Goal: Transaction & Acquisition: Purchase product/service

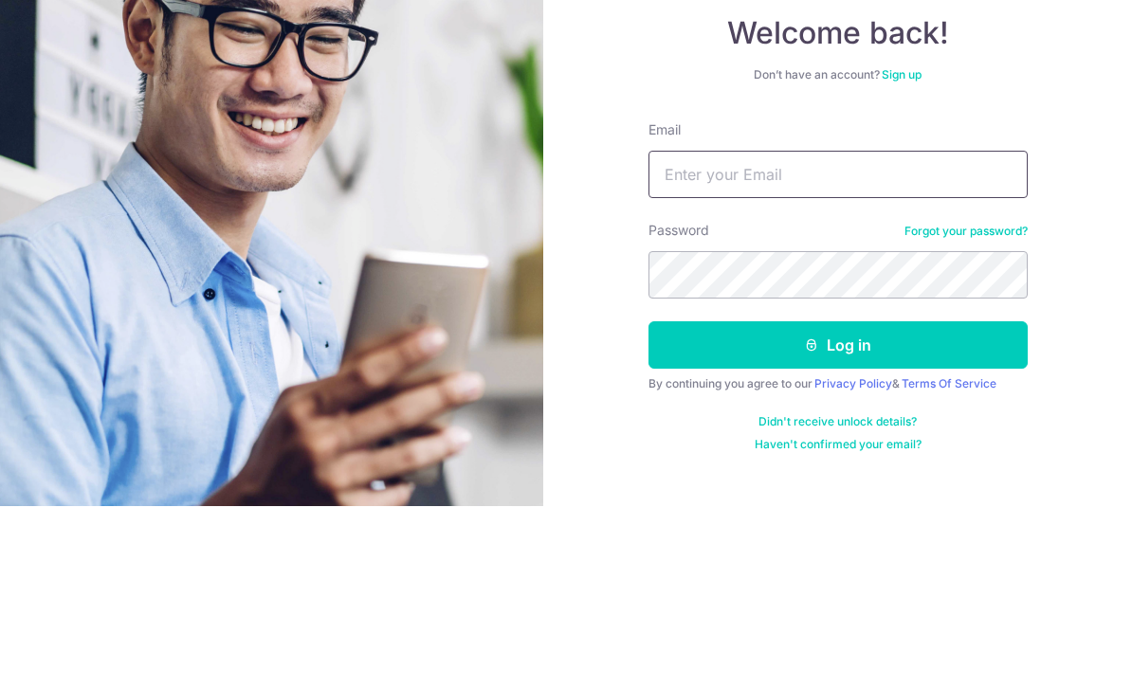
type input "spark_plug130@hotmail.com"
click at [837, 504] on button "Log in" at bounding box center [837, 527] width 379 height 47
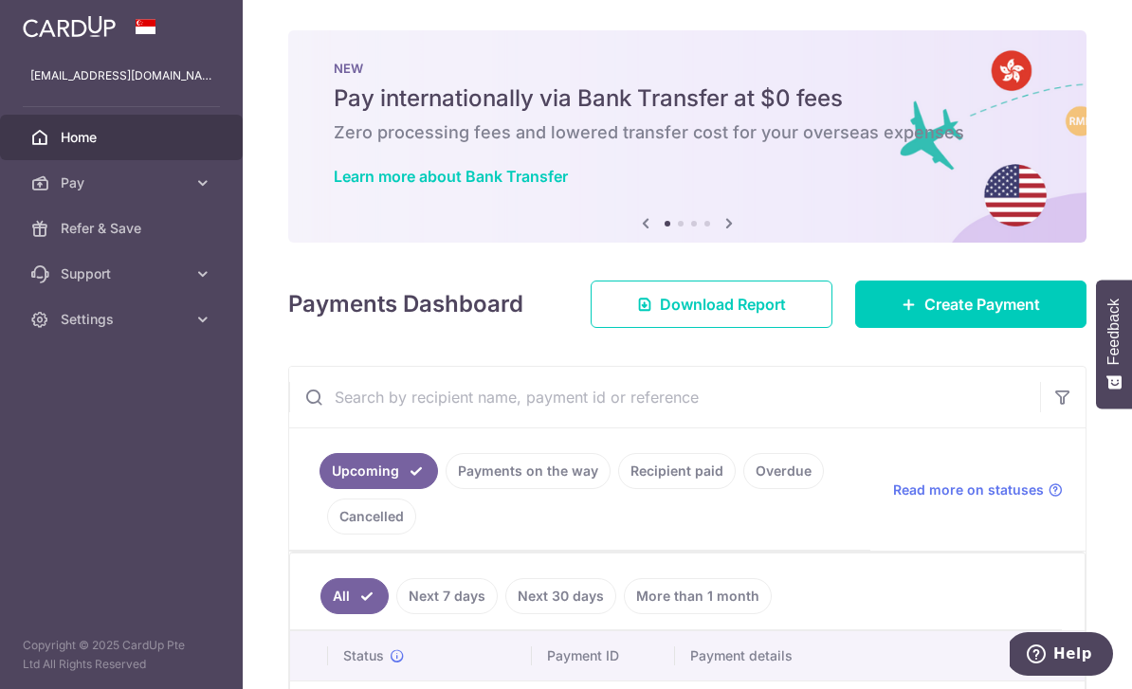
click at [973, 316] on span "Create Payment" at bounding box center [982, 304] width 116 height 23
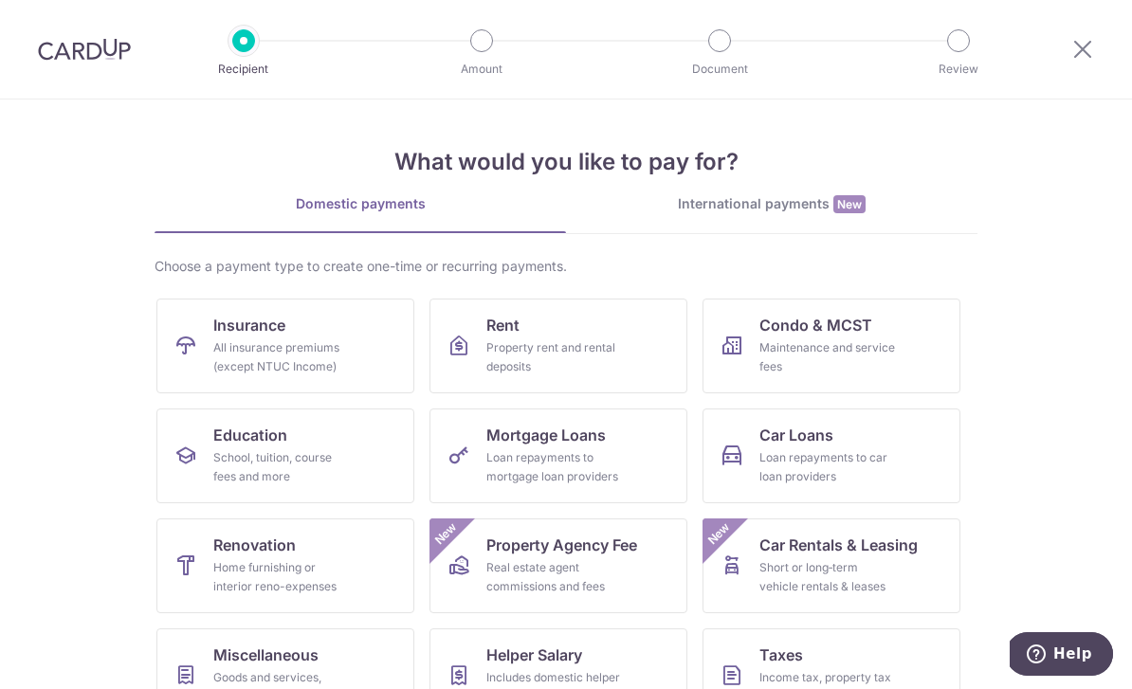
click at [318, 336] on link "Insurance All insurance premiums (except NTUC Income)" at bounding box center [285, 346] width 258 height 95
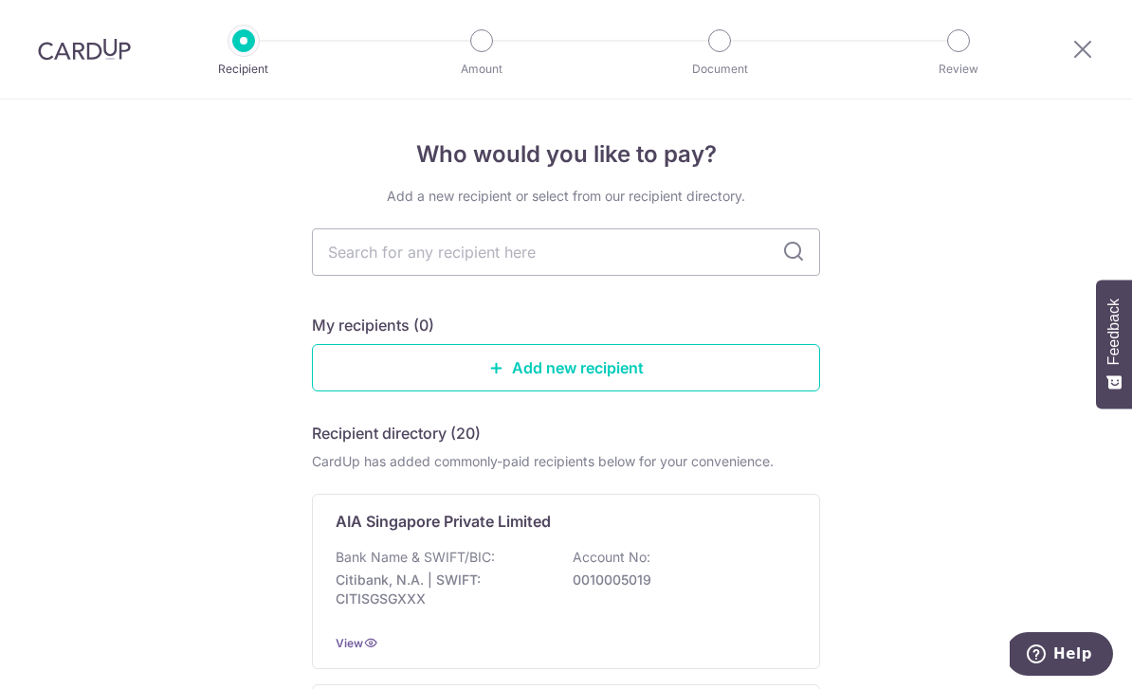
click at [690, 266] on input "text" at bounding box center [566, 251] width 508 height 47
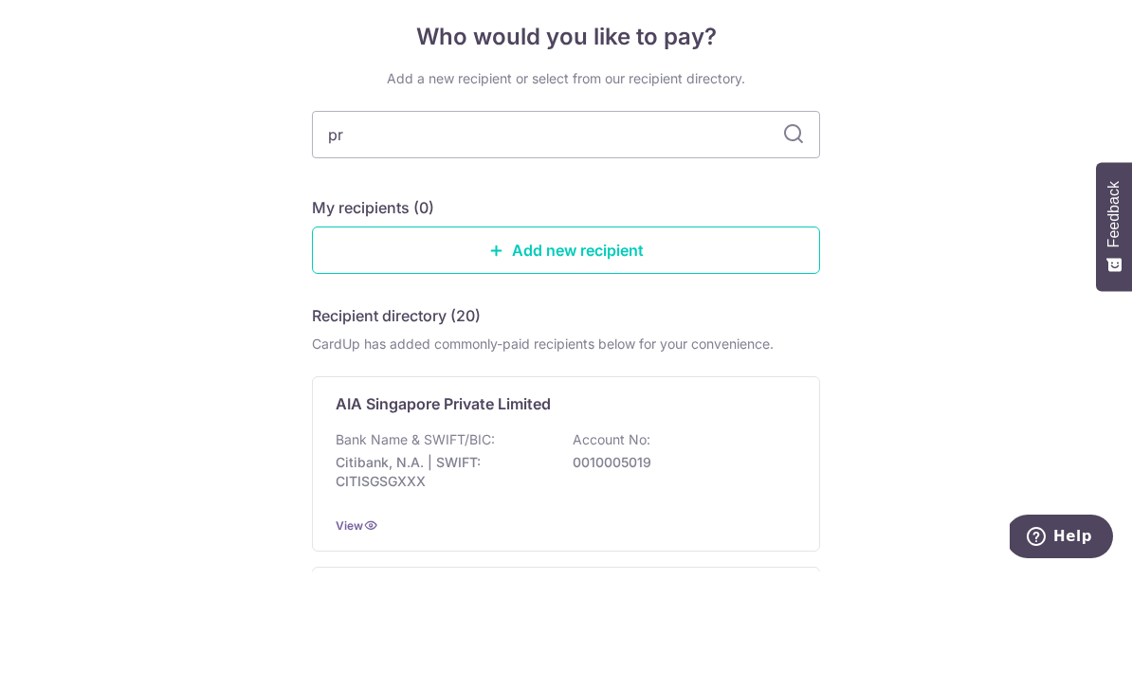
type input "pru"
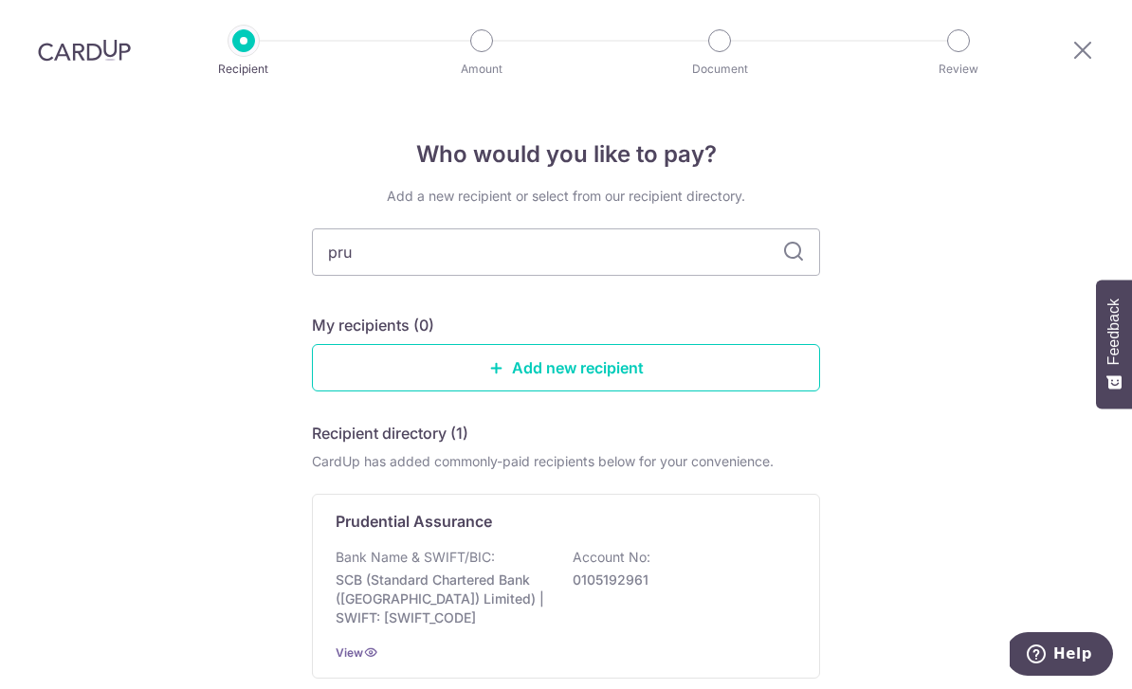
click at [673, 494] on div "Prudential Assurance Bank Name & SWIFT/BIC: SCB (Standard Chartered Bank (Singa…" at bounding box center [566, 586] width 508 height 185
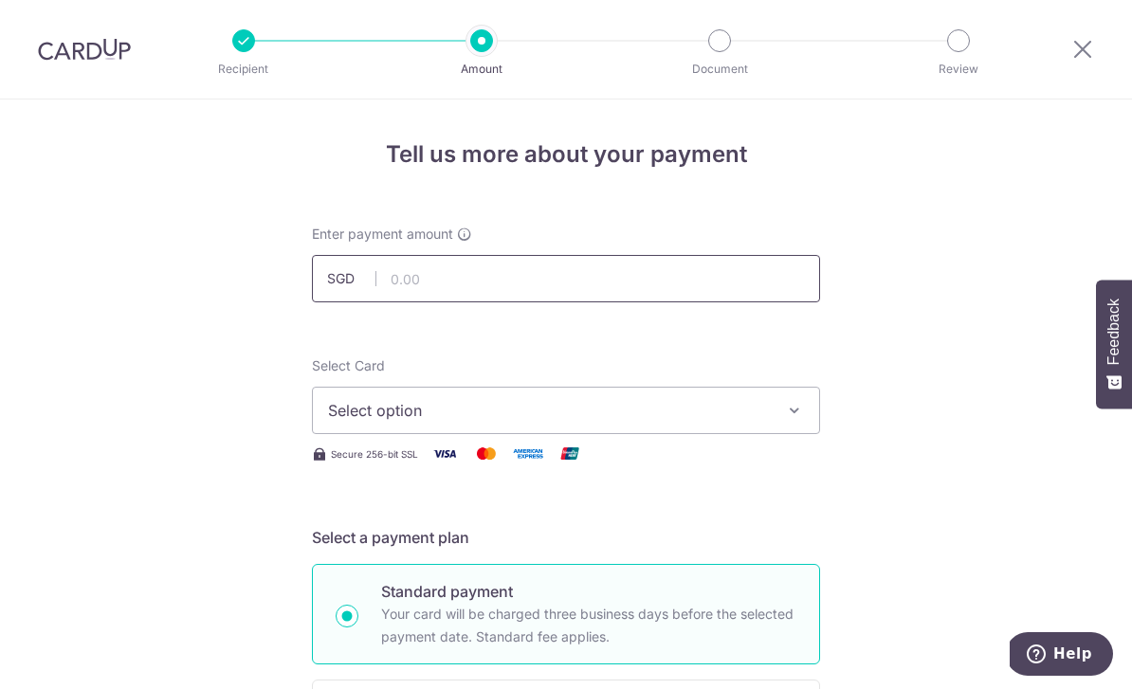
click at [698, 277] on input "text" at bounding box center [566, 278] width 508 height 47
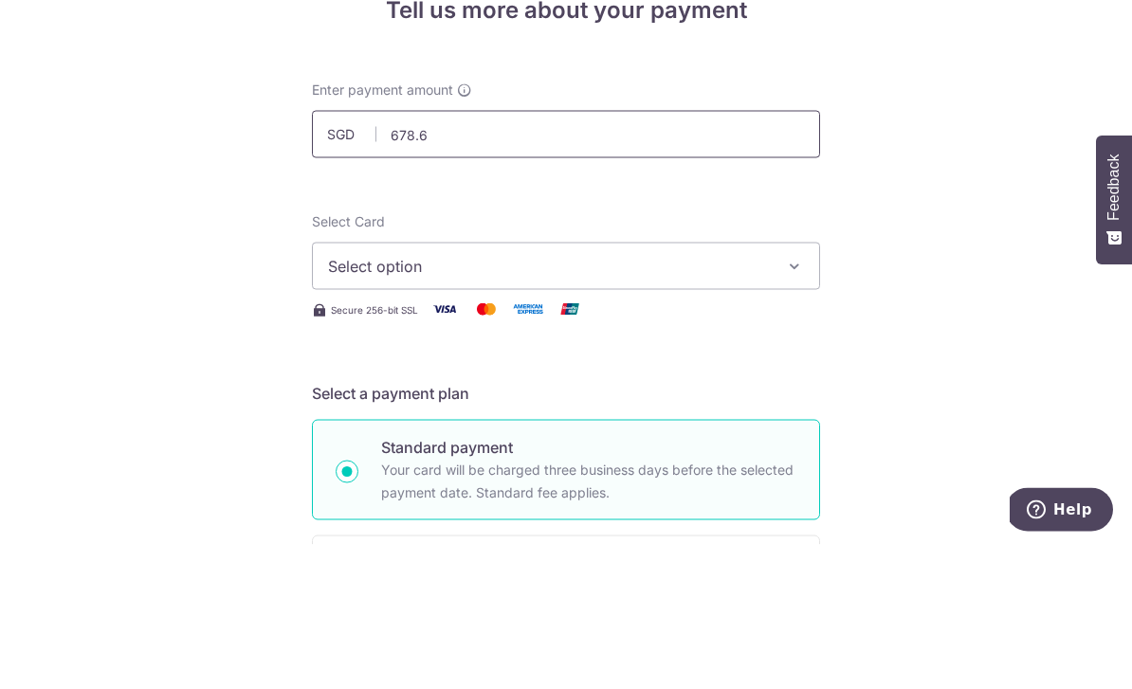
type input "678.63"
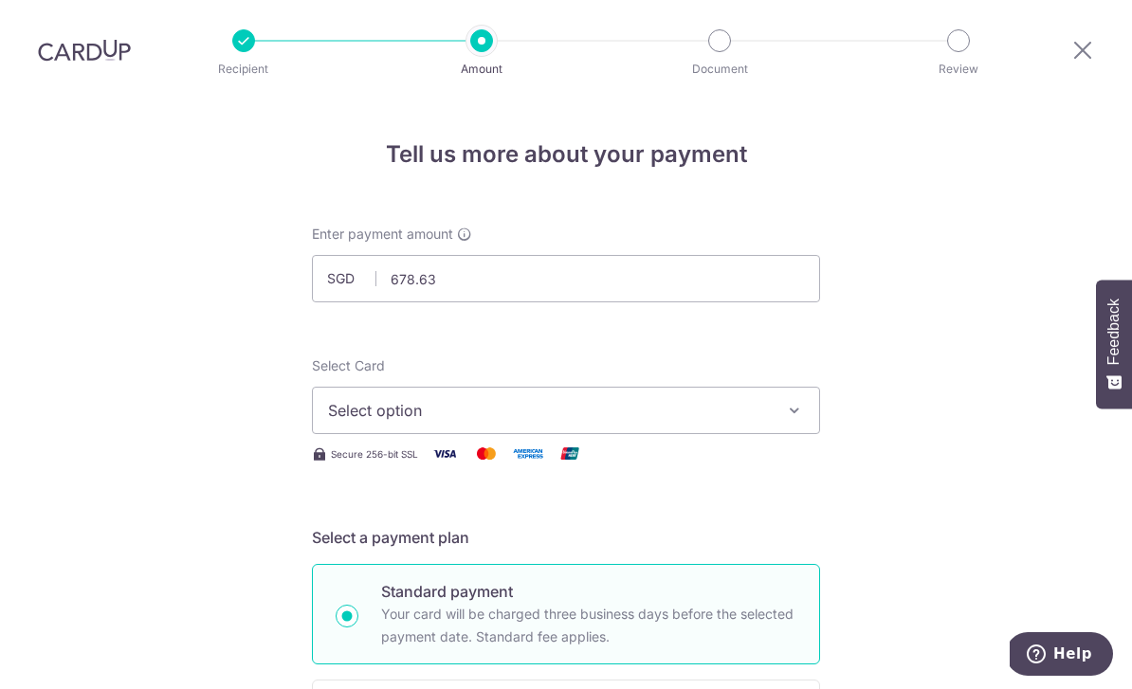
click at [791, 401] on icon "button" at bounding box center [794, 410] width 19 height 19
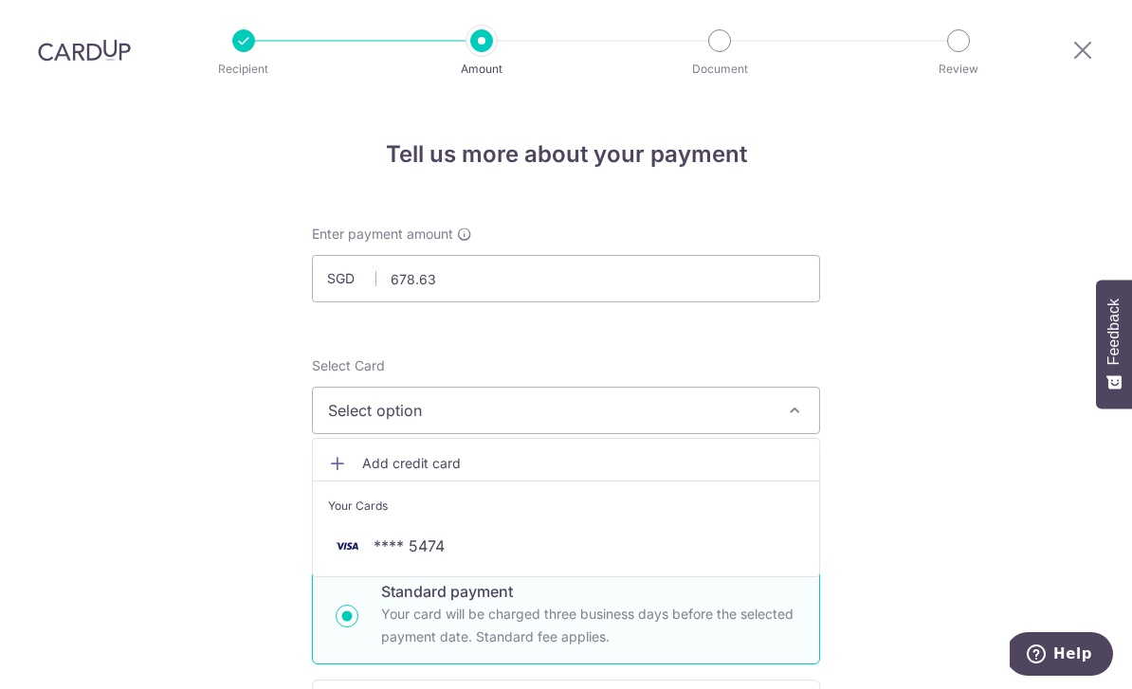
click at [666, 534] on span "**** 5474" at bounding box center [566, 545] width 476 height 23
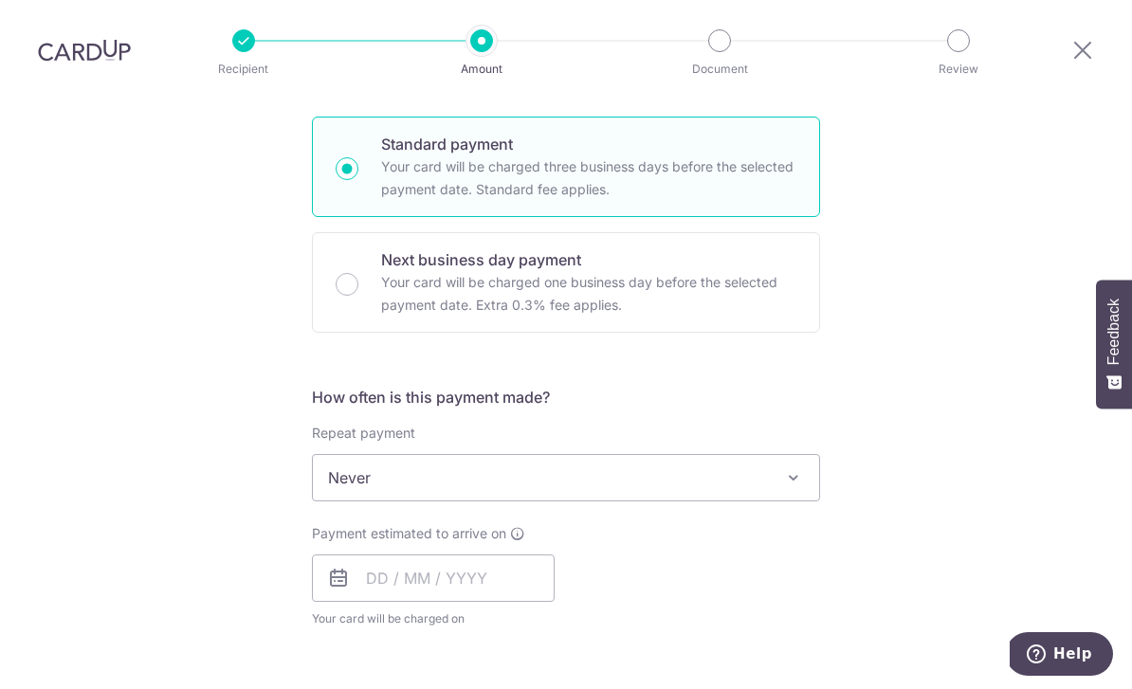
scroll to position [452, 0]
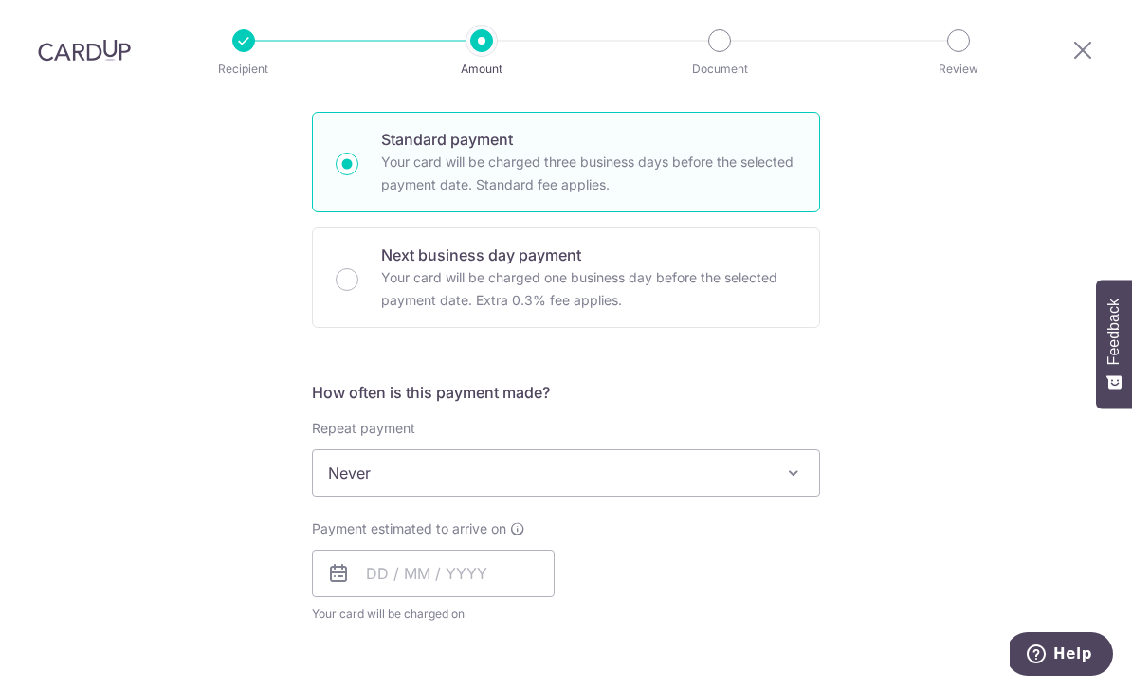
click at [793, 462] on span at bounding box center [793, 473] width 23 height 23
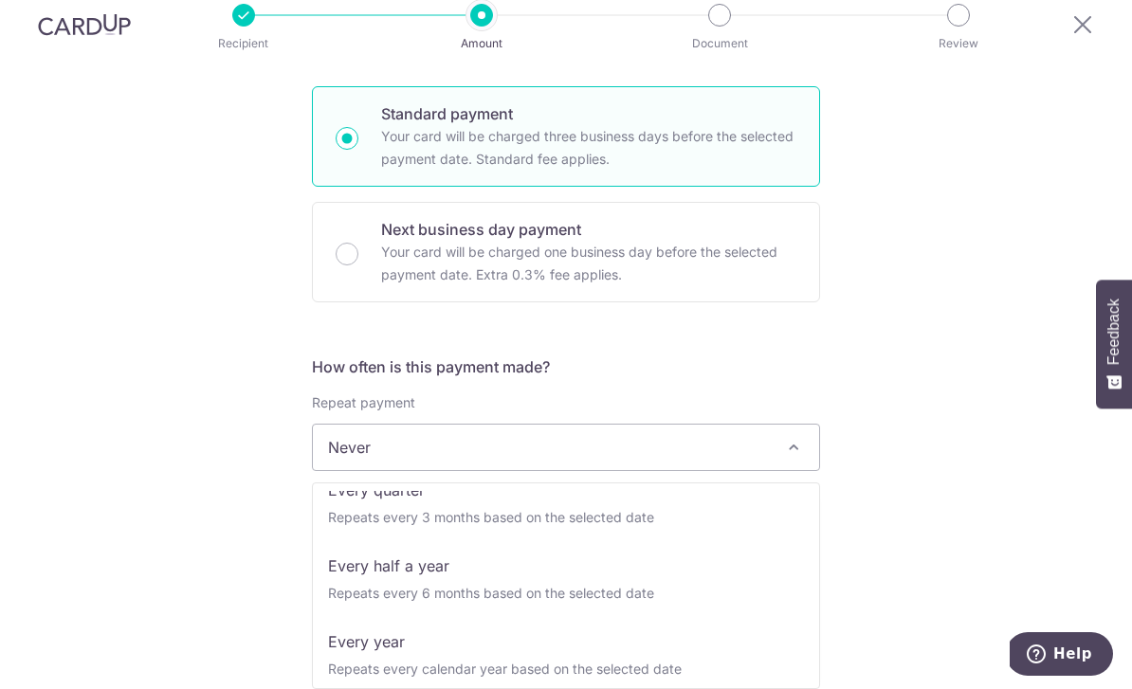
scroll to position [257, 0]
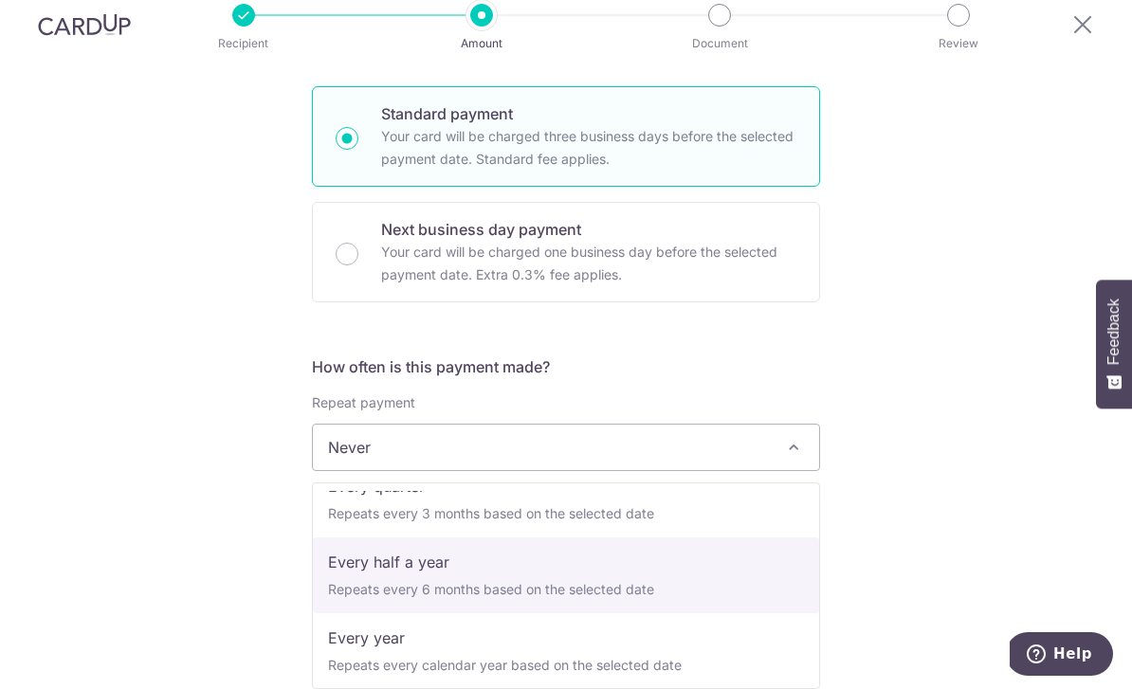
select select "5"
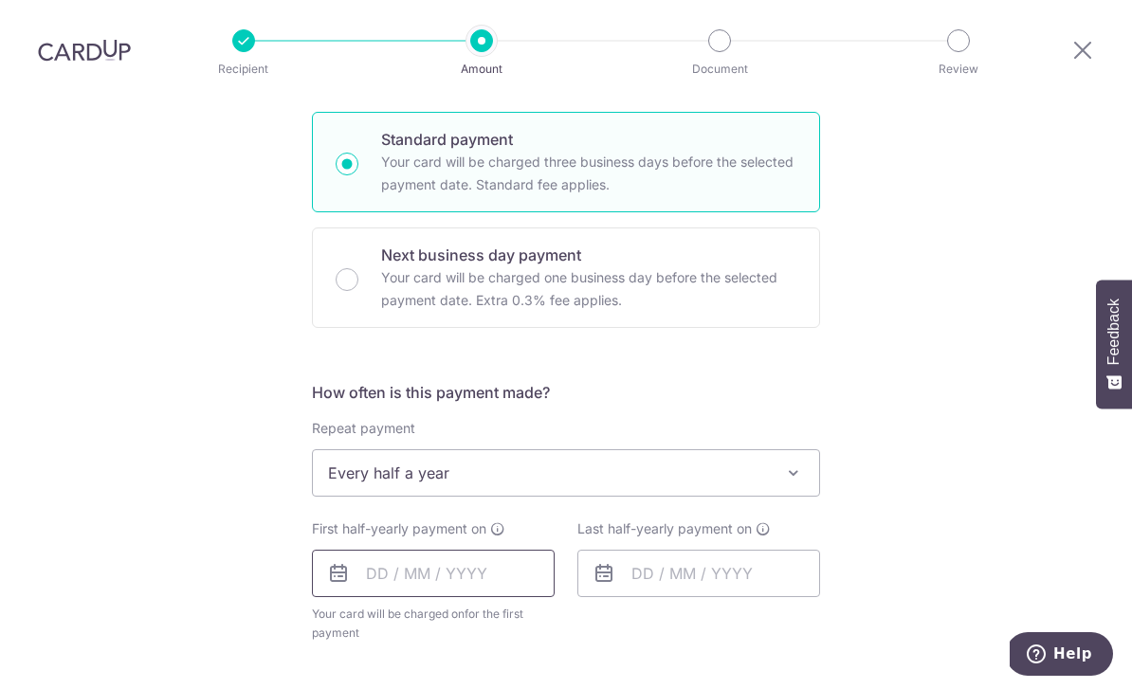
click at [502, 550] on input "text" at bounding box center [433, 573] width 243 height 47
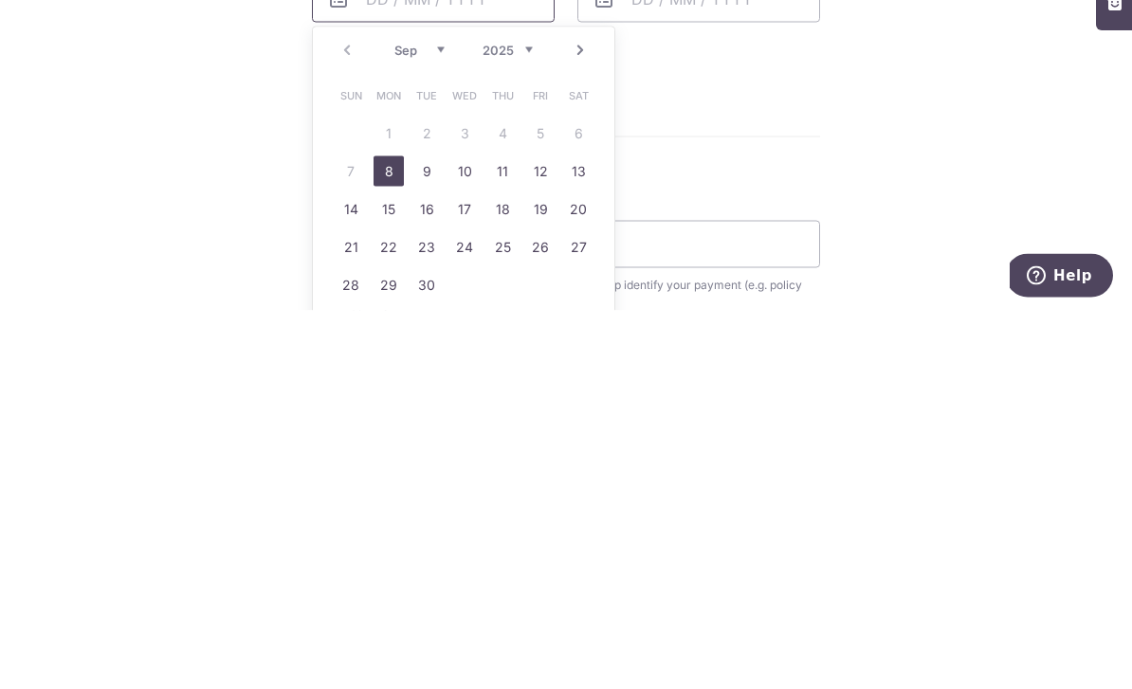
scroll to position [663, 0]
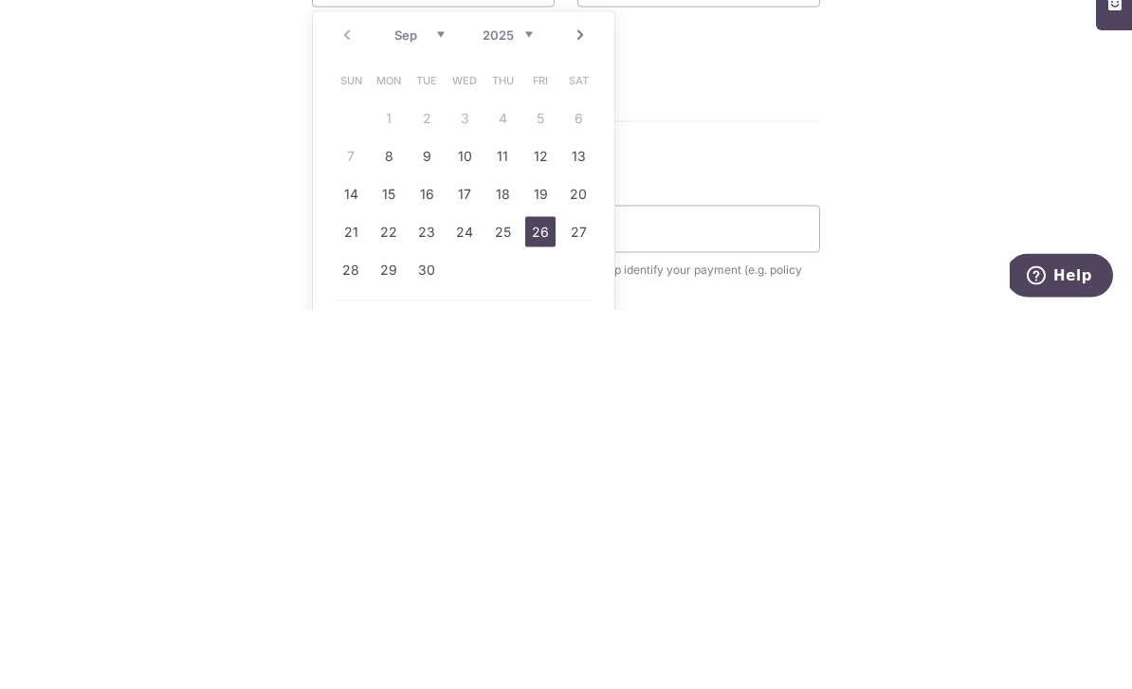
click at [547, 595] on link "26" at bounding box center [540, 610] width 30 height 30
type input "26/09/2025"
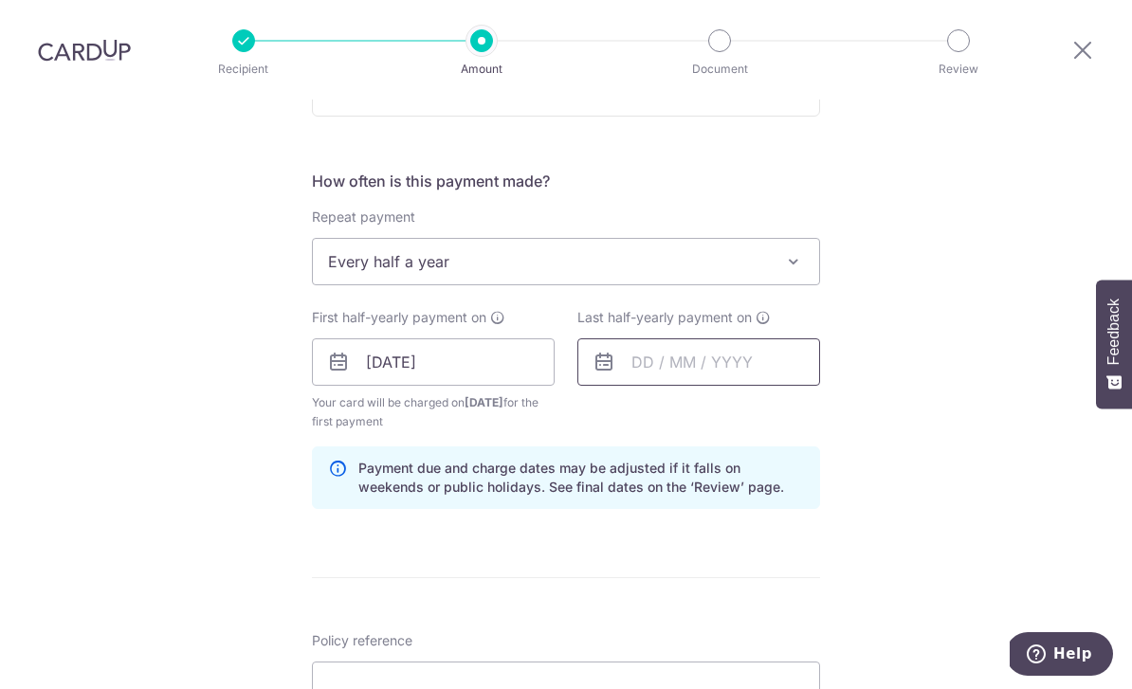
click at [752, 338] on input "text" at bounding box center [698, 361] width 243 height 47
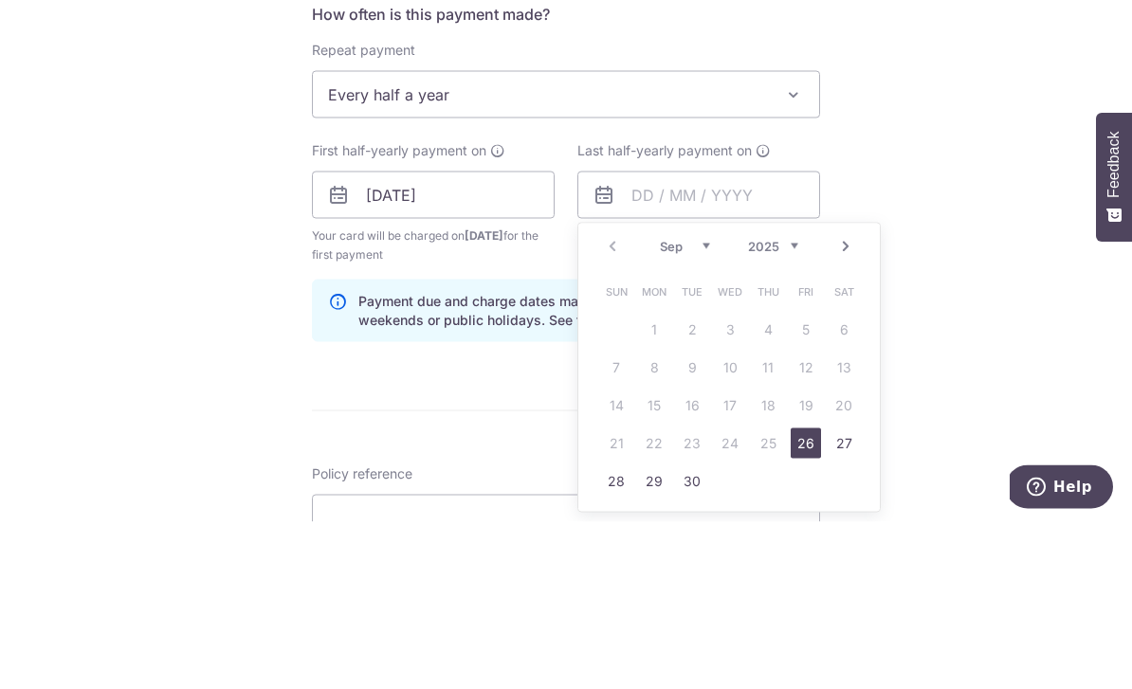
click at [793, 406] on select "2025 2026 2027 2028 2029 2030 2031 2032 2033 2034 2035" at bounding box center [773, 413] width 50 height 15
click at [700, 406] on select "Jan Feb Mar Apr May Jun Jul Aug Sep Oct Nov Dec" at bounding box center [685, 413] width 50 height 15
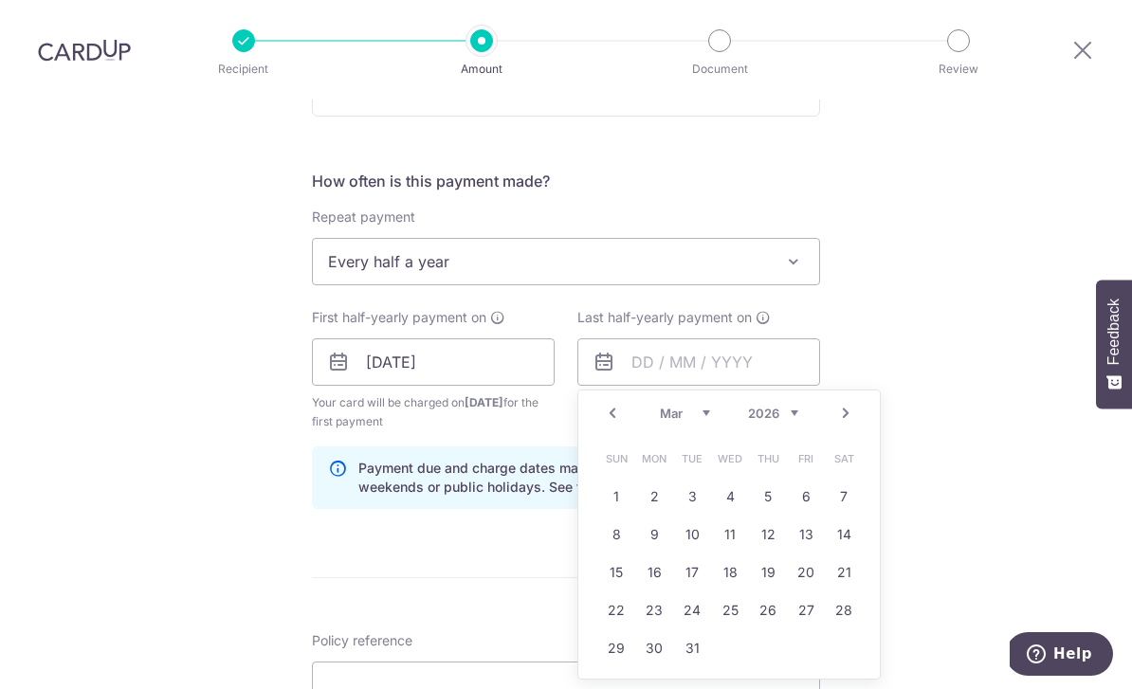
click at [657, 633] on link "30" at bounding box center [654, 648] width 30 height 30
type input "30/03/2026"
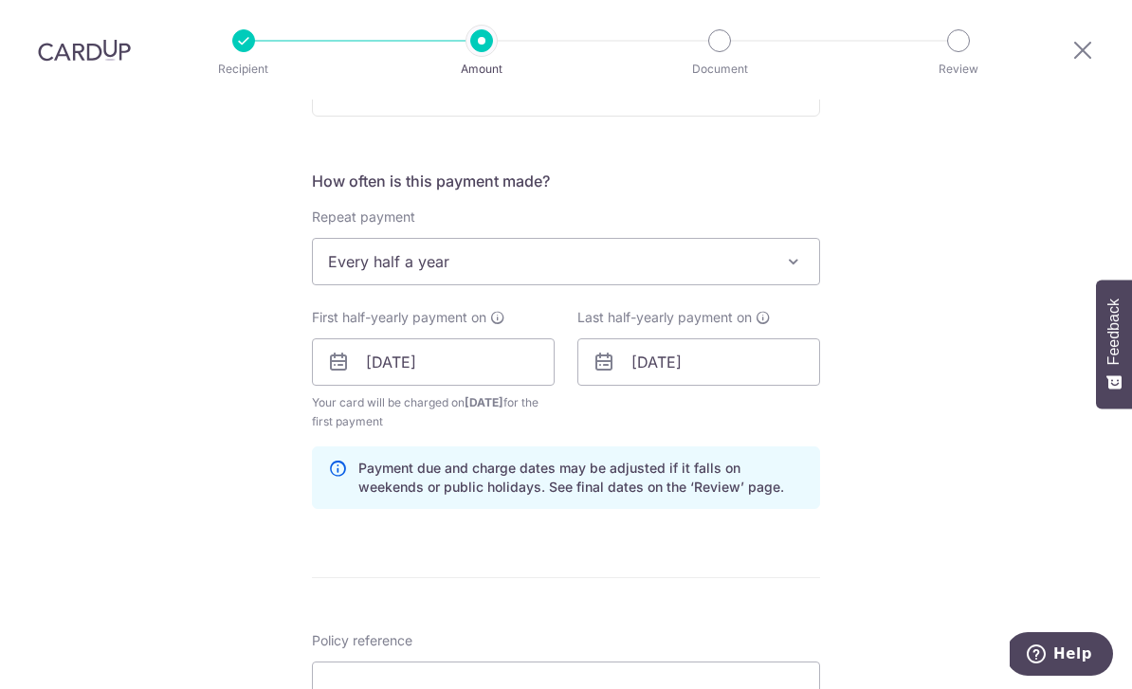
click at [976, 324] on div "Tell us more about your payment Enter payment amount SGD 678.63 678.63 Select C…" at bounding box center [566, 341] width 1132 height 1811
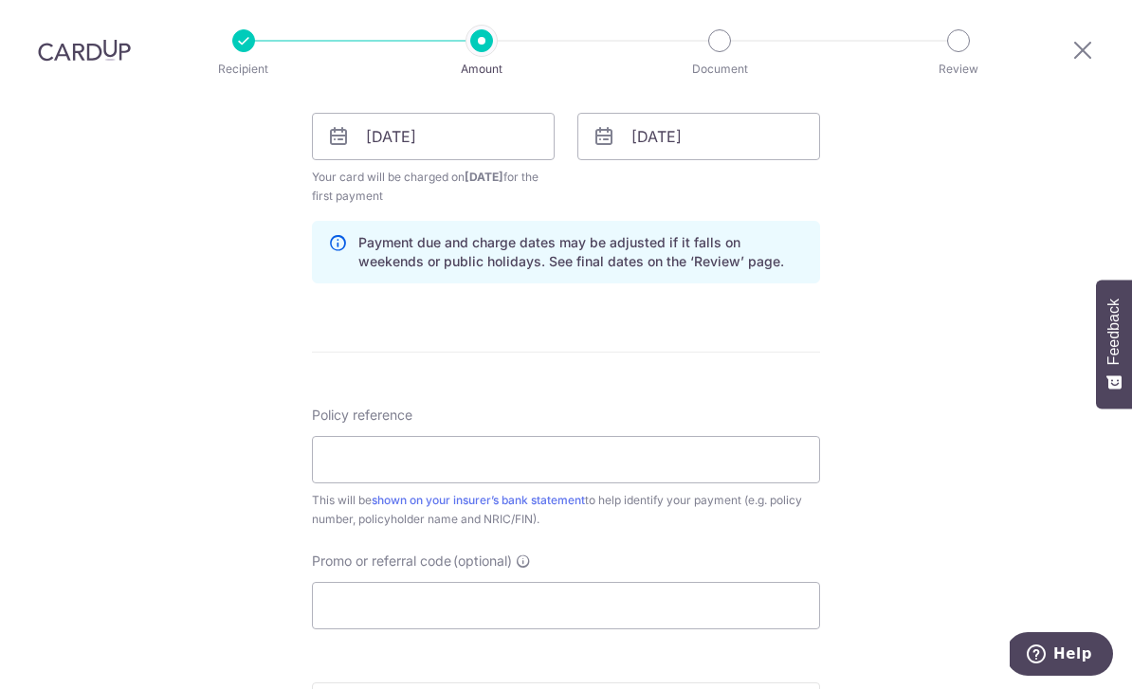
scroll to position [934, 0]
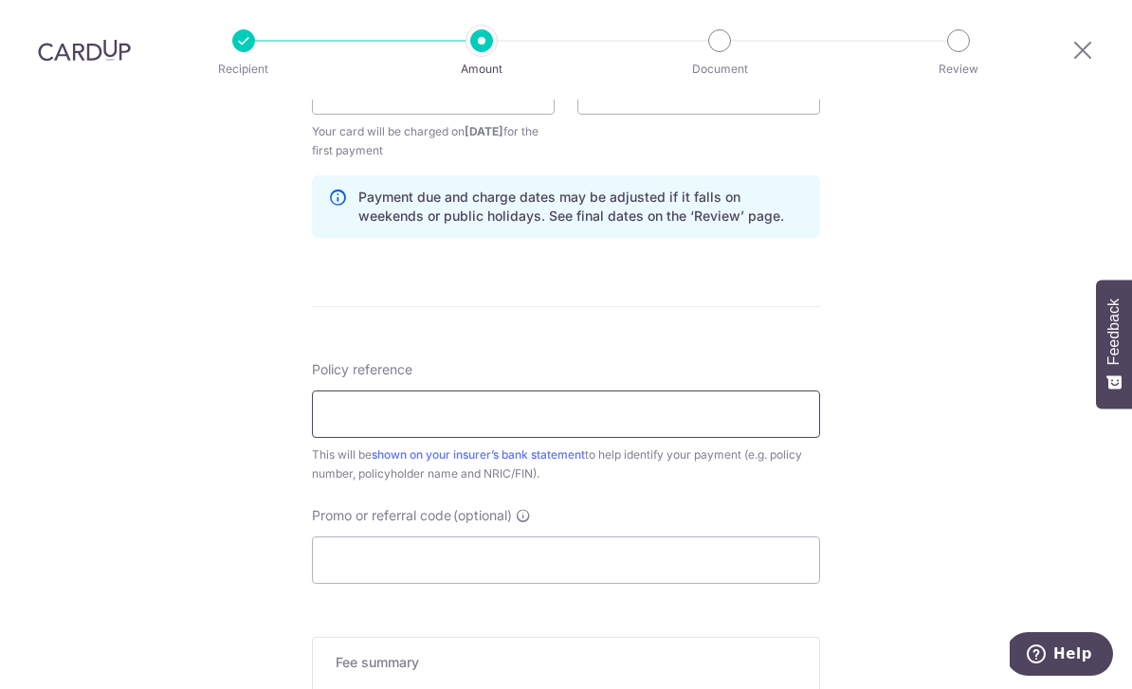
click at [723, 390] on input "Policy reference" at bounding box center [566, 413] width 508 height 47
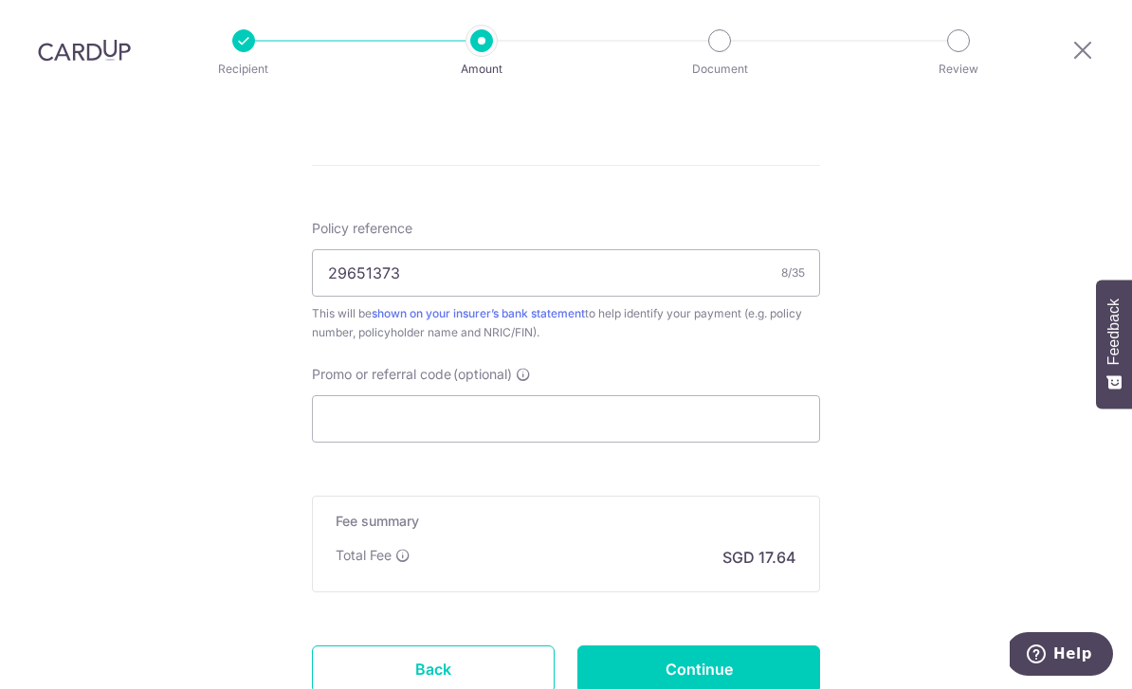
scroll to position [1077, 0]
type input "29651373"
click at [671, 394] on input "Promo or referral code (optional)" at bounding box center [566, 417] width 508 height 47
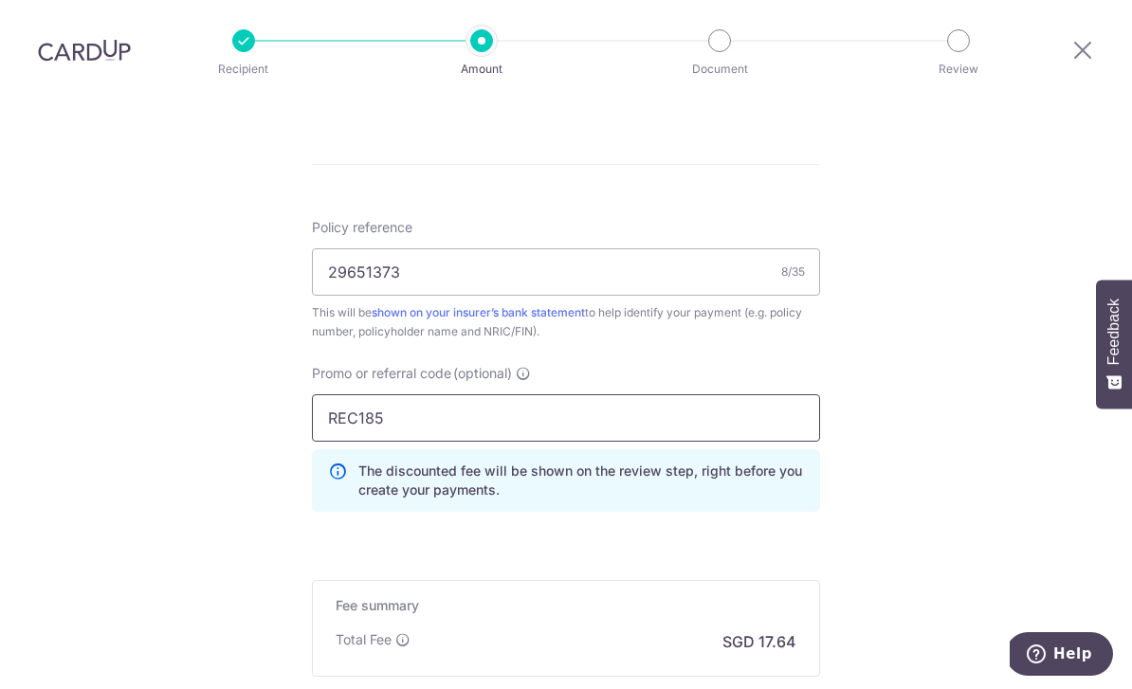
type input "REC185"
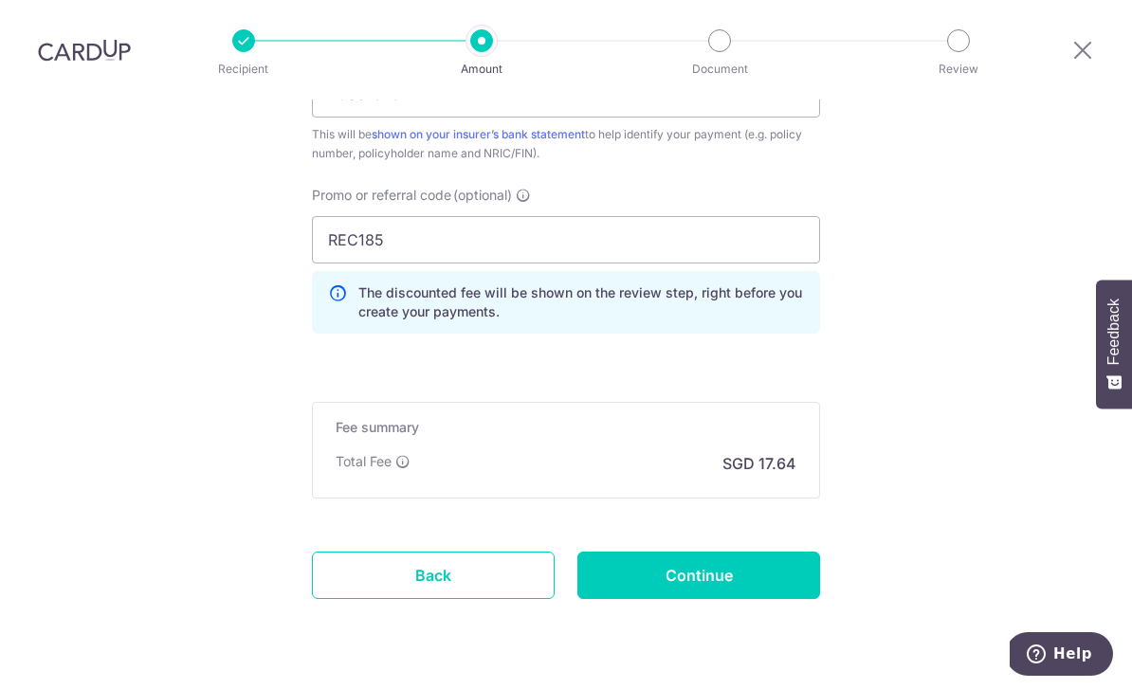
scroll to position [1254, 0]
click at [735, 552] on input "Continue" at bounding box center [698, 575] width 243 height 47
type input "Create Schedule"
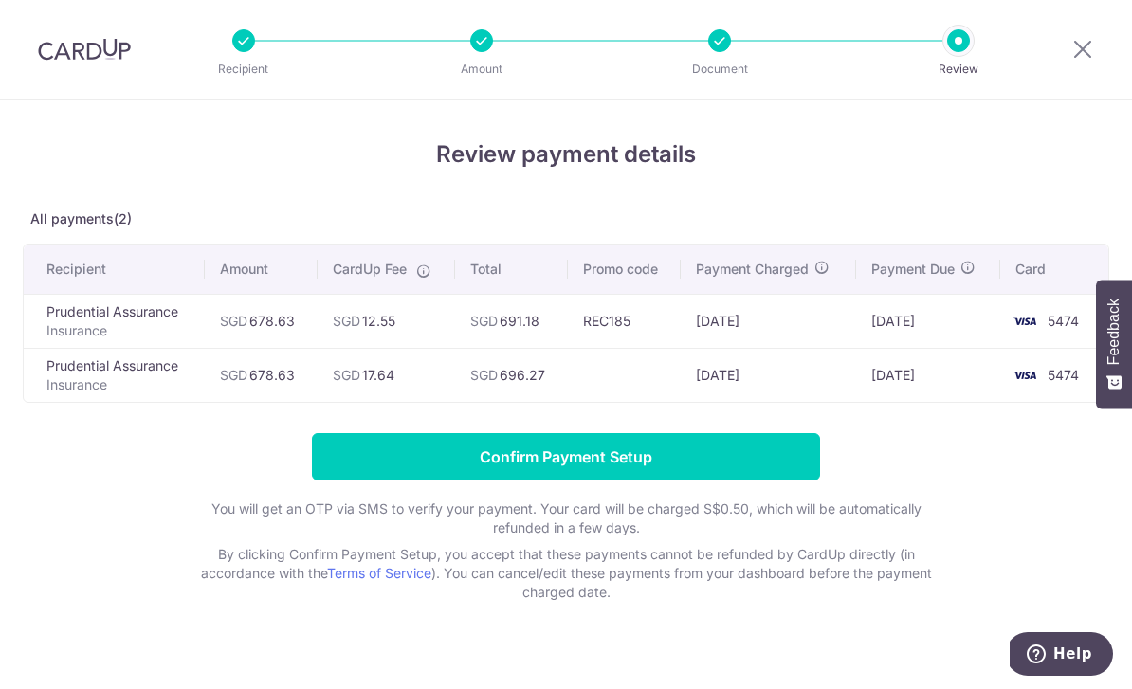
click at [752, 450] on input "Confirm Payment Setup" at bounding box center [566, 456] width 508 height 47
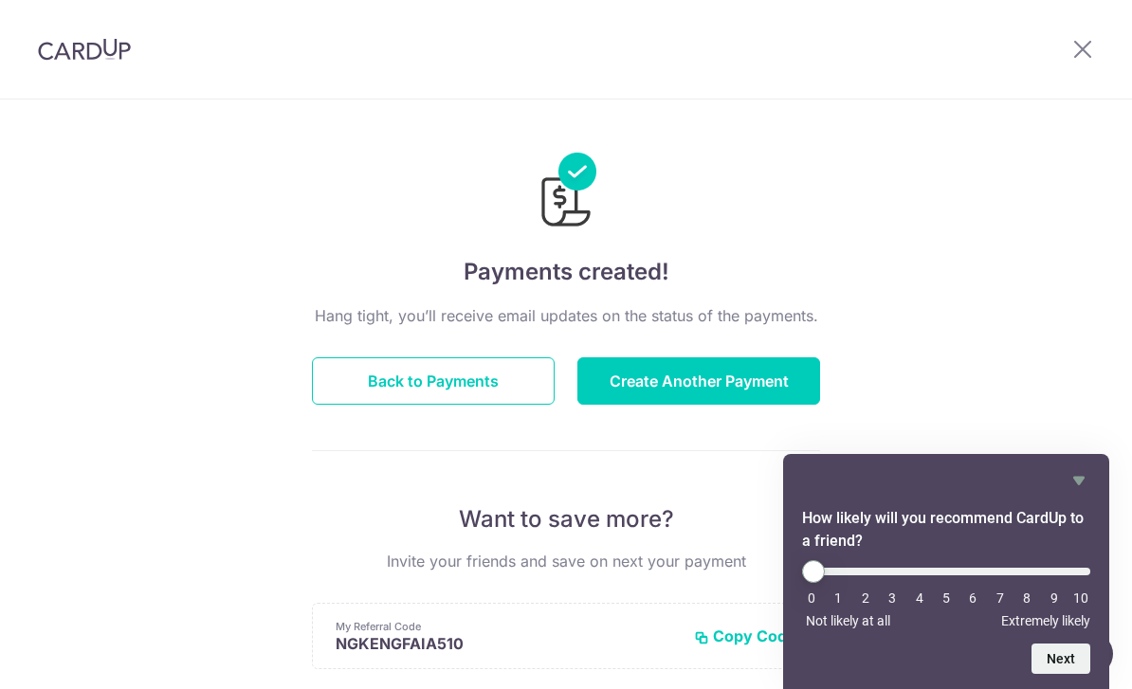
click at [781, 393] on button "Create Another Payment" at bounding box center [698, 380] width 243 height 47
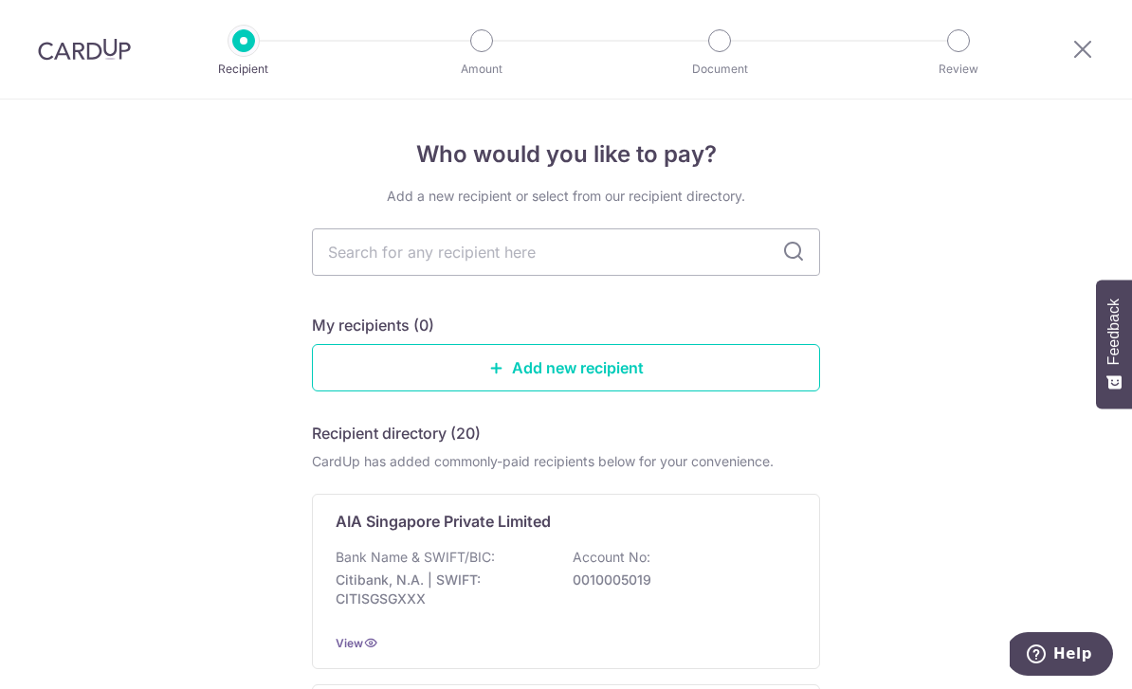
click at [724, 271] on input "text" at bounding box center [566, 251] width 508 height 47
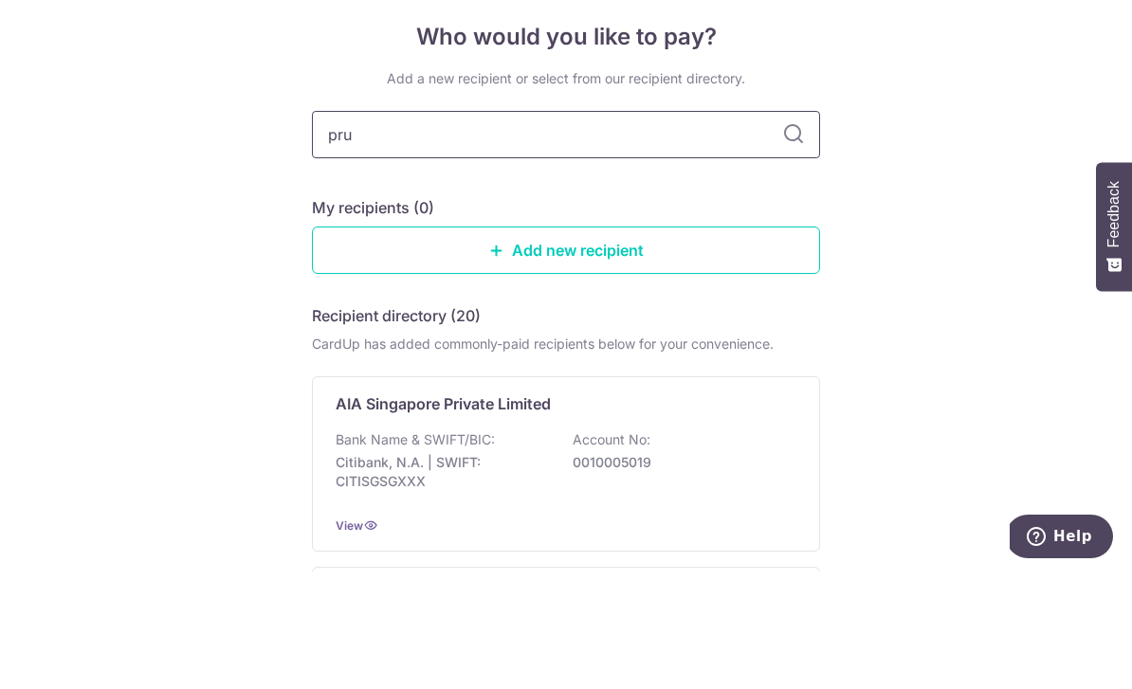
type input "pru"
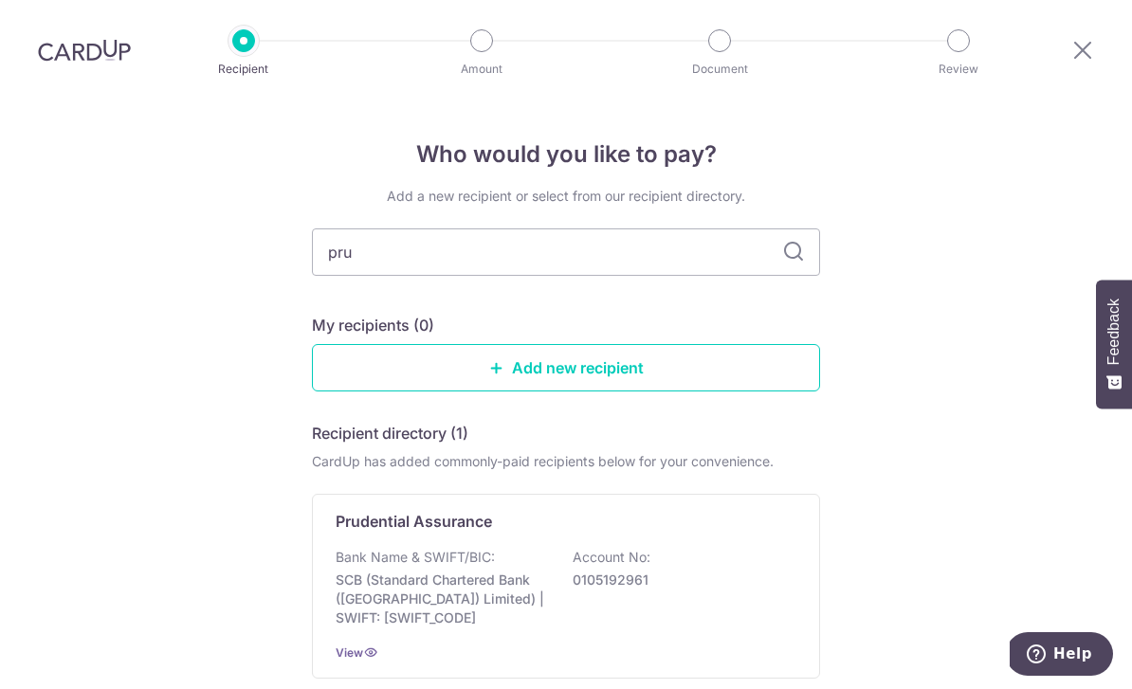
click at [662, 494] on div "Prudential Assurance Bank Name & SWIFT/BIC: SCB (Standard Chartered Bank (Singa…" at bounding box center [566, 586] width 508 height 185
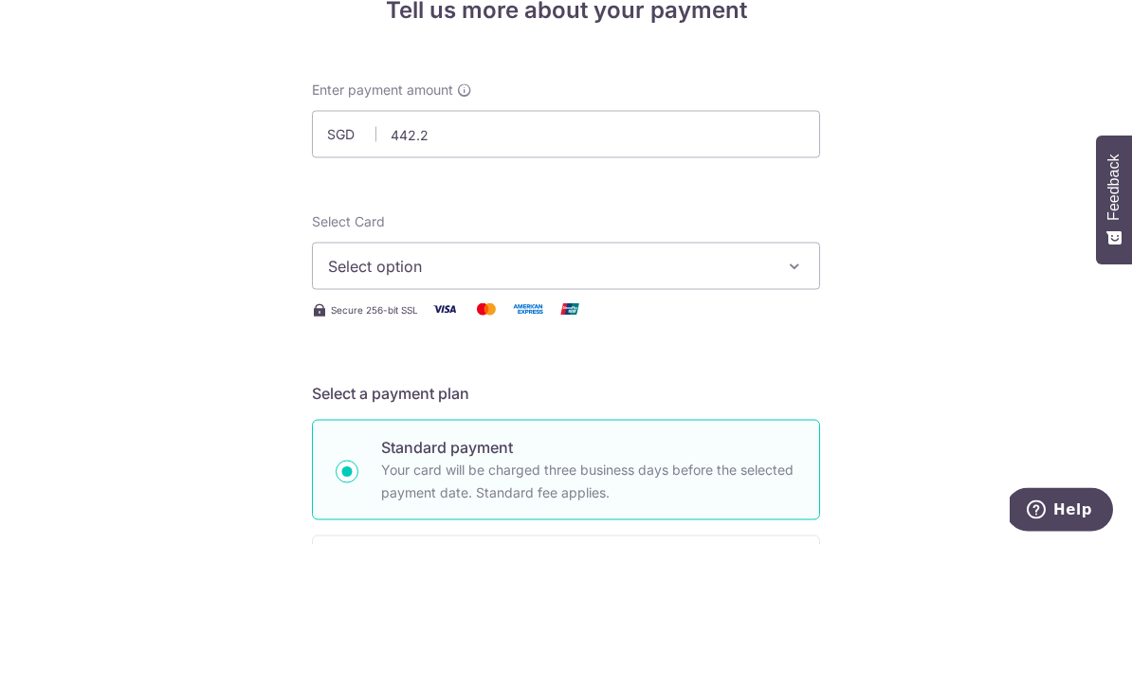
type input "442.29"
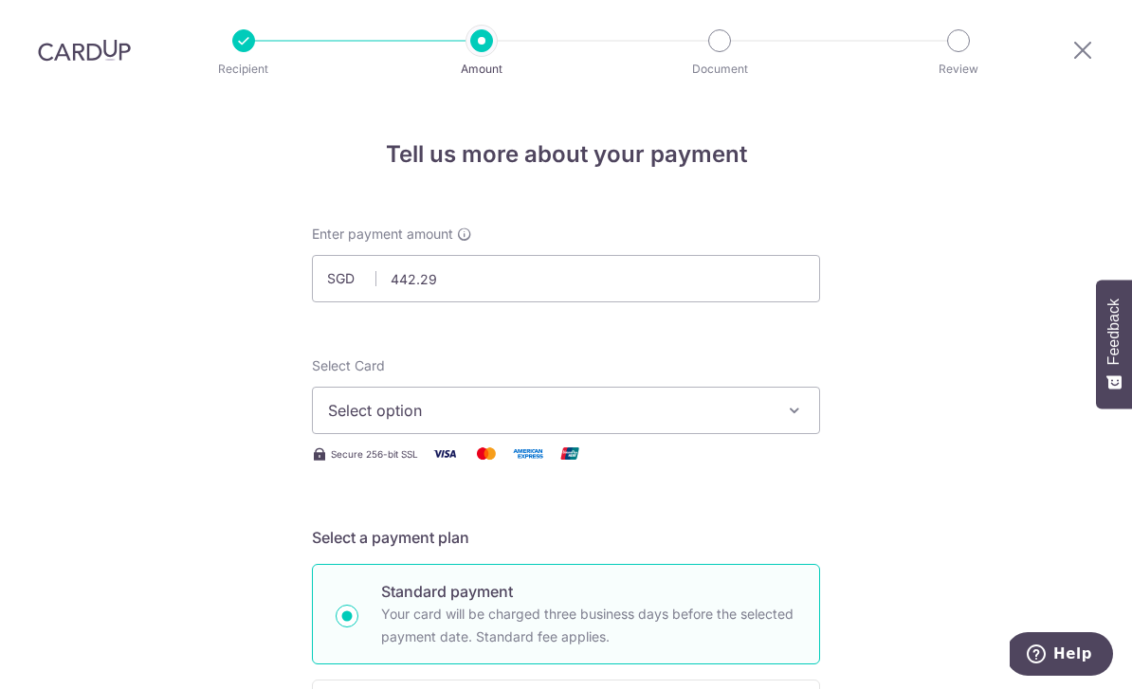
click at [783, 387] on button "Select option" at bounding box center [566, 410] width 508 height 47
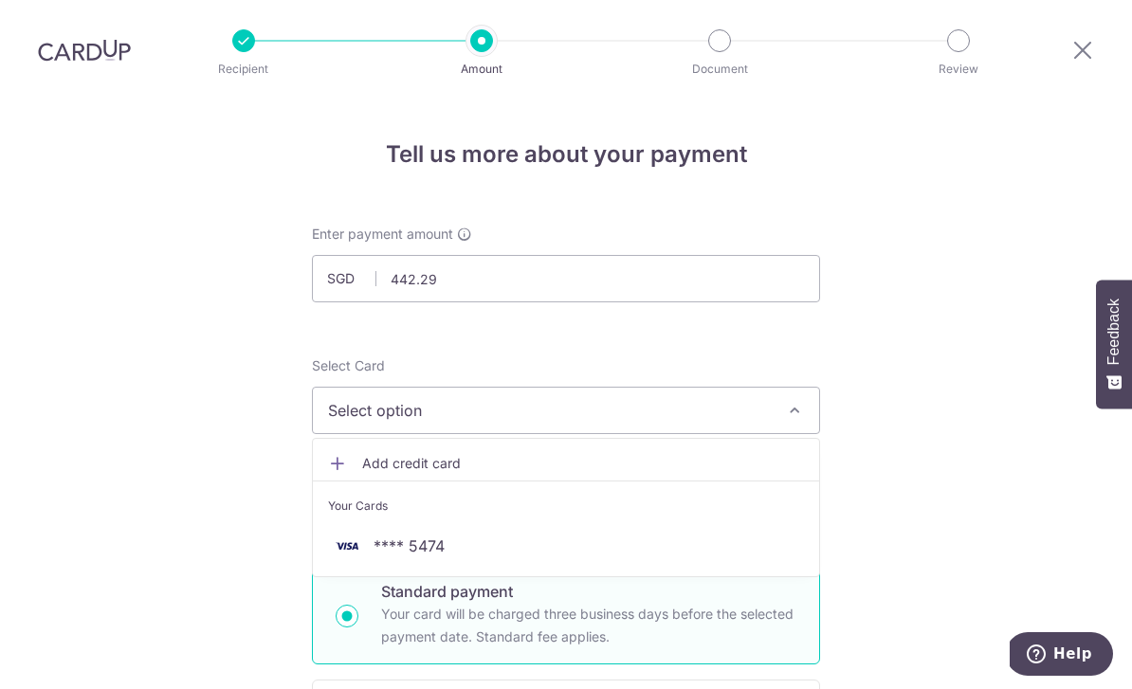
click at [657, 523] on link "**** 5474" at bounding box center [566, 545] width 506 height 45
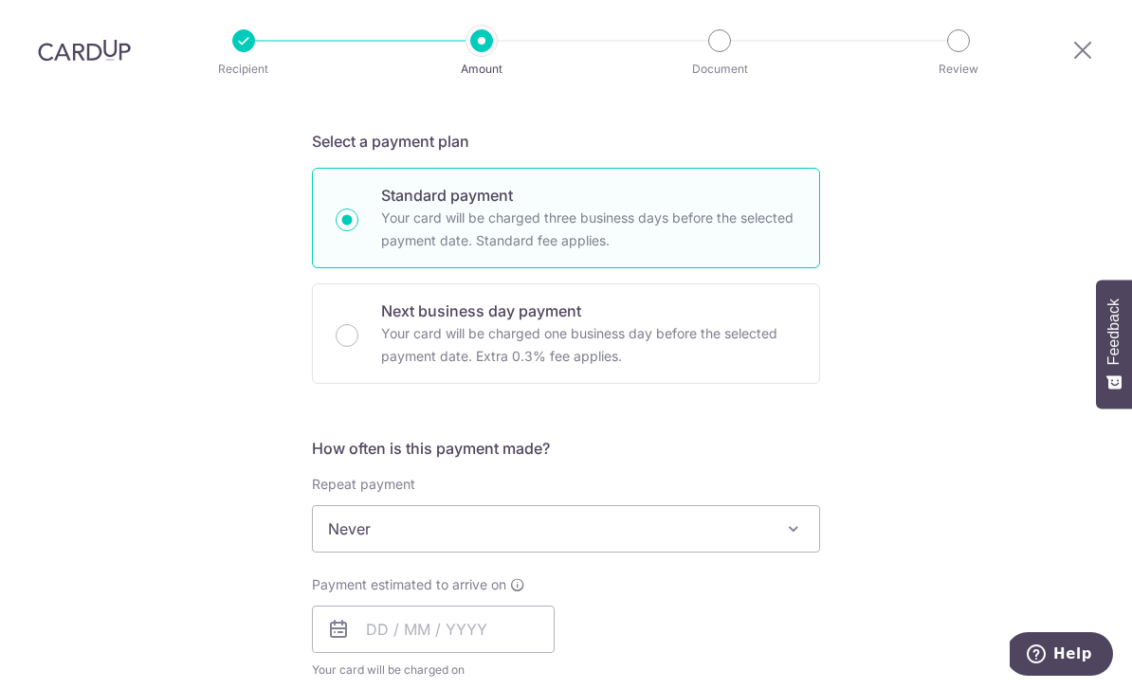
scroll to position [487, 0]
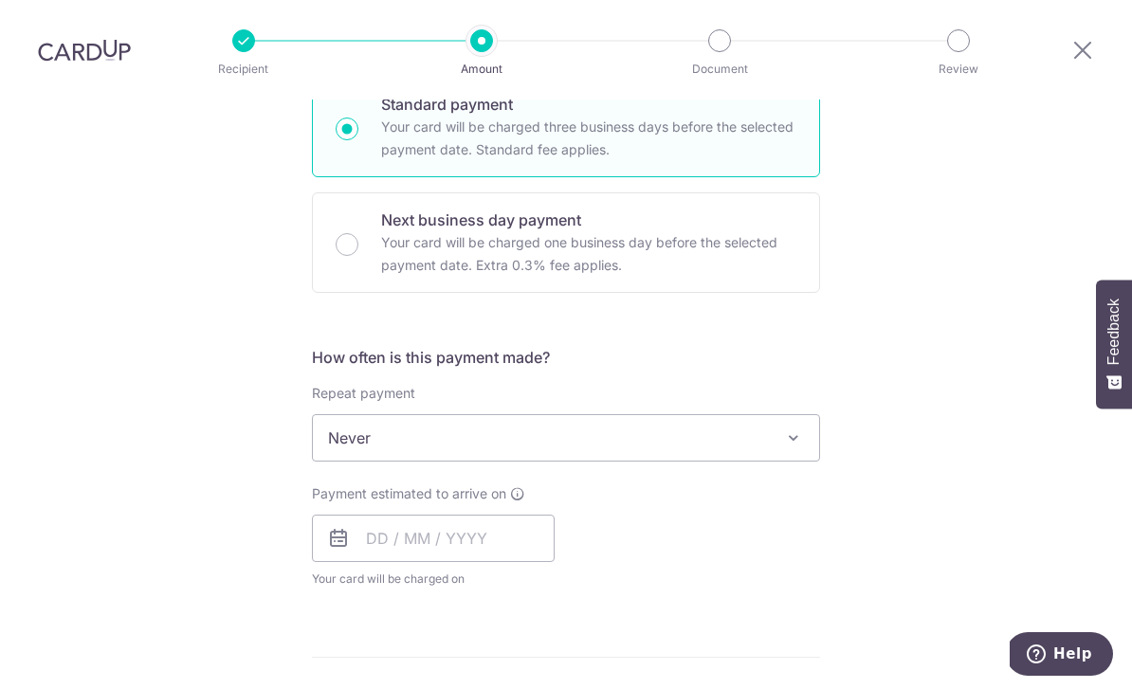
click at [798, 426] on span at bounding box center [793, 437] width 23 height 23
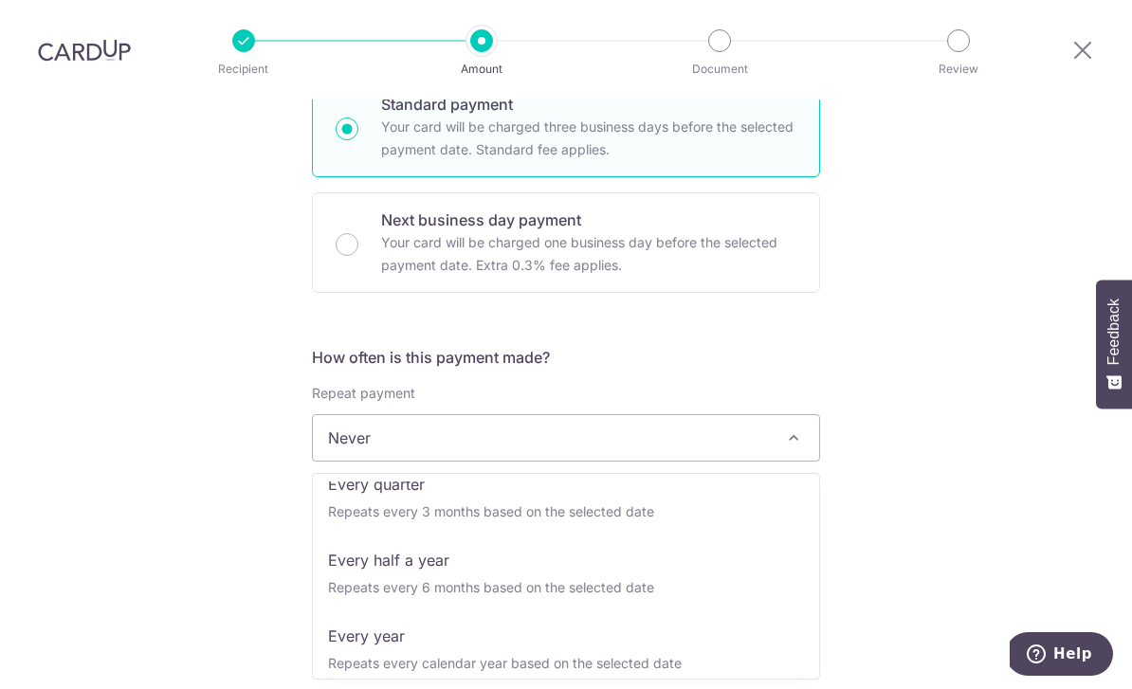
scroll to position [251, 0]
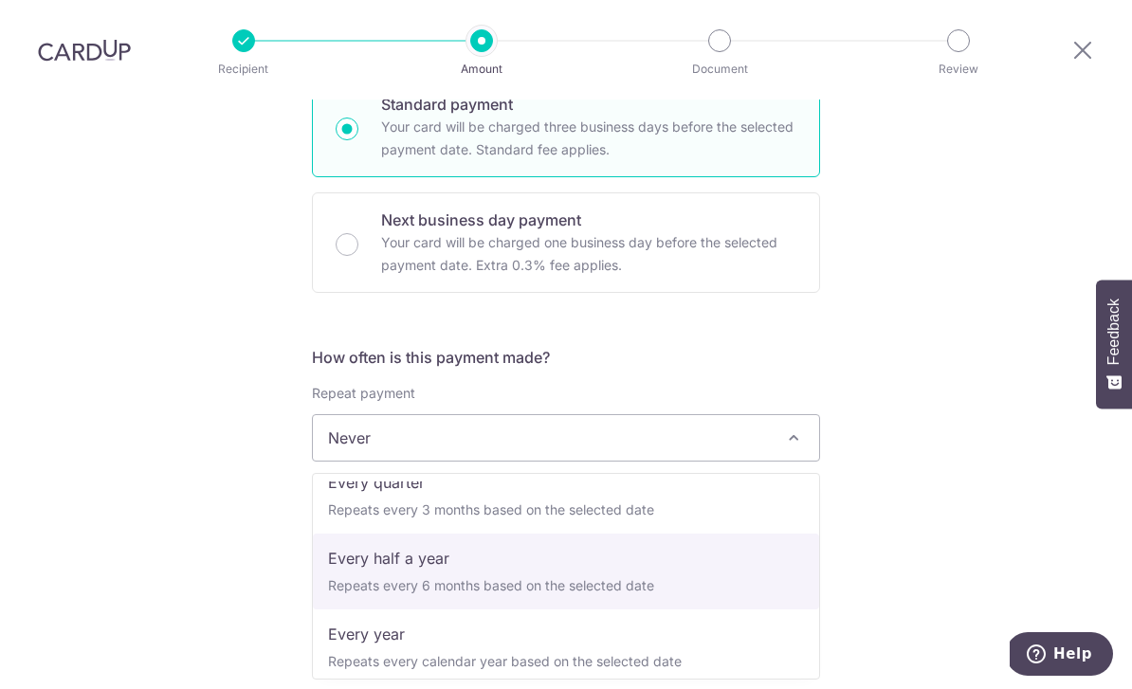
select select "5"
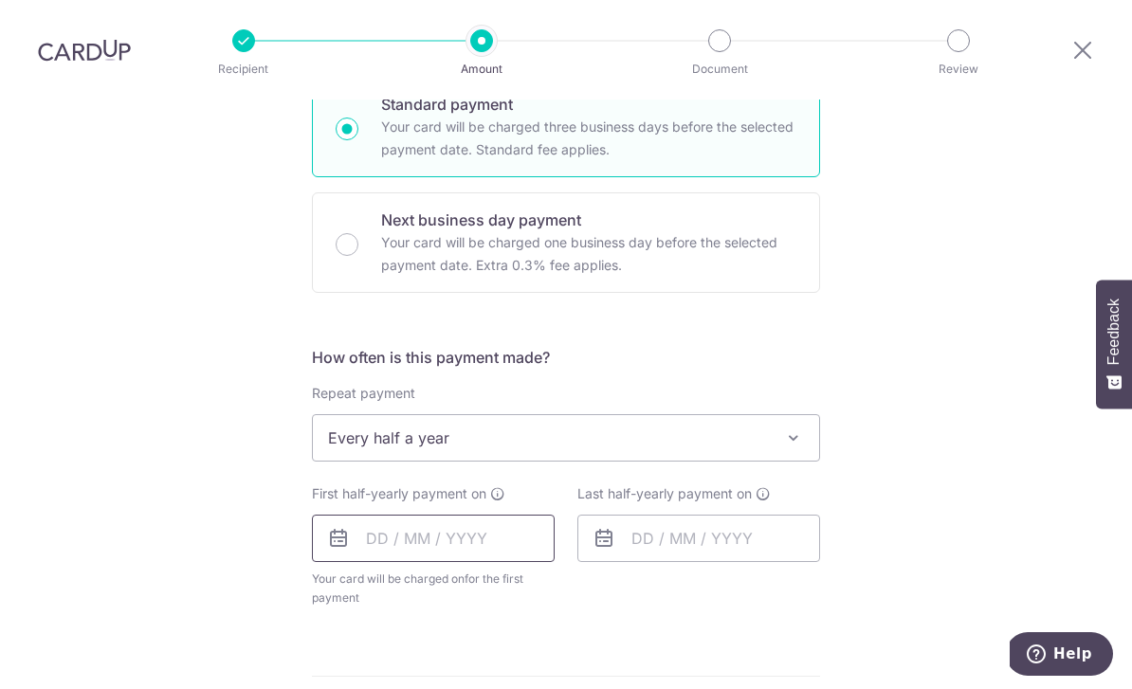
click at [496, 515] on input "text" at bounding box center [433, 538] width 243 height 47
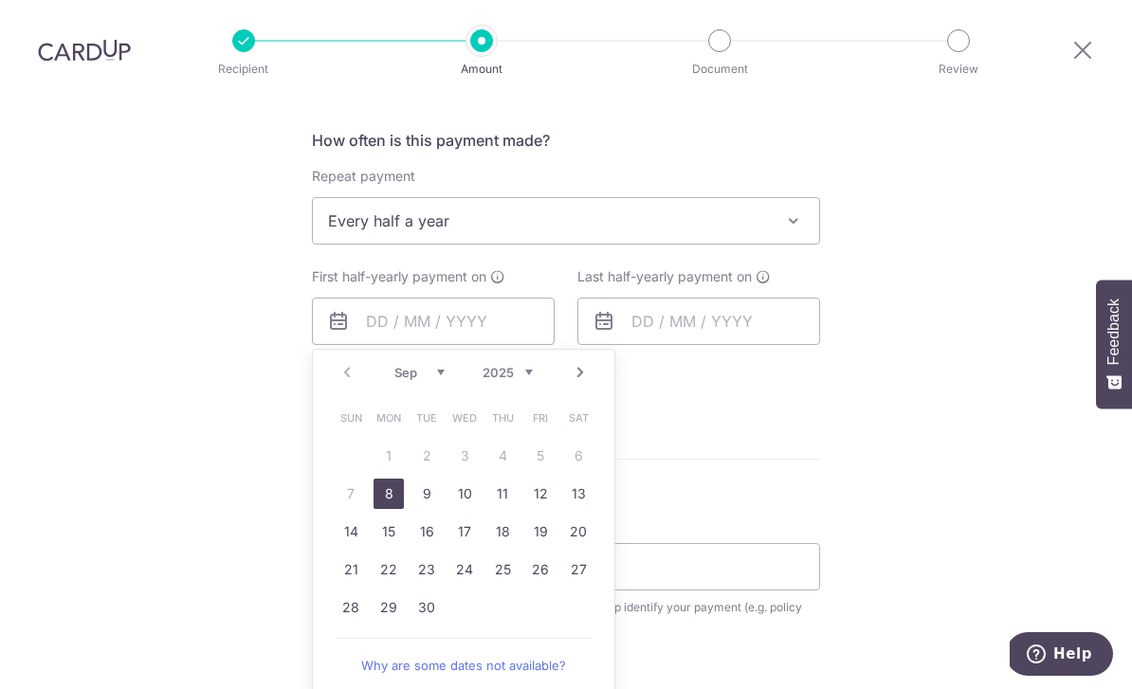
scroll to position [734, 0]
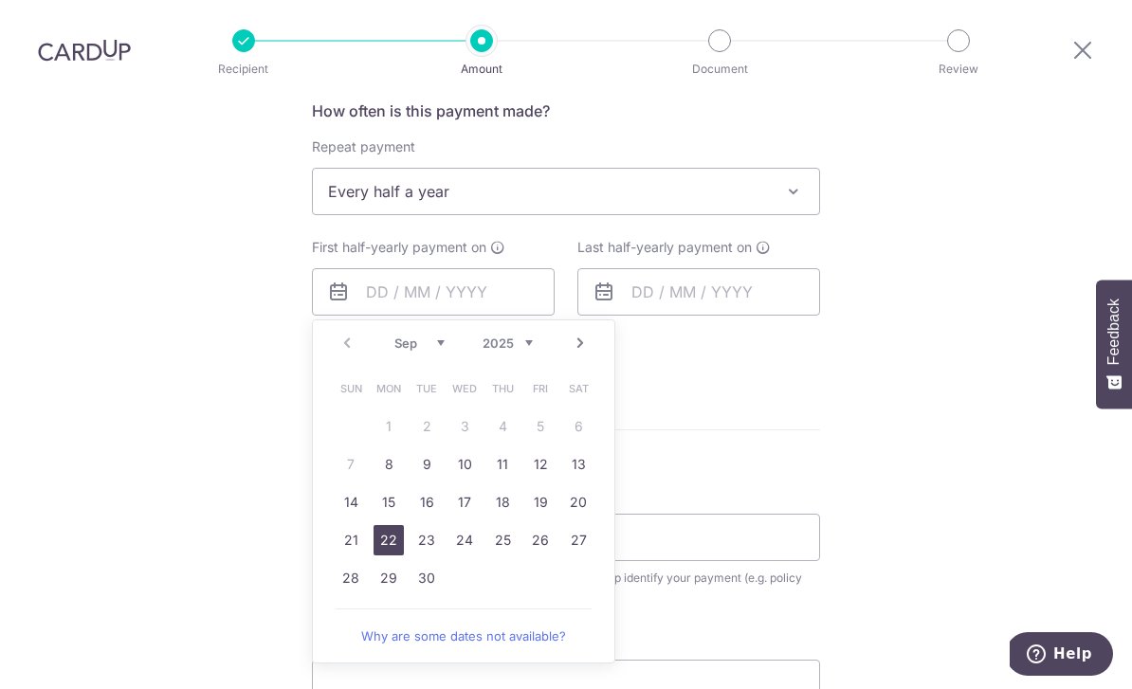
click at [389, 525] on link "22" at bounding box center [388, 540] width 30 height 30
type input "22/09/2025"
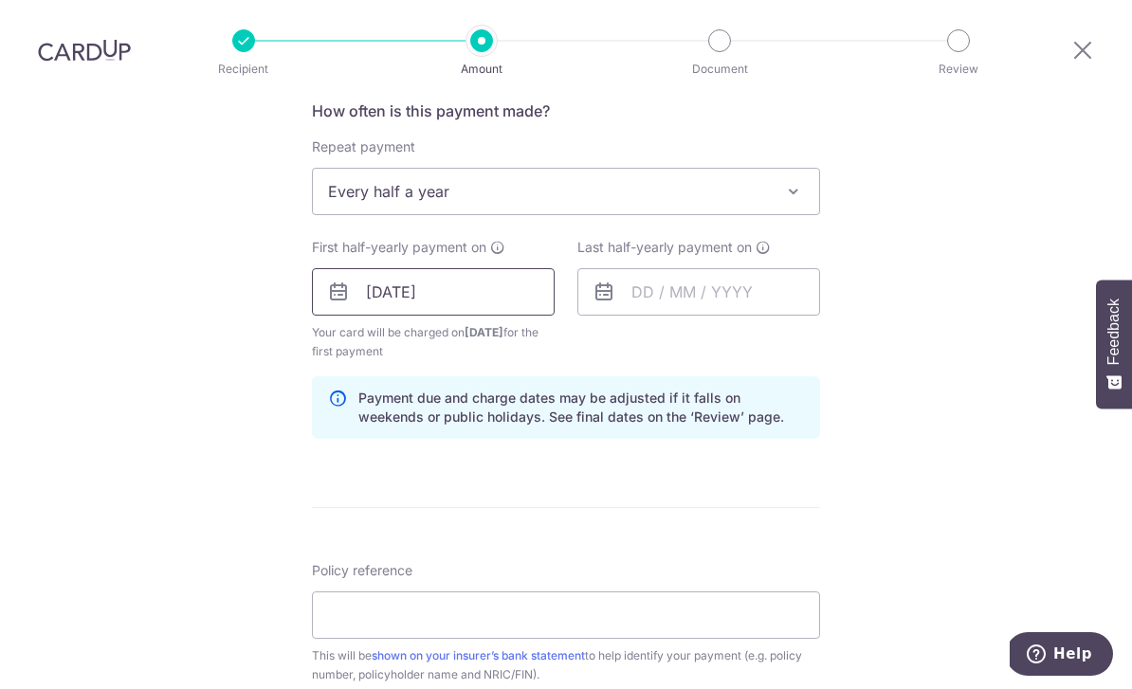
click at [490, 268] on input "22/09/2025" at bounding box center [433, 291] width 243 height 47
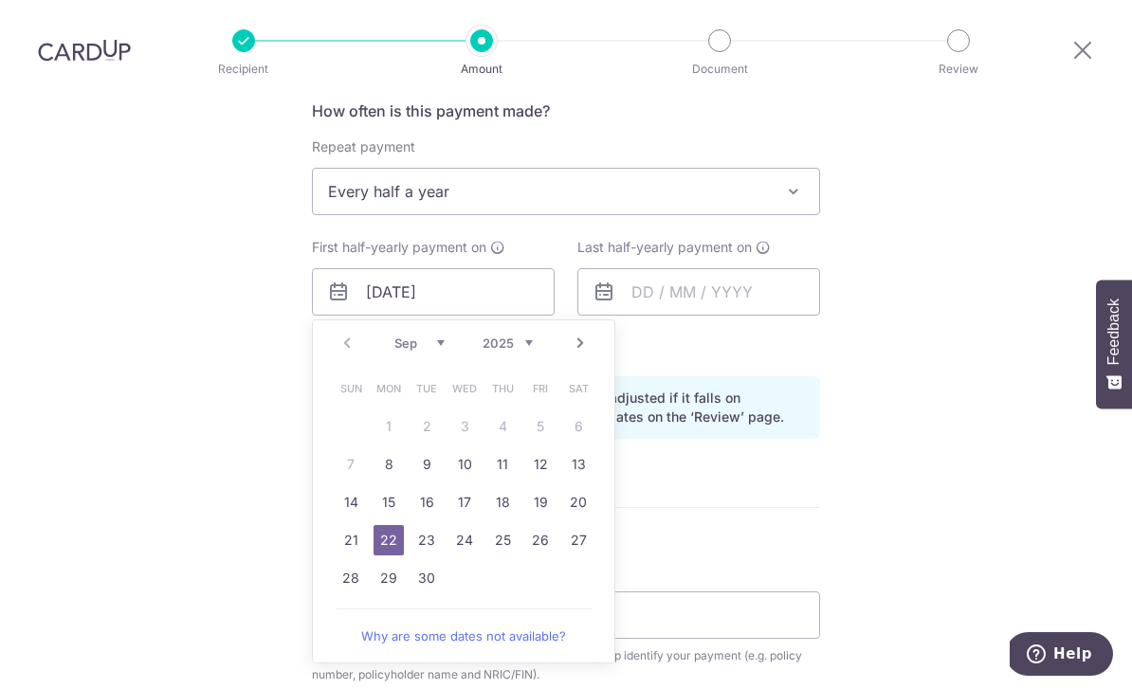
click at [945, 286] on div "Tell us more about your payment Enter payment amount SGD 442.29 442.29 Select C…" at bounding box center [566, 271] width 1132 height 1811
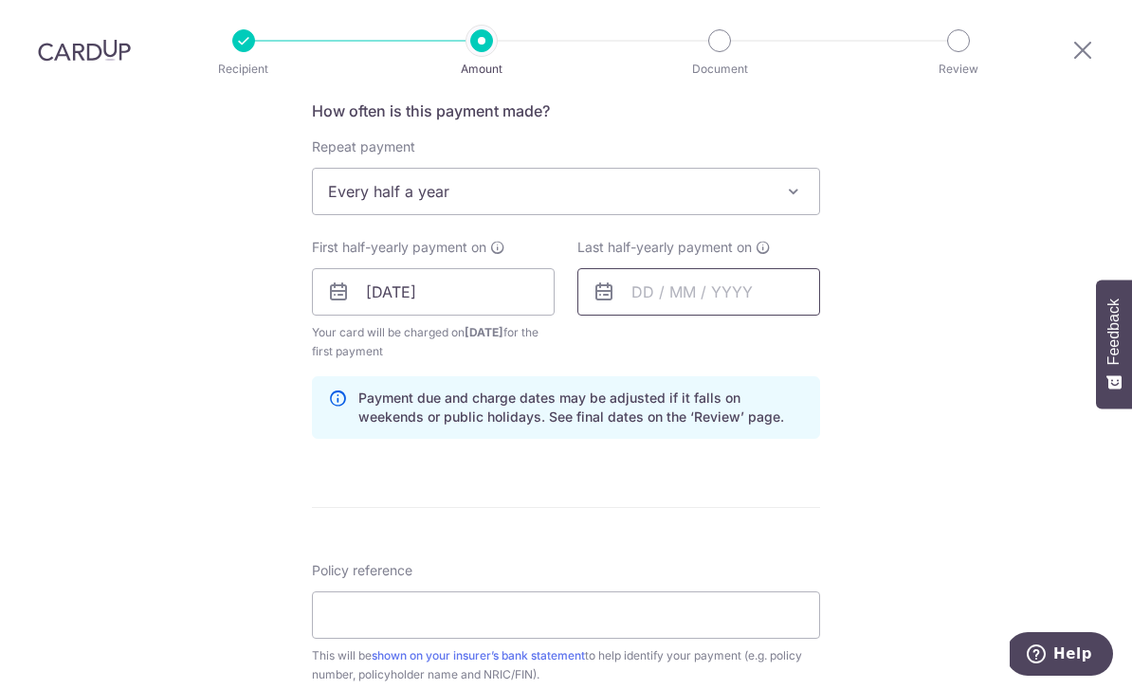
click at [759, 268] on input "text" at bounding box center [698, 291] width 243 height 47
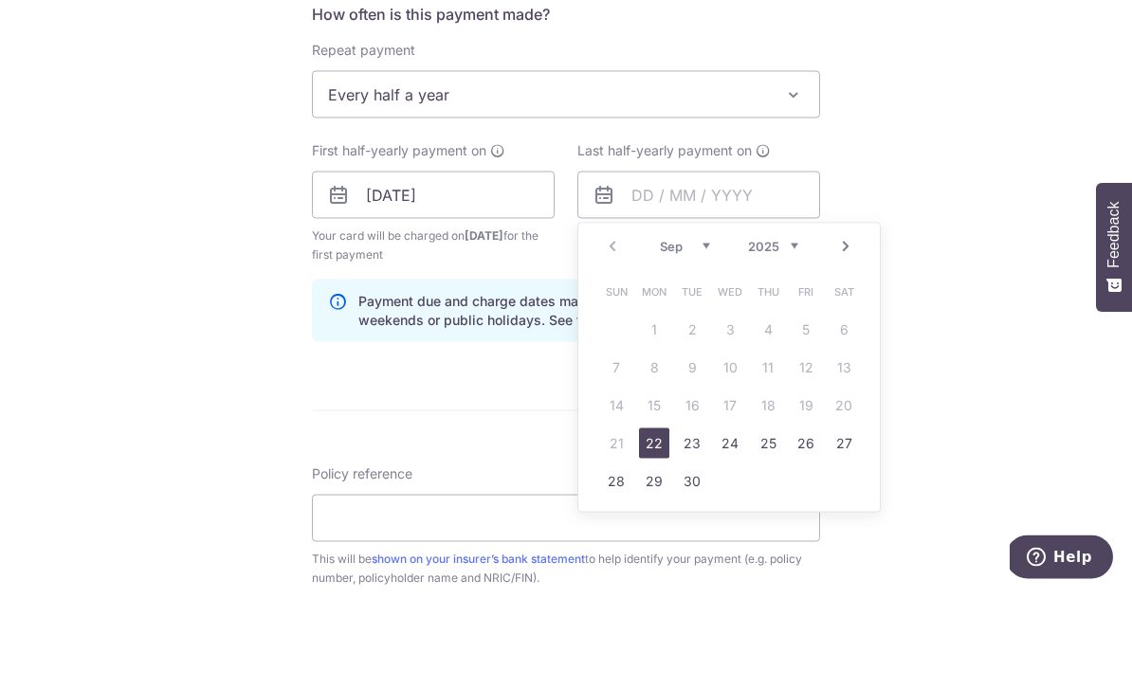
click at [794, 335] on select "2025 2026 2027 2028 2029 2030 2031 2032 2033 2034 2035" at bounding box center [773, 342] width 50 height 15
click at [702, 335] on select "Jan Feb Mar Apr May Jun Jul Aug Sep Oct Nov Dec" at bounding box center [685, 342] width 50 height 15
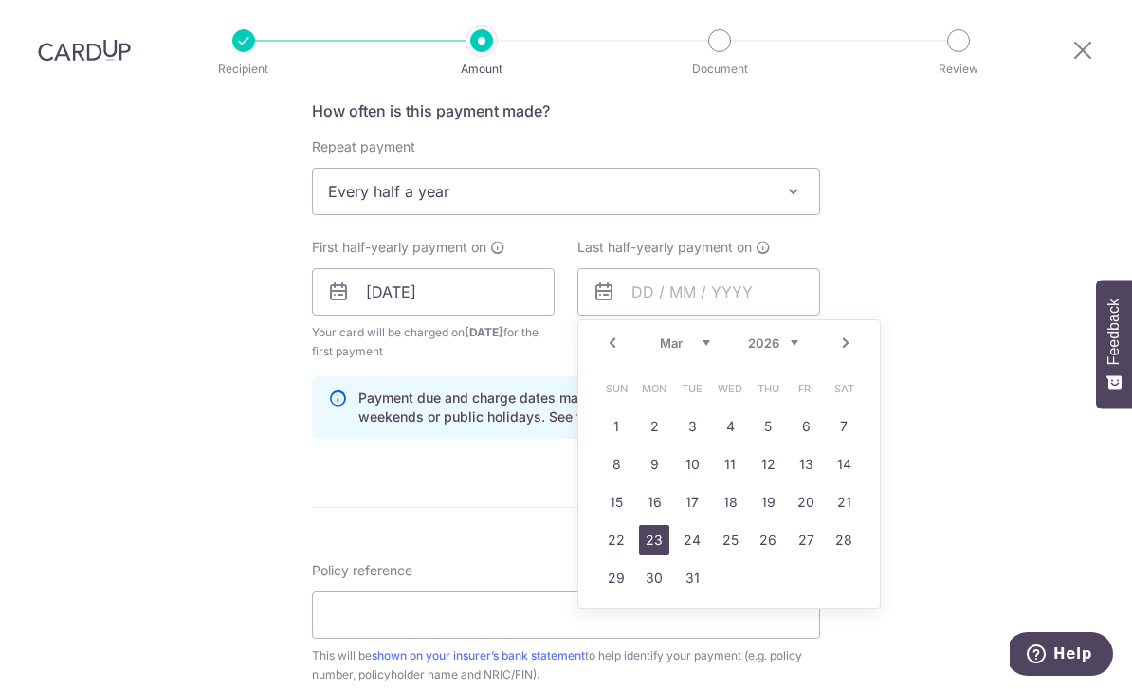
click at [656, 525] on link "23" at bounding box center [654, 540] width 30 height 30
type input "23/03/2026"
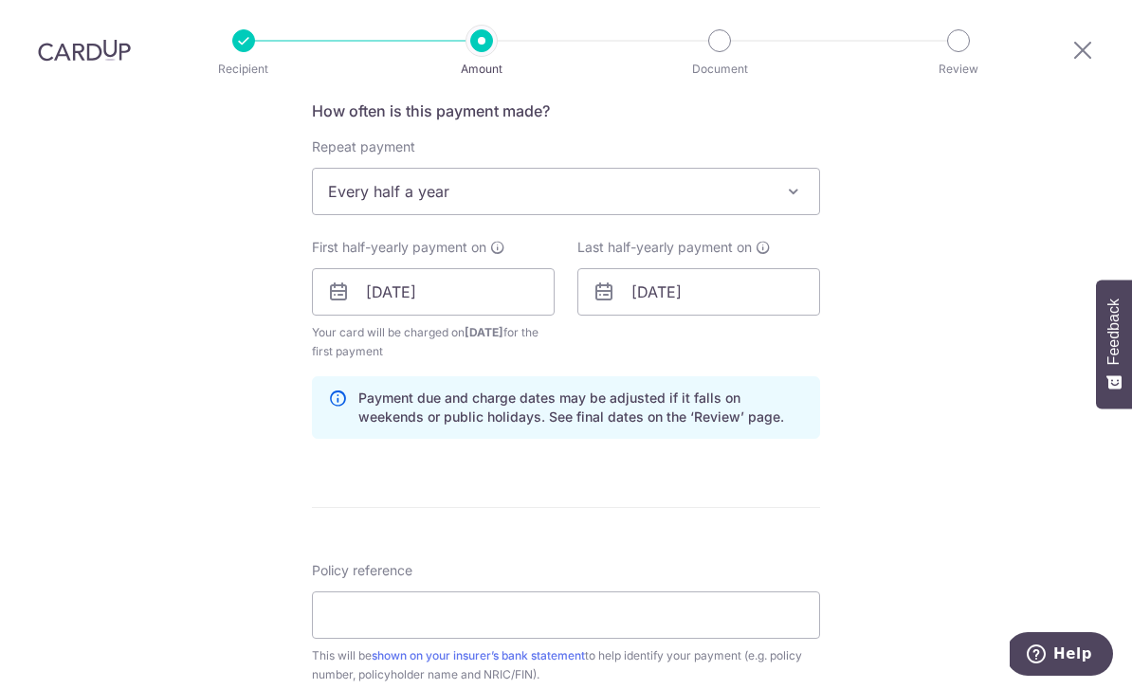
click at [919, 346] on div "Tell us more about your payment Enter payment amount SGD 442.29 442.29 Select C…" at bounding box center [566, 271] width 1132 height 1811
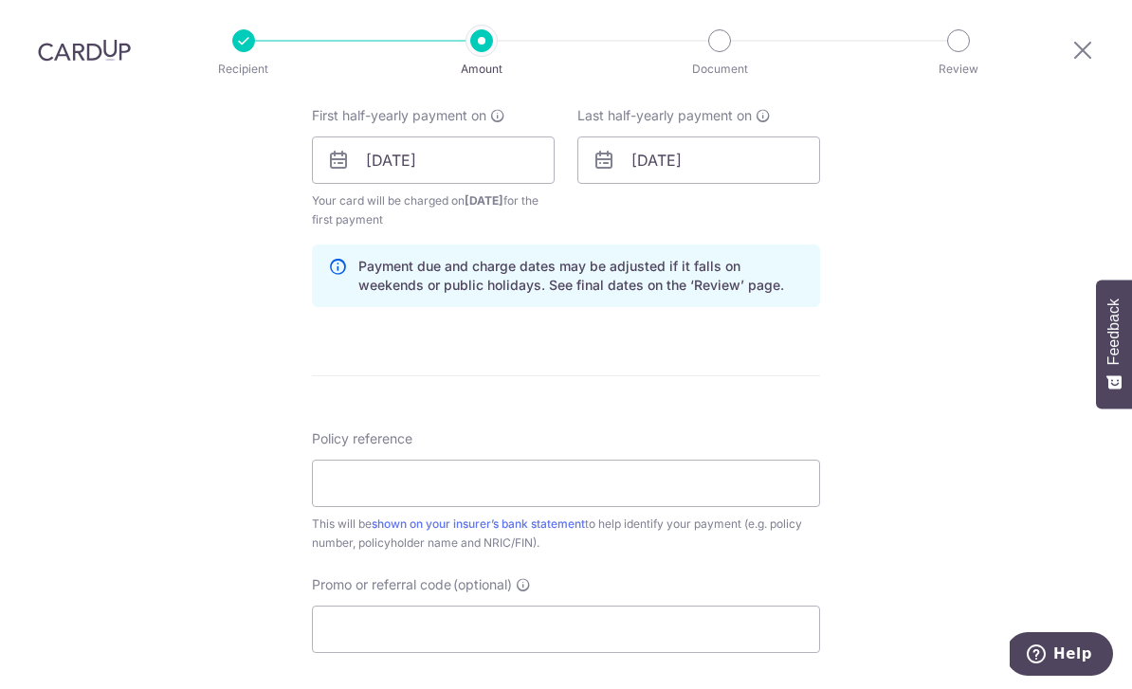
scroll to position [902, 0]
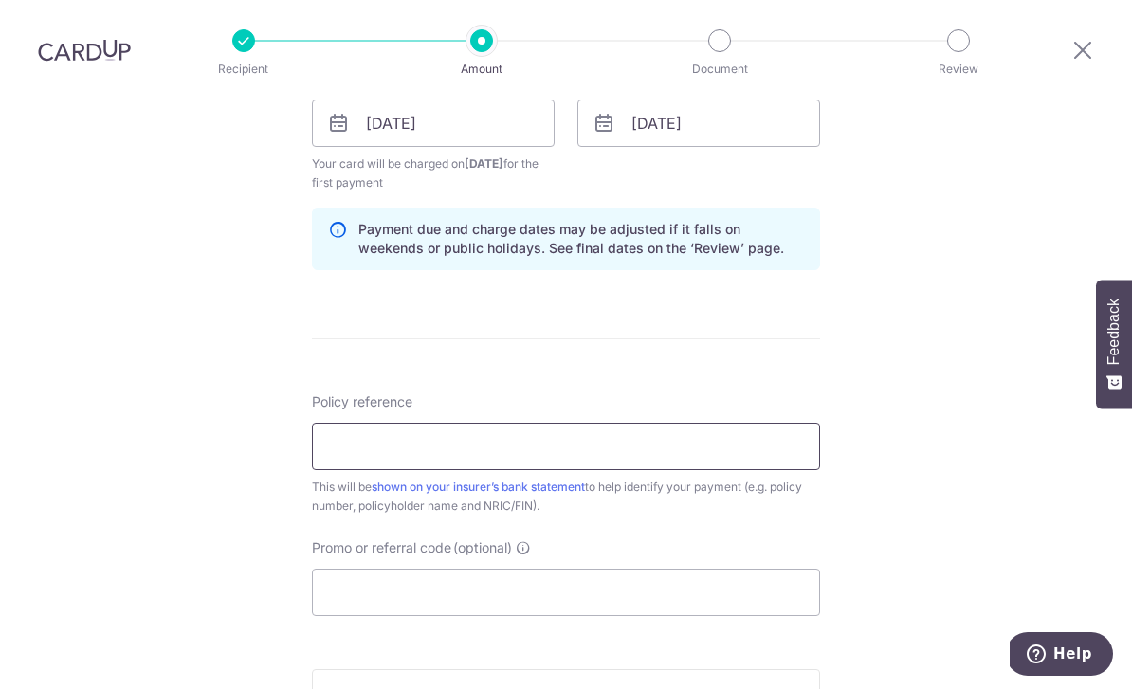
click at [707, 423] on input "Policy reference" at bounding box center [566, 446] width 508 height 47
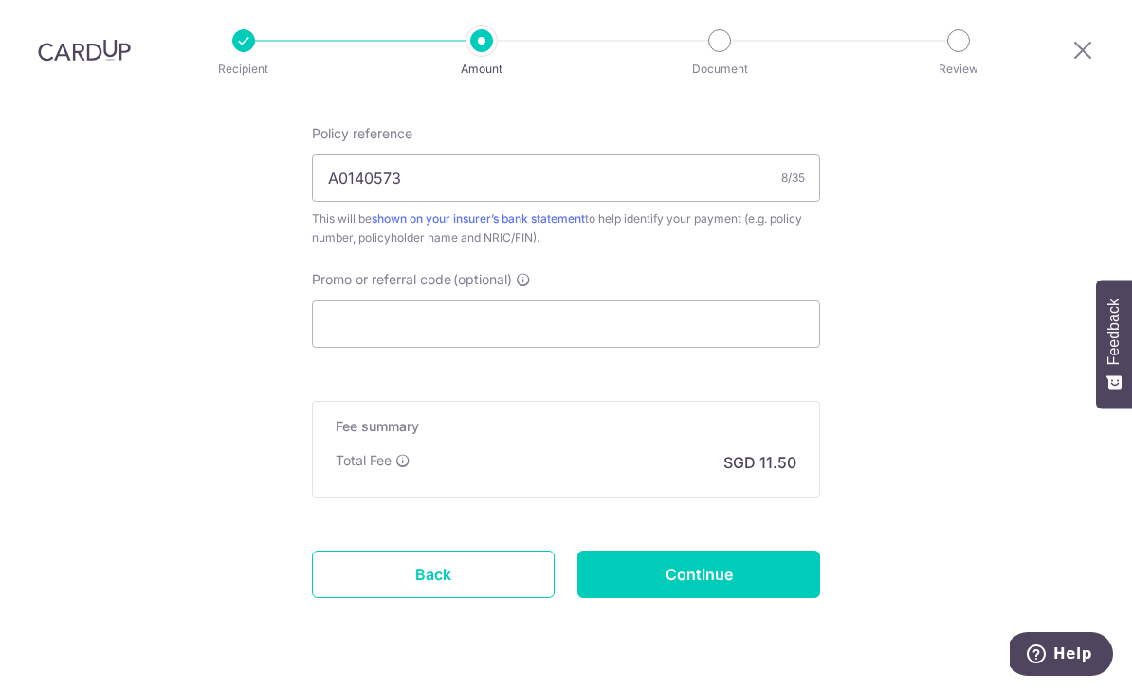
scroll to position [1168, 0]
type input "A0140573"
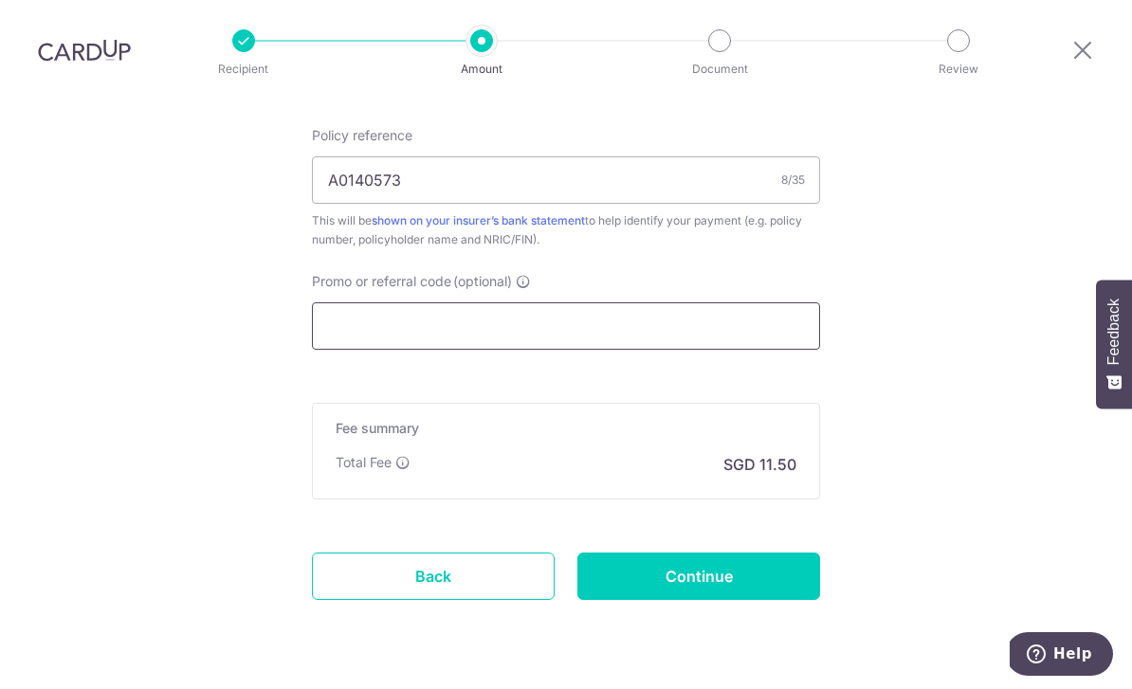
click at [756, 302] on input "Promo or referral code (optional)" at bounding box center [566, 325] width 508 height 47
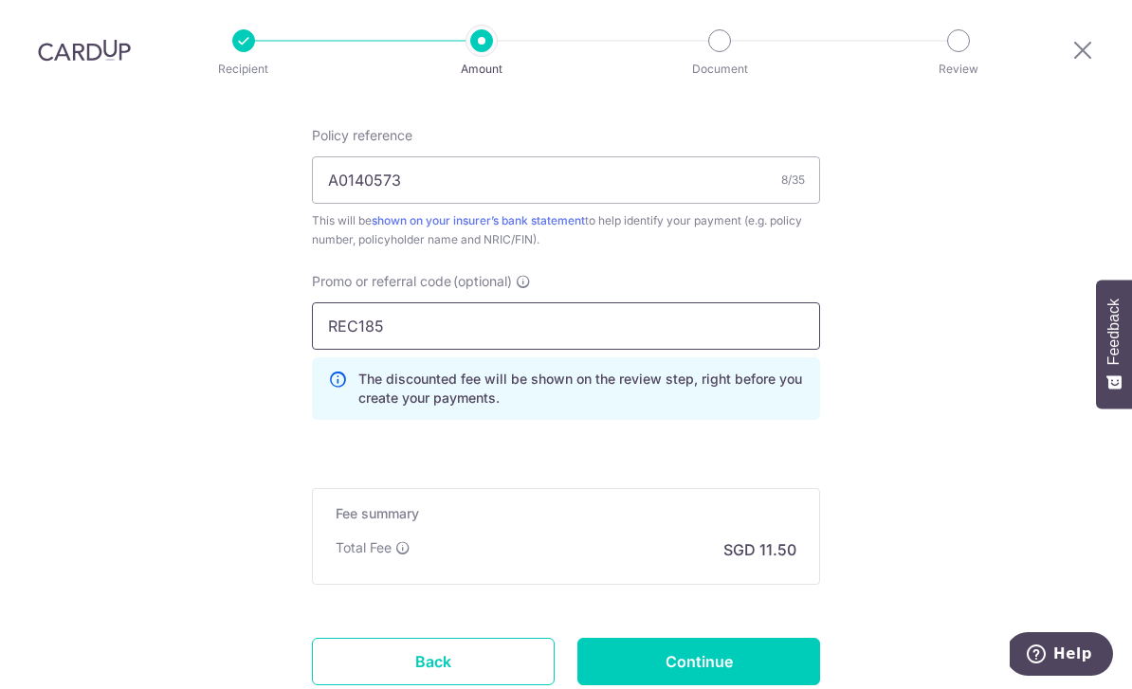
type input "REC185"
click at [767, 638] on input "Continue" at bounding box center [698, 661] width 243 height 47
type input "Create Schedule"
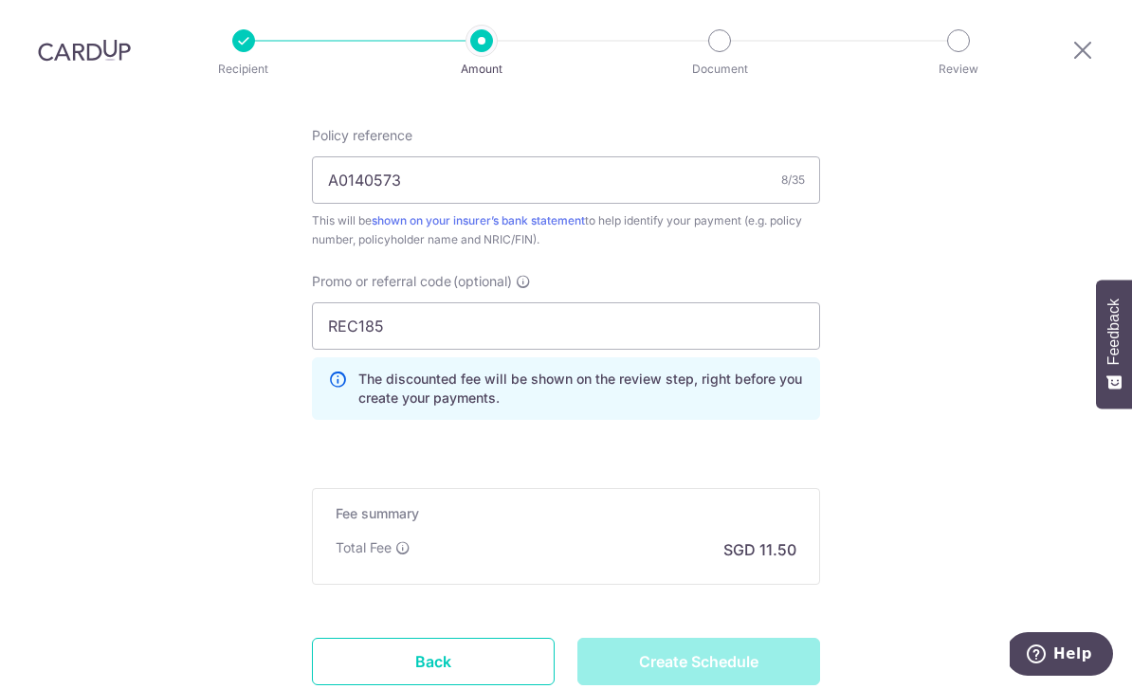
click at [734, 638] on div "Create Schedule" at bounding box center [698, 661] width 265 height 47
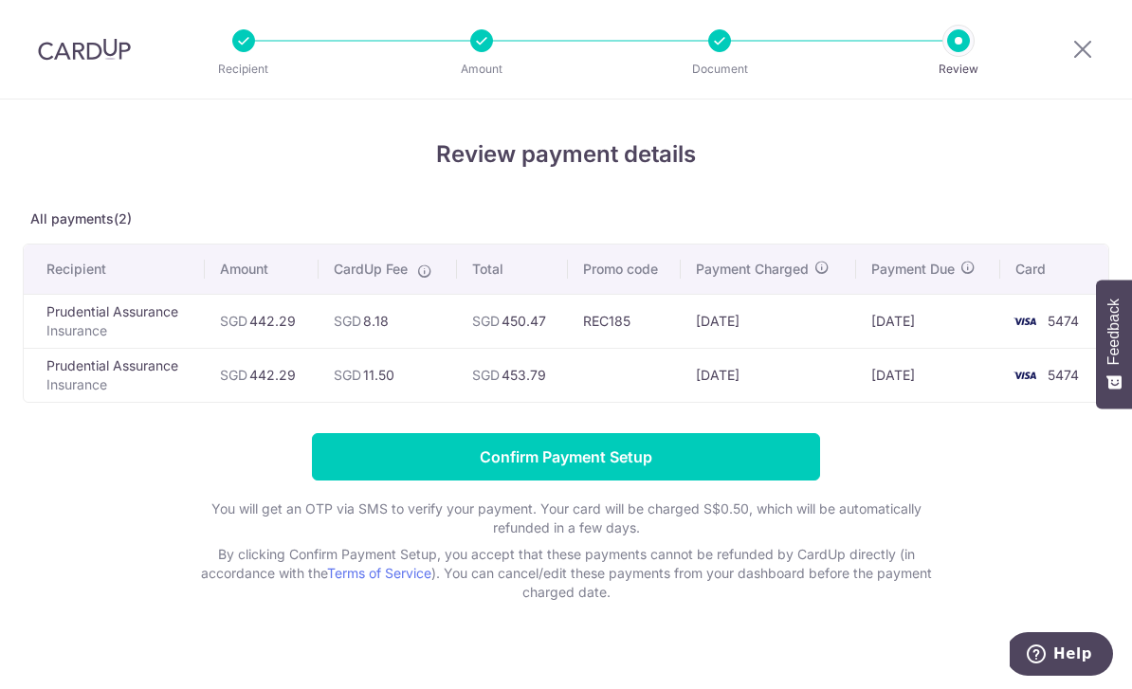
click at [758, 461] on input "Confirm Payment Setup" at bounding box center [566, 456] width 508 height 47
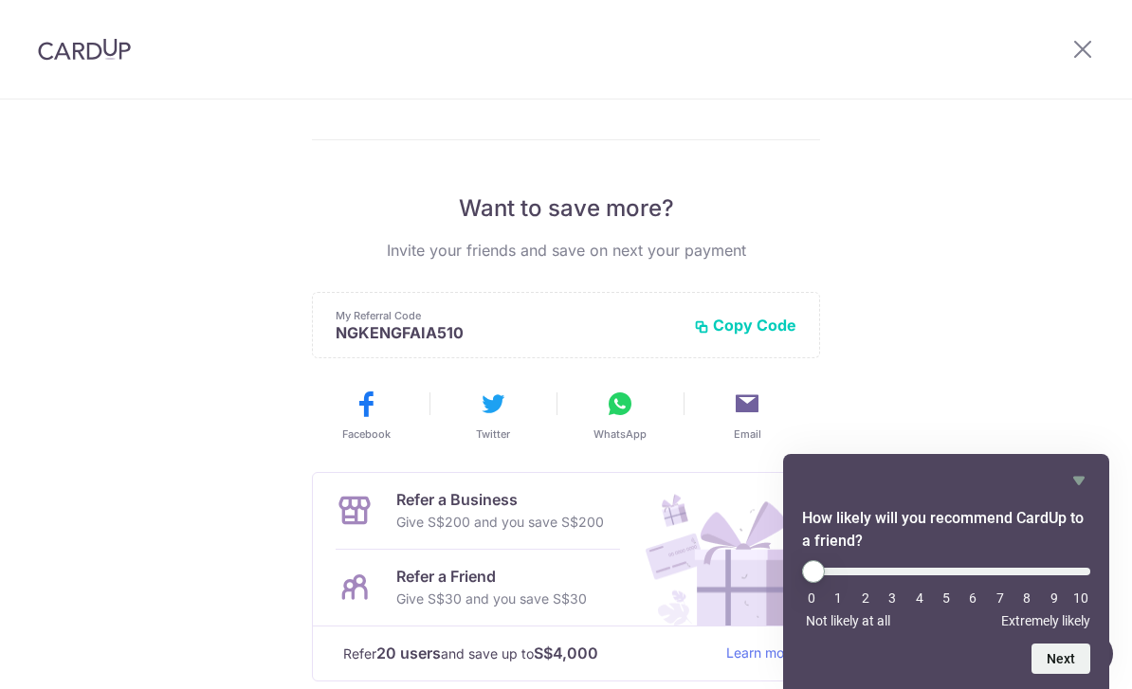
click at [1089, 484] on icon "Hide survey" at bounding box center [1078, 480] width 23 height 23
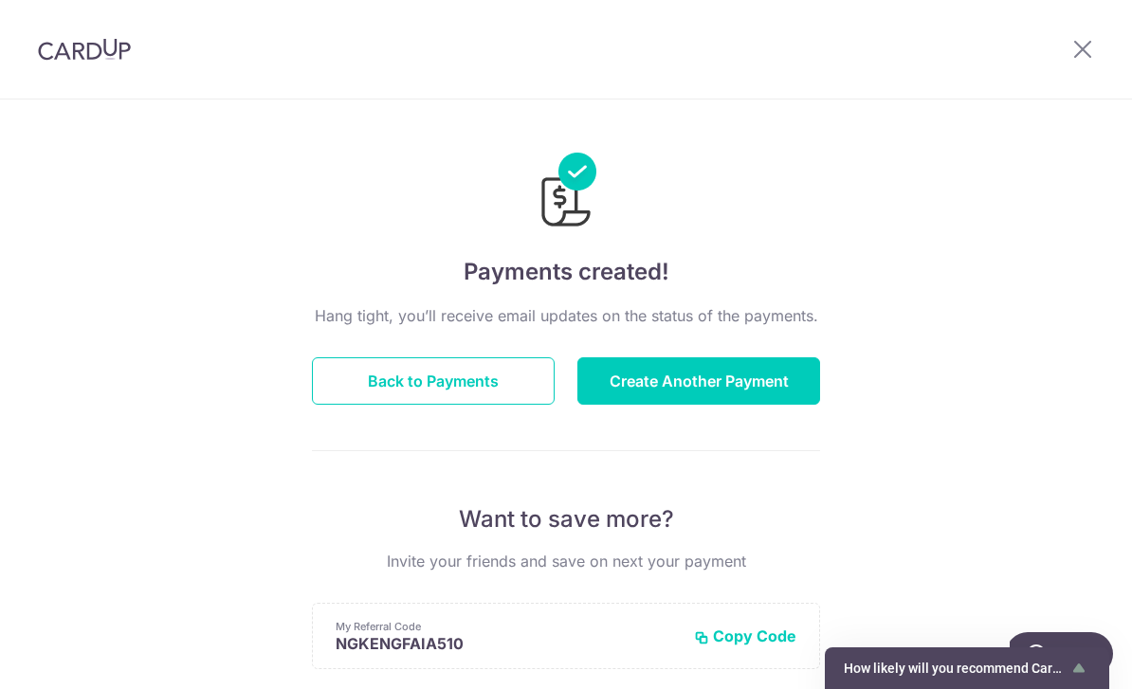
click at [488, 405] on button "Back to Payments" at bounding box center [433, 380] width 243 height 47
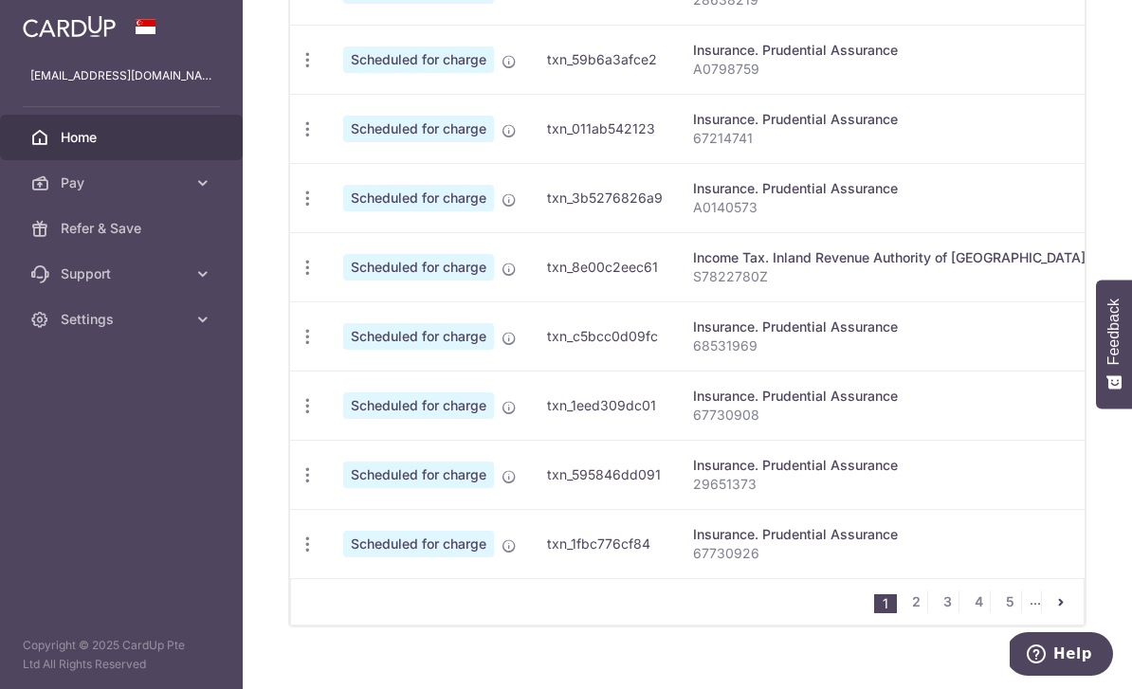
scroll to position [792, 0]
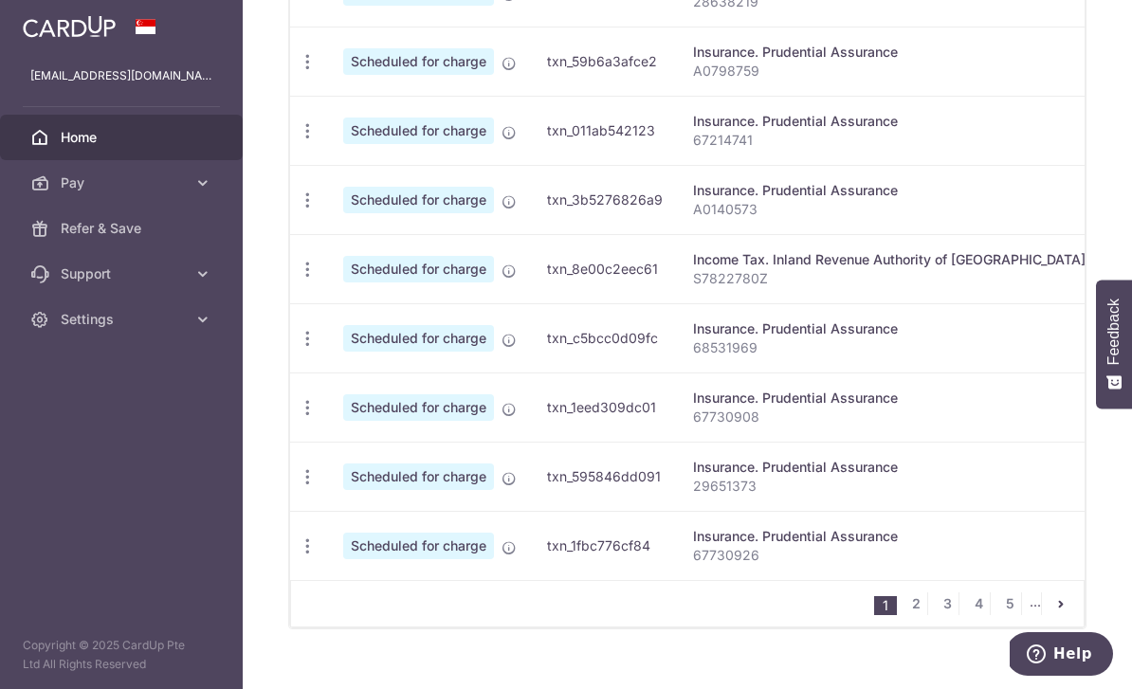
click at [920, 615] on link "2" at bounding box center [915, 603] width 23 height 23
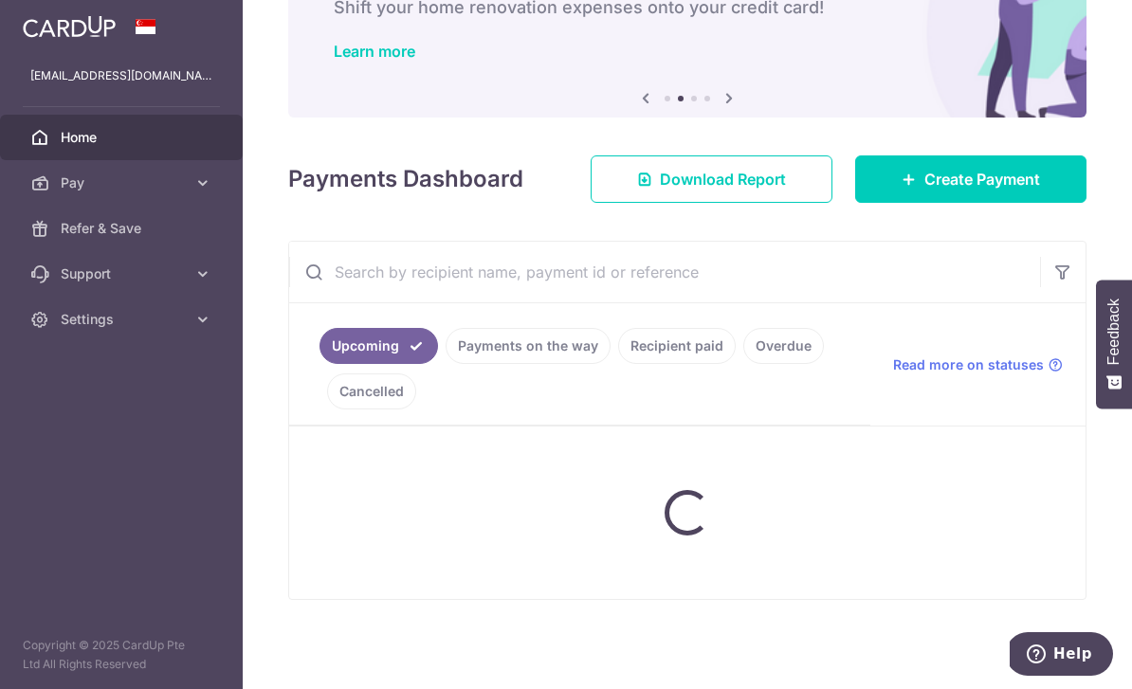
scroll to position [111, 0]
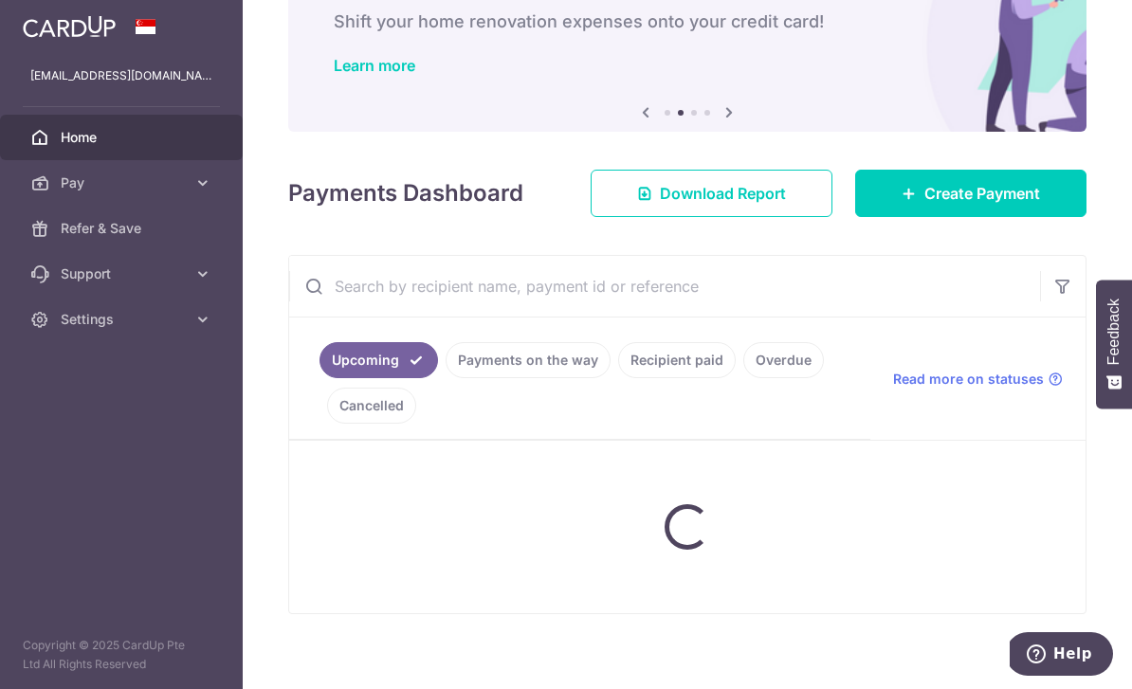
click at [823, 540] on div at bounding box center [687, 527] width 796 height 172
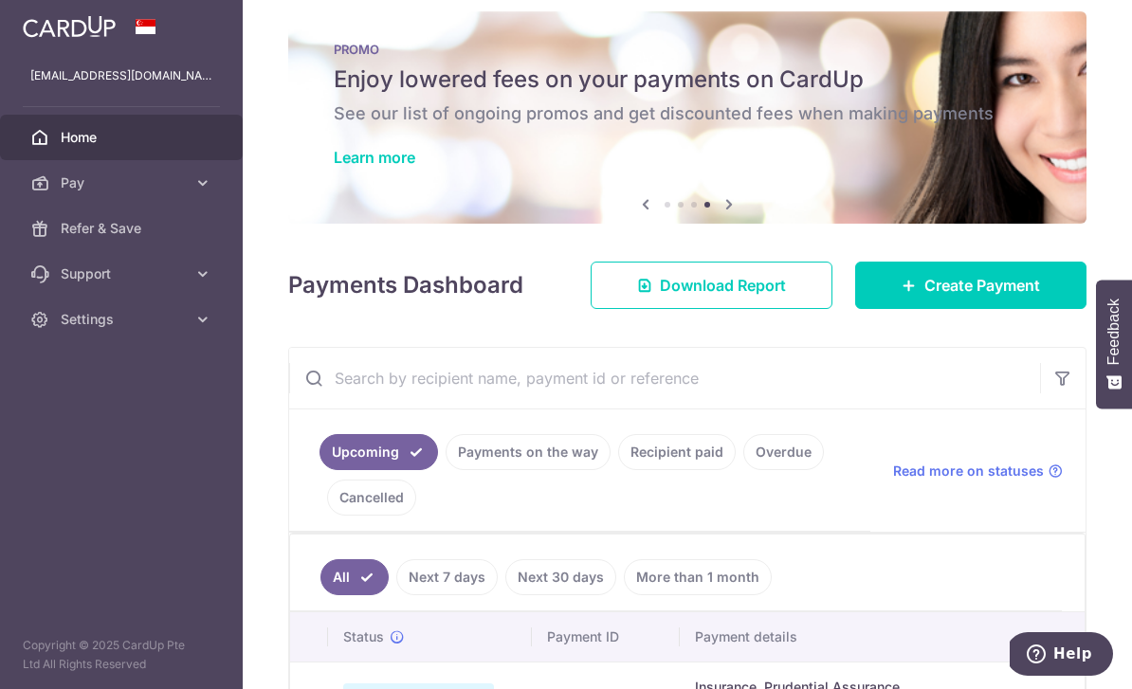
scroll to position [16, 0]
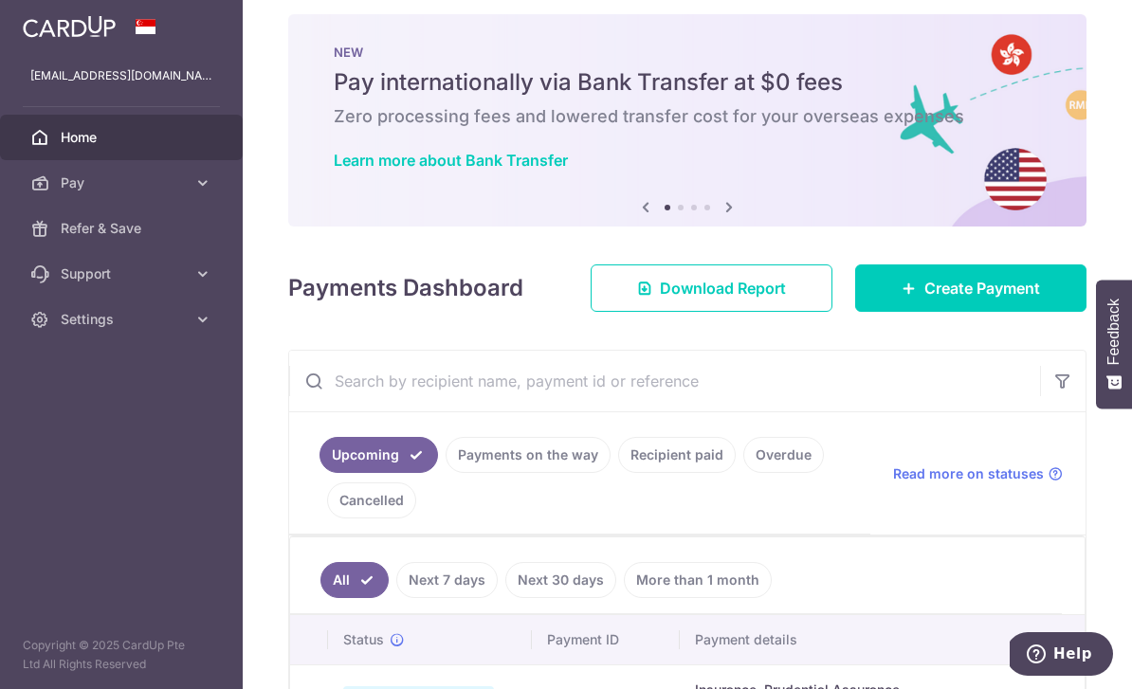
click at [970, 299] on span "Create Payment" at bounding box center [982, 288] width 116 height 23
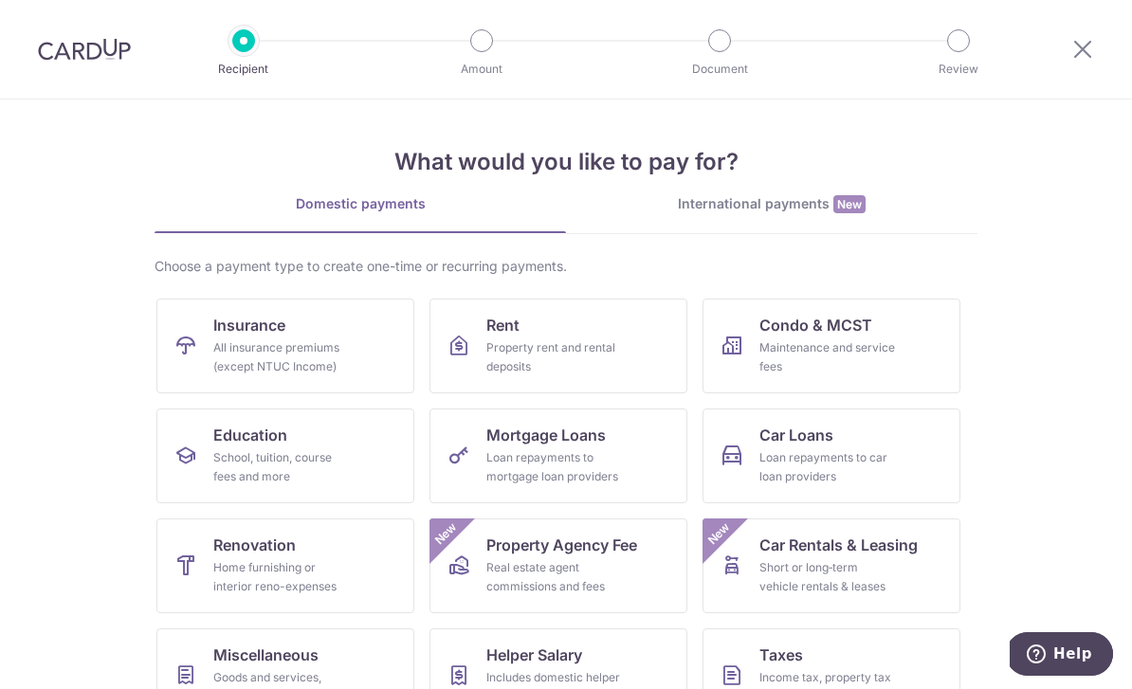
click at [322, 340] on div "All insurance premiums (except NTUC Income)" at bounding box center [281, 357] width 136 height 38
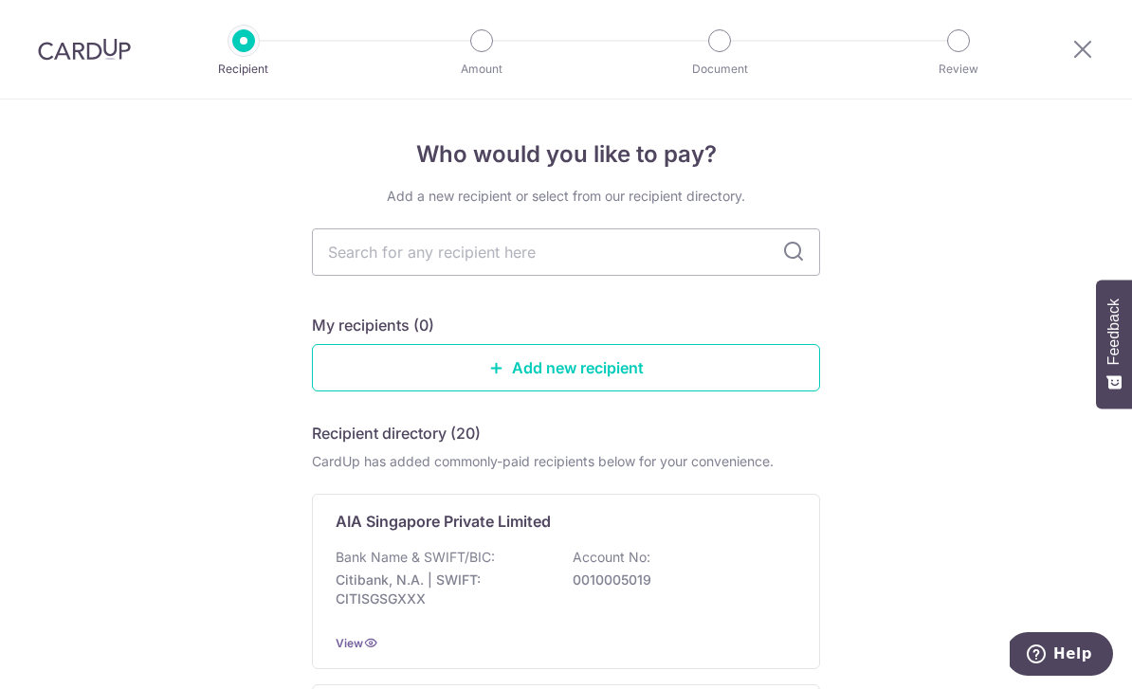
click at [712, 269] on input "text" at bounding box center [566, 251] width 508 height 47
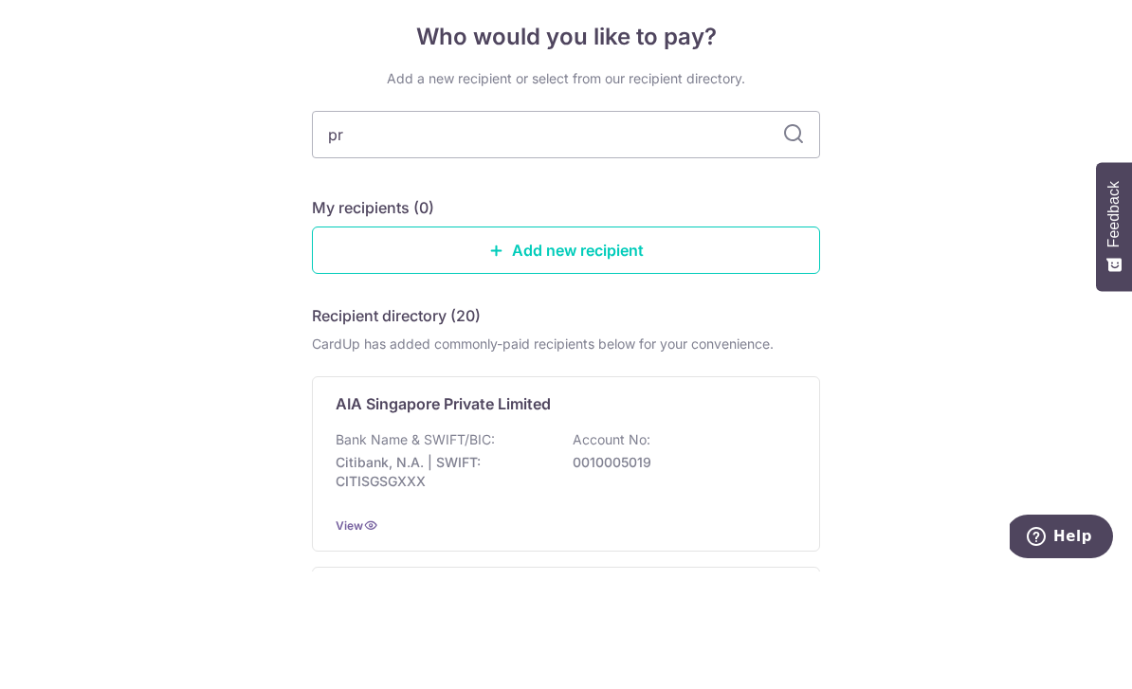
type input "pru"
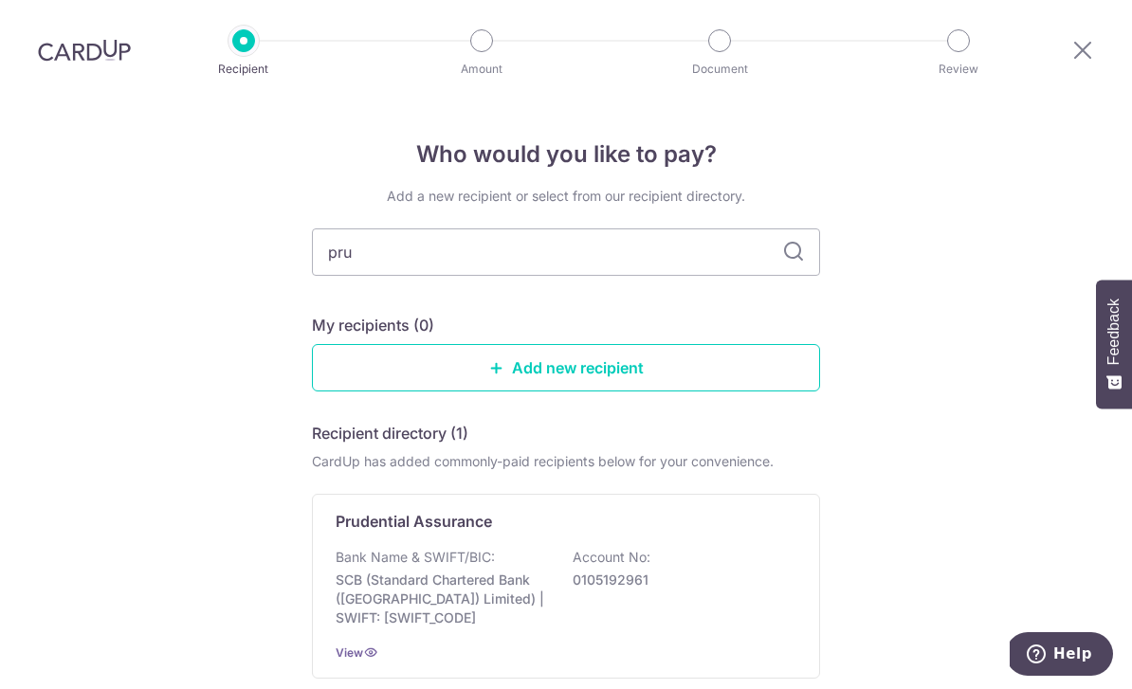
click at [633, 548] on div "Bank Name & SWIFT/BIC: SCB (Standard Chartered Bank (Singapore) Limited) | SWIF…" at bounding box center [565, 588] width 461 height 80
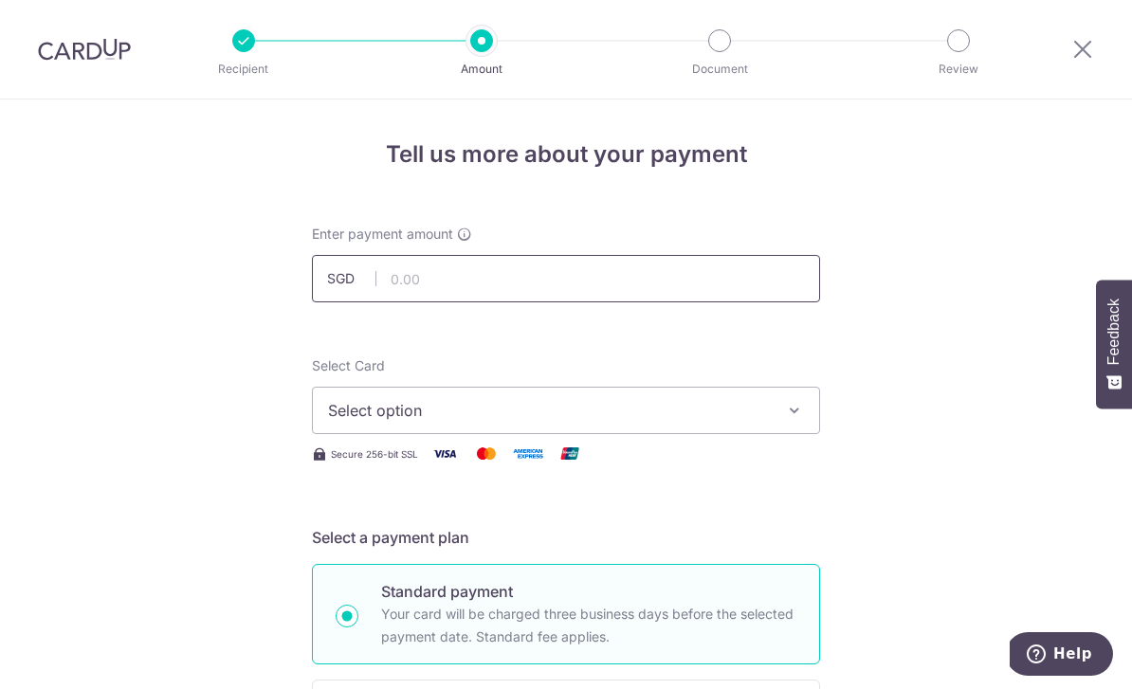
click at [780, 289] on input "text" at bounding box center [566, 278] width 508 height 47
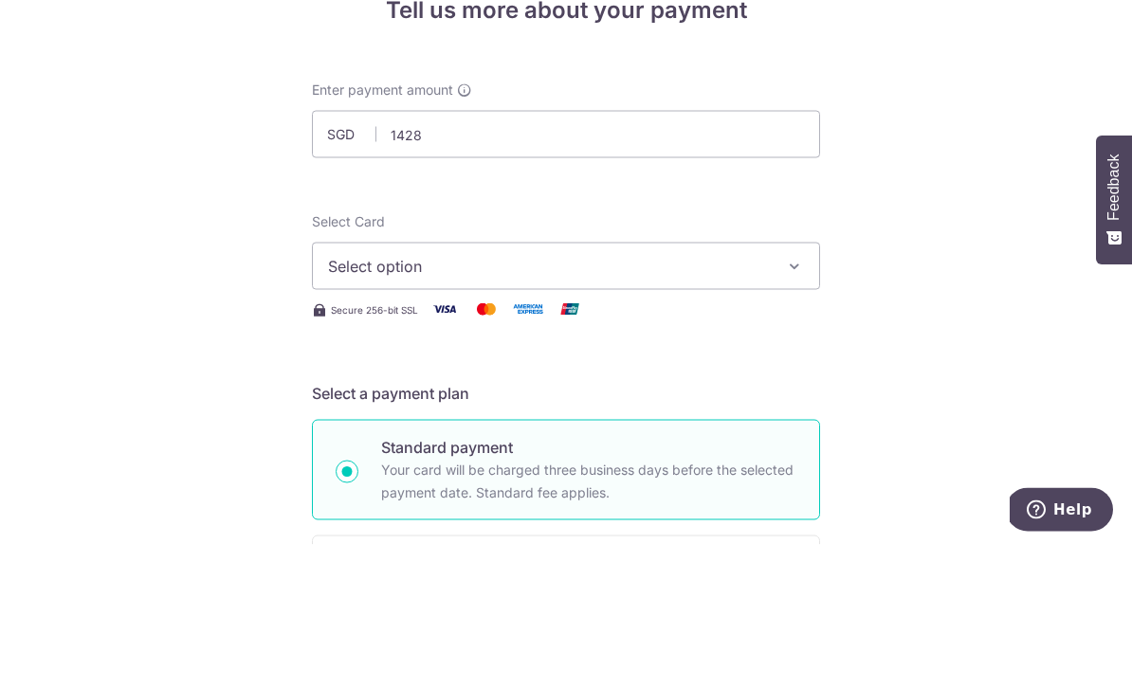
type input "1,428.00"
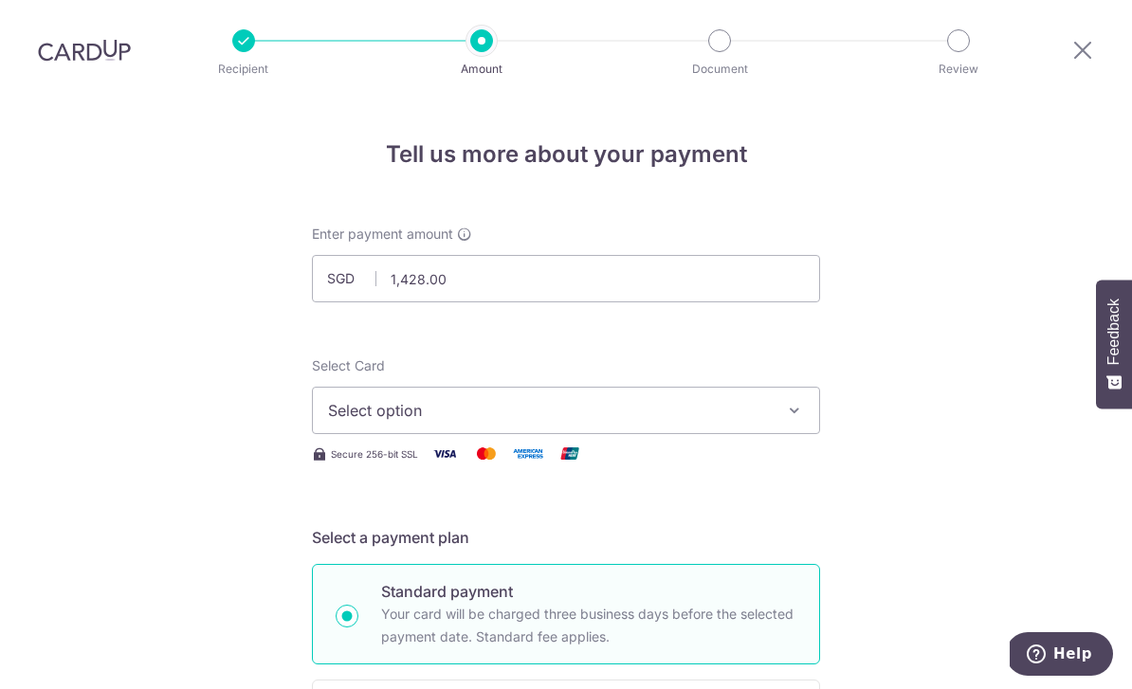
click at [794, 401] on icon "button" at bounding box center [794, 410] width 19 height 19
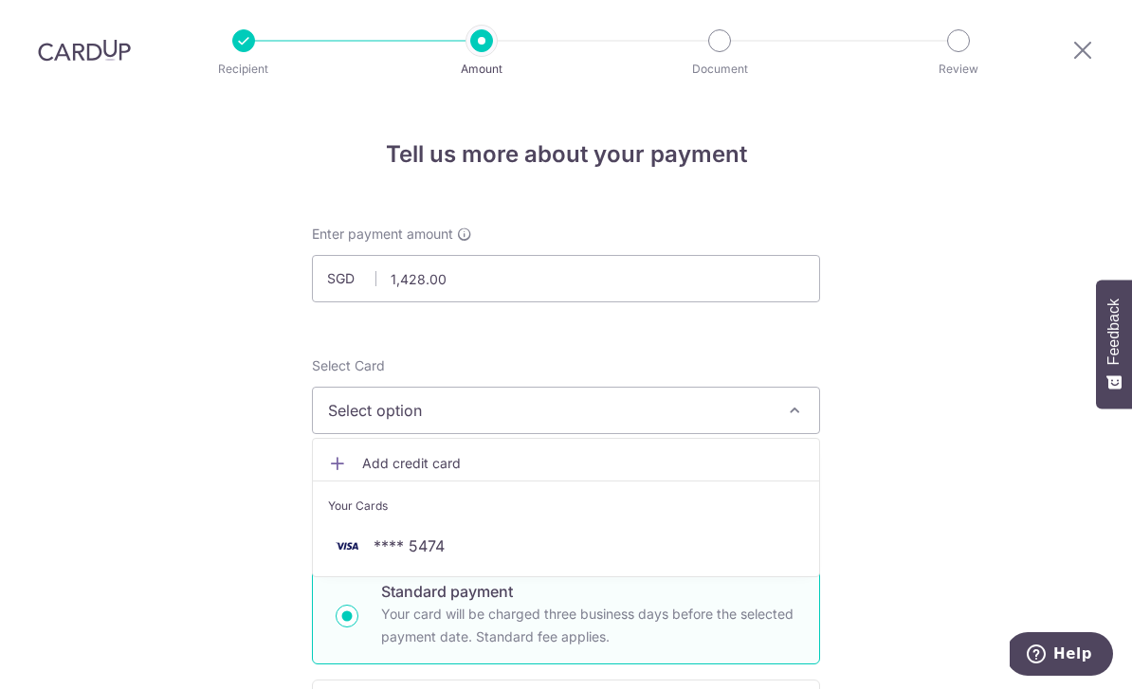
click at [652, 523] on link "**** 5474" at bounding box center [566, 545] width 506 height 45
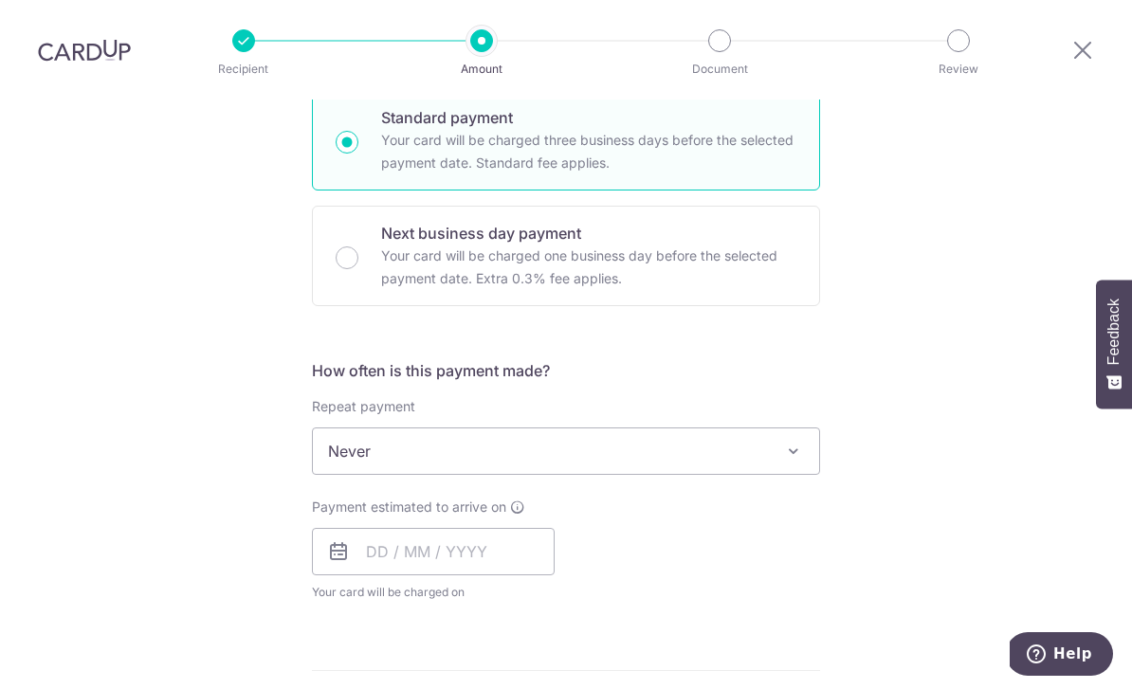
scroll to position [598, 0]
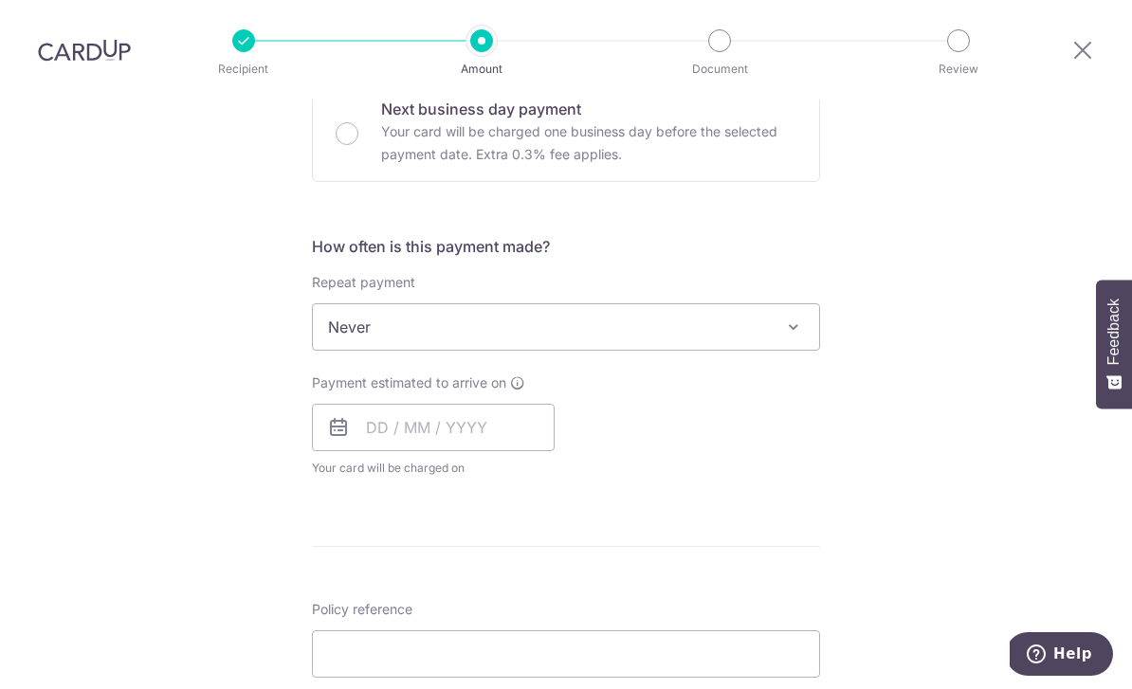
click at [789, 304] on span "Never" at bounding box center [566, 326] width 506 height 45
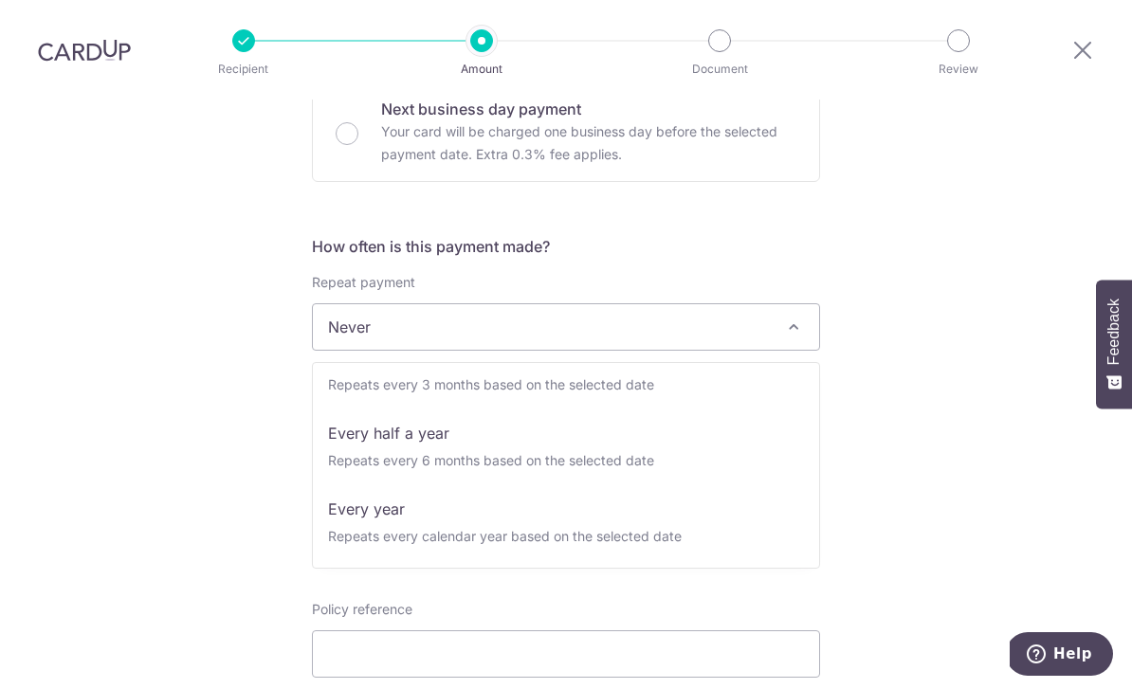
scroll to position [265, 0]
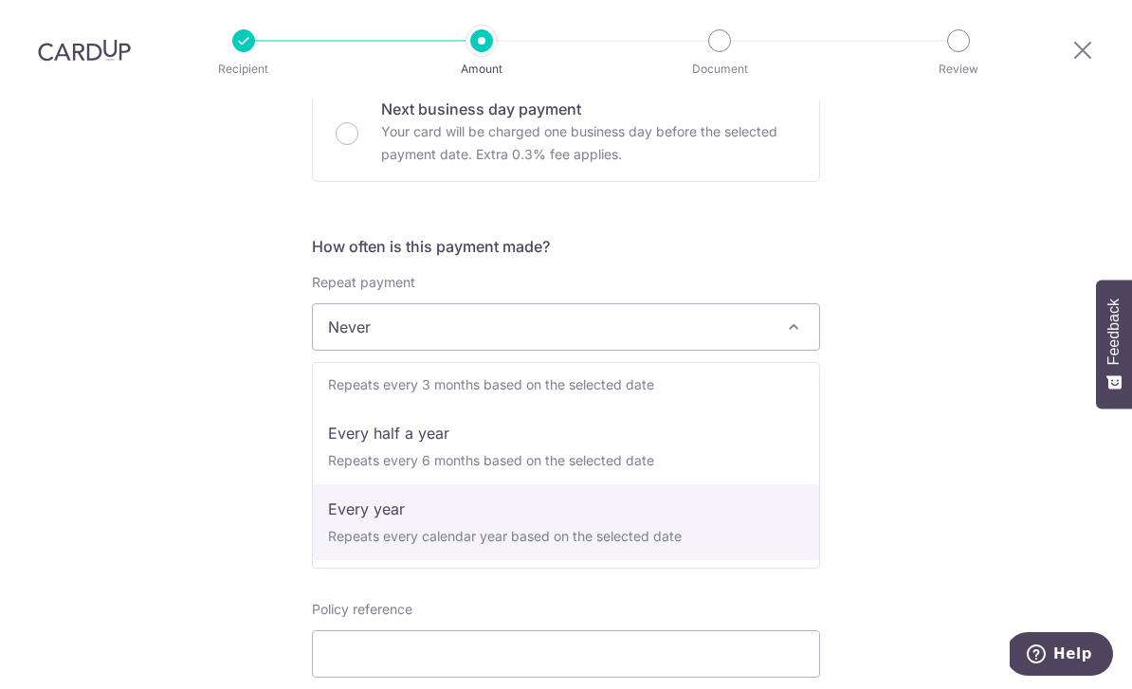
select select "6"
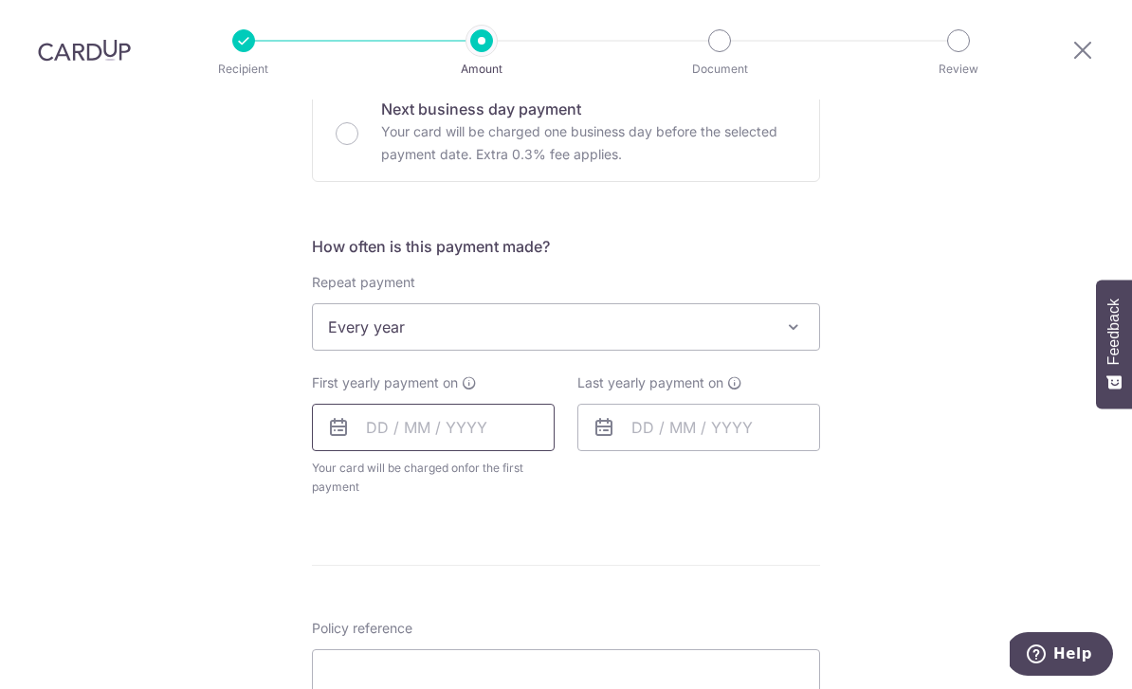
click at [505, 404] on input "text" at bounding box center [433, 427] width 243 height 47
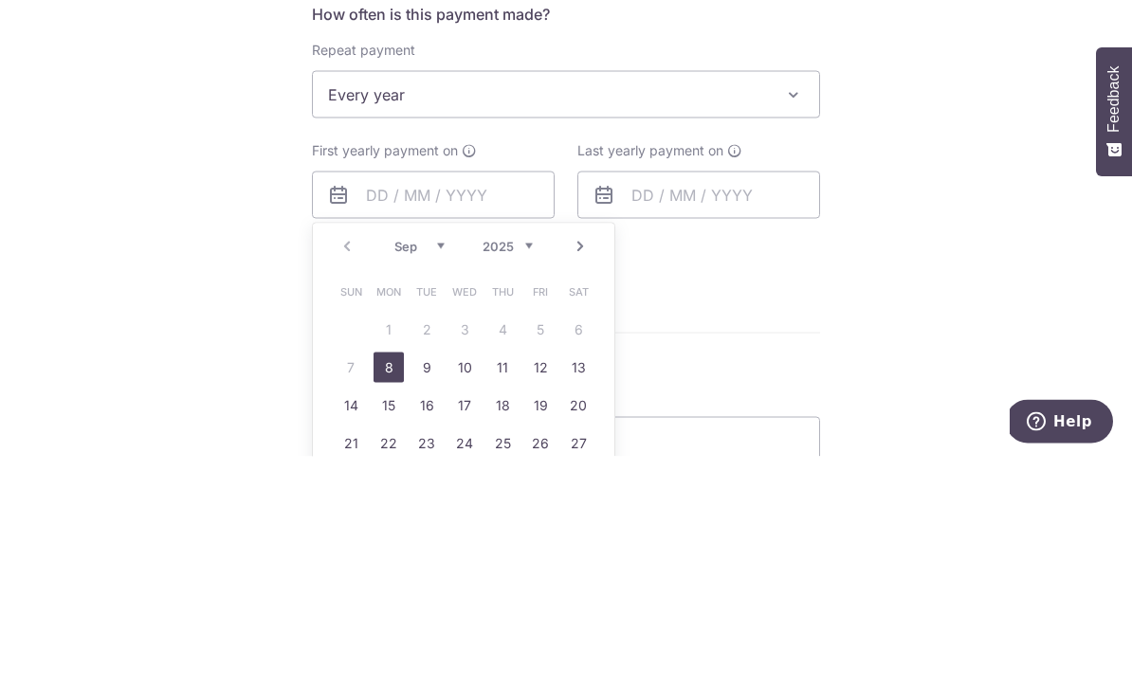
click at [589, 467] on link "Next" at bounding box center [580, 478] width 23 height 23
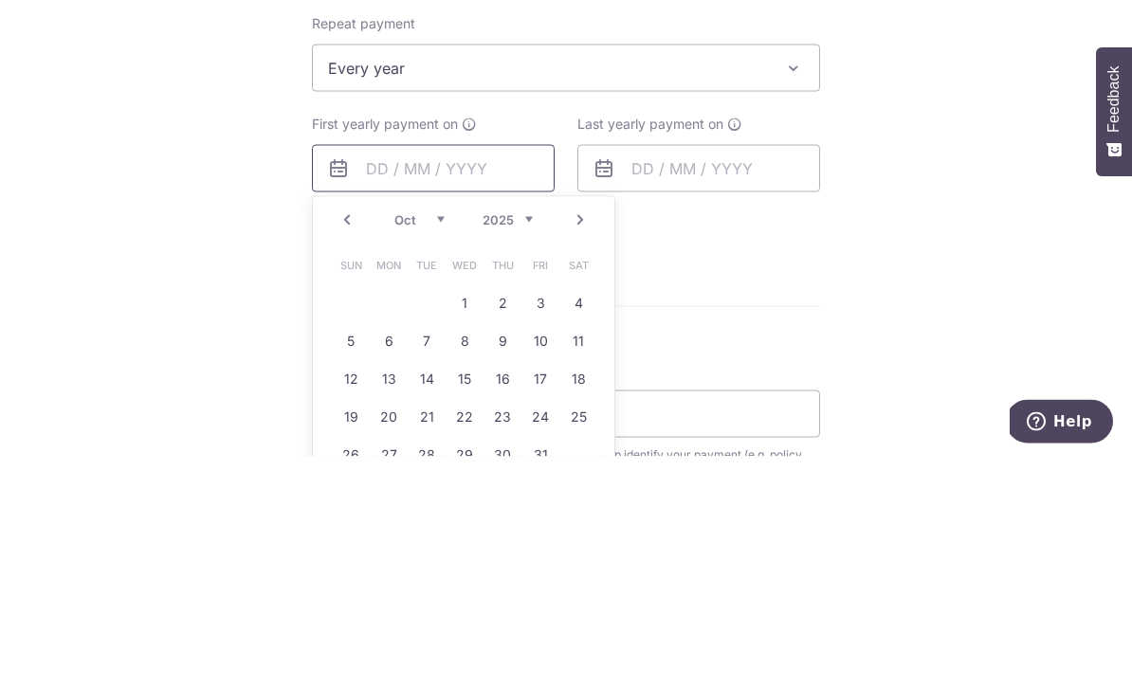
scroll to position [625, 0]
click at [588, 440] on link "Next" at bounding box center [580, 451] width 23 height 23
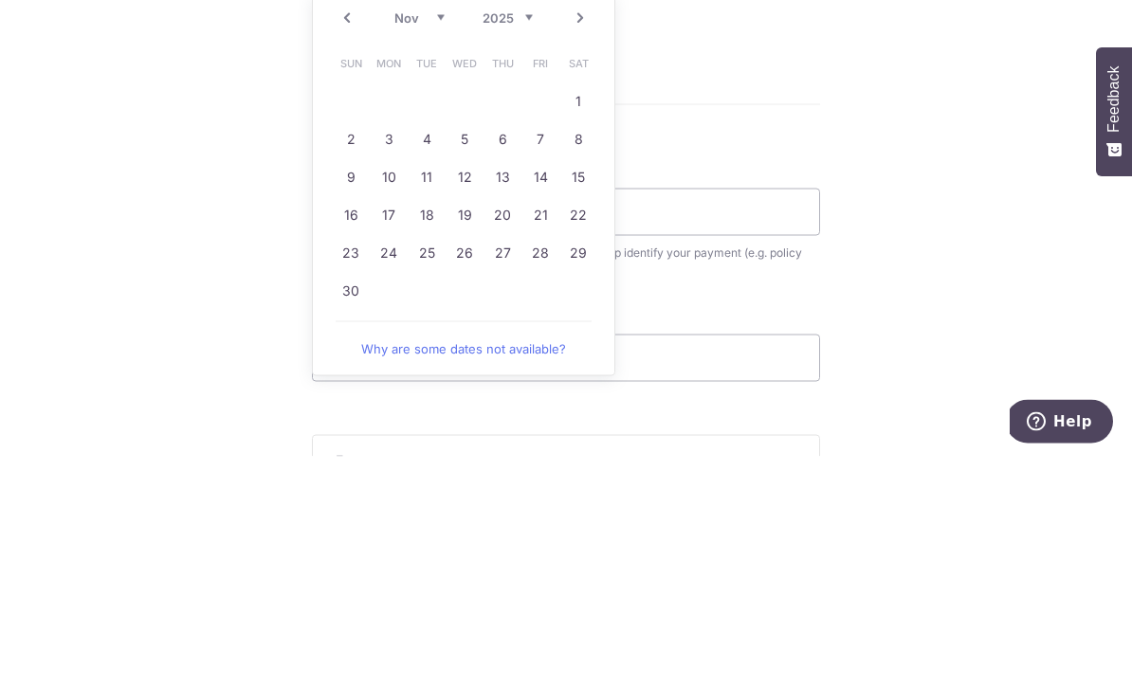
scroll to position [818, 0]
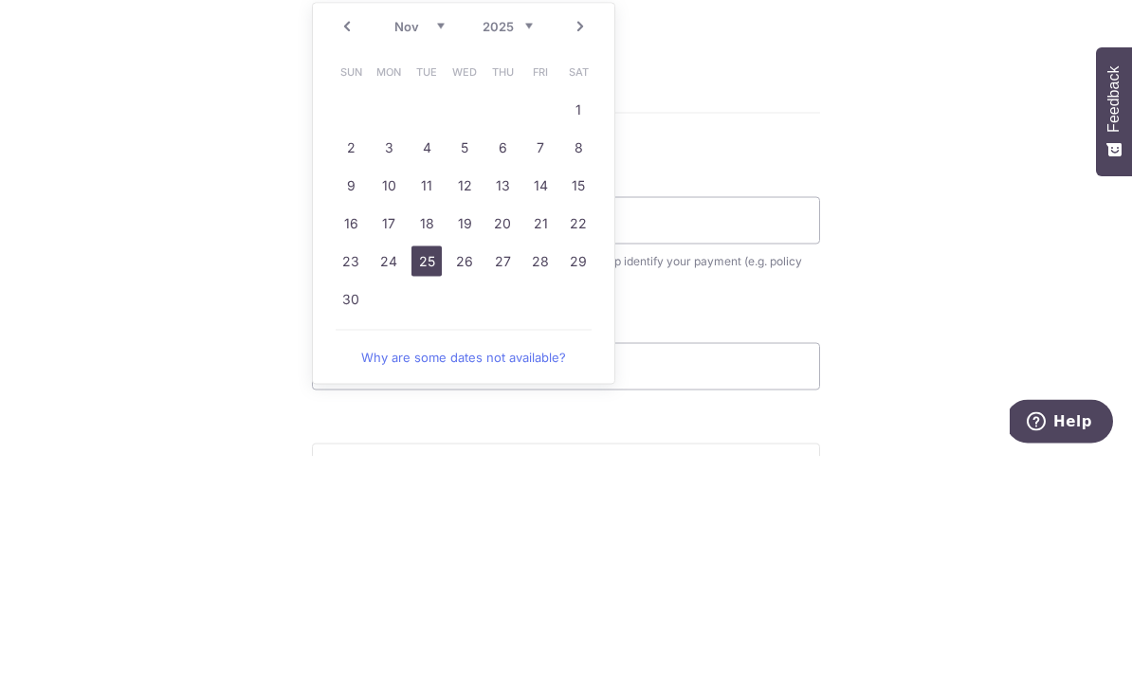
click at [427, 479] on link "25" at bounding box center [426, 494] width 30 height 30
type input "25/11/2025"
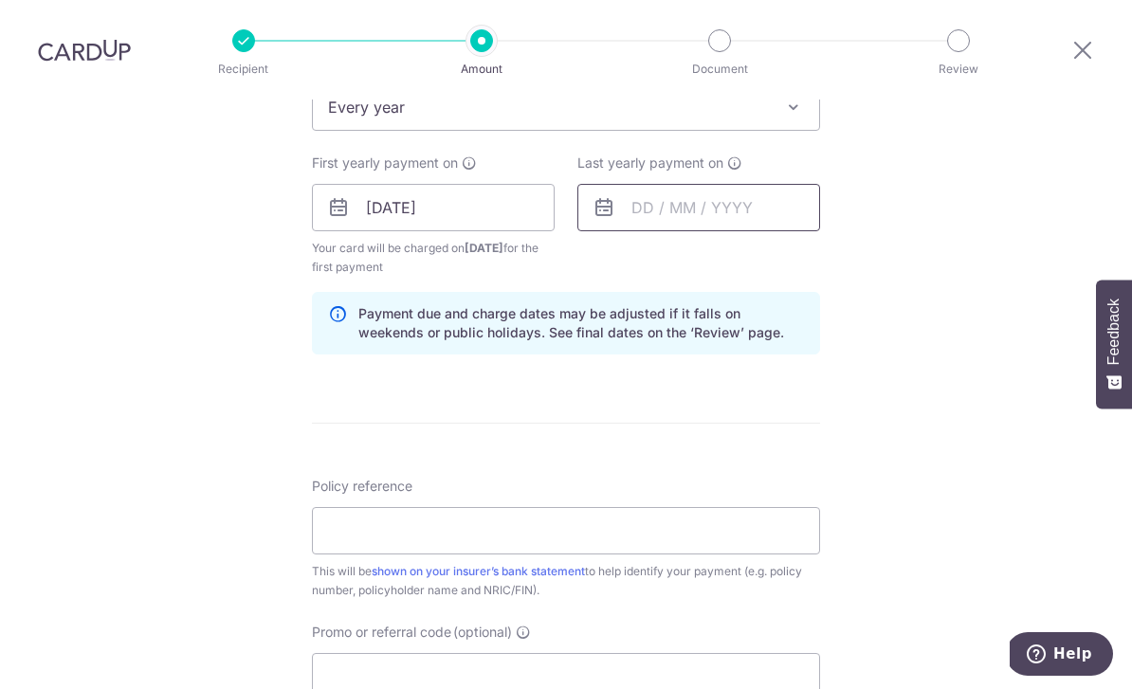
click at [758, 184] on input "text" at bounding box center [698, 207] width 243 height 47
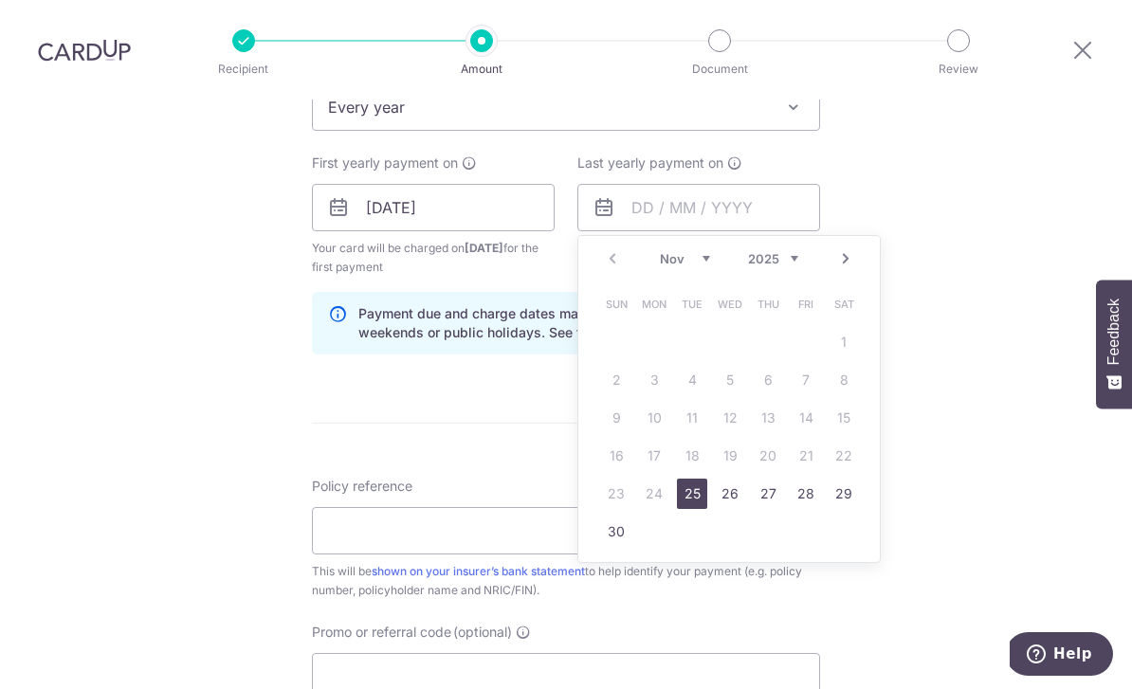
click at [788, 251] on select "2025 2026 2027 2028 2029 2030 2031 2032 2033 2034 2035" at bounding box center [773, 258] width 50 height 15
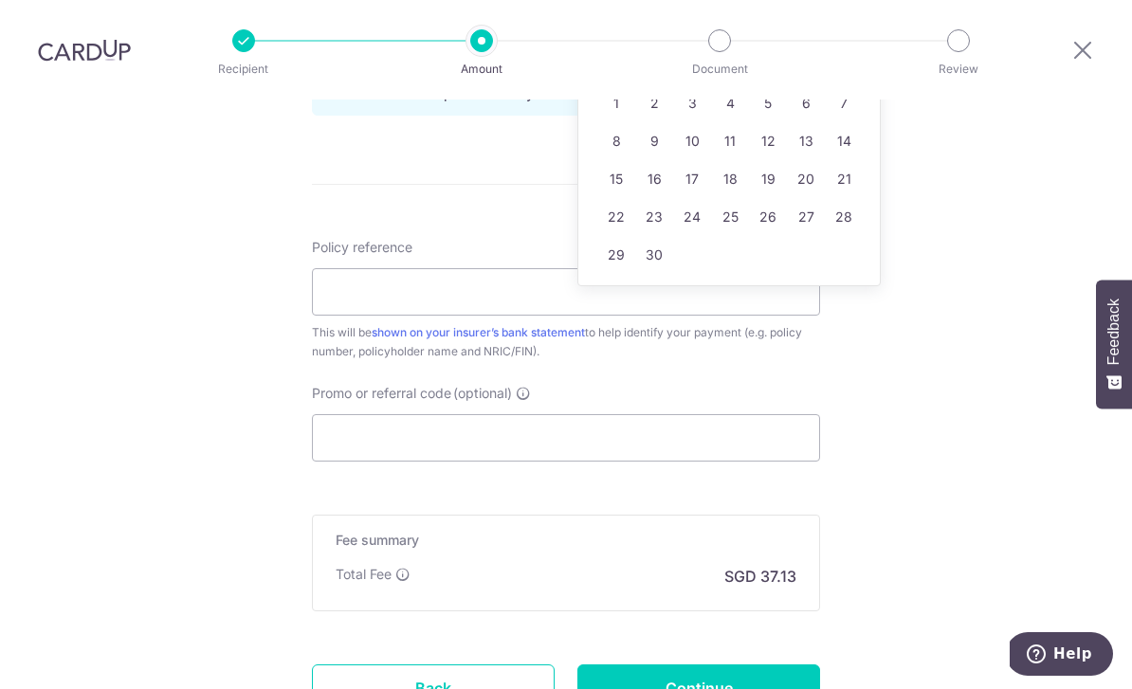
scroll to position [1072, 0]
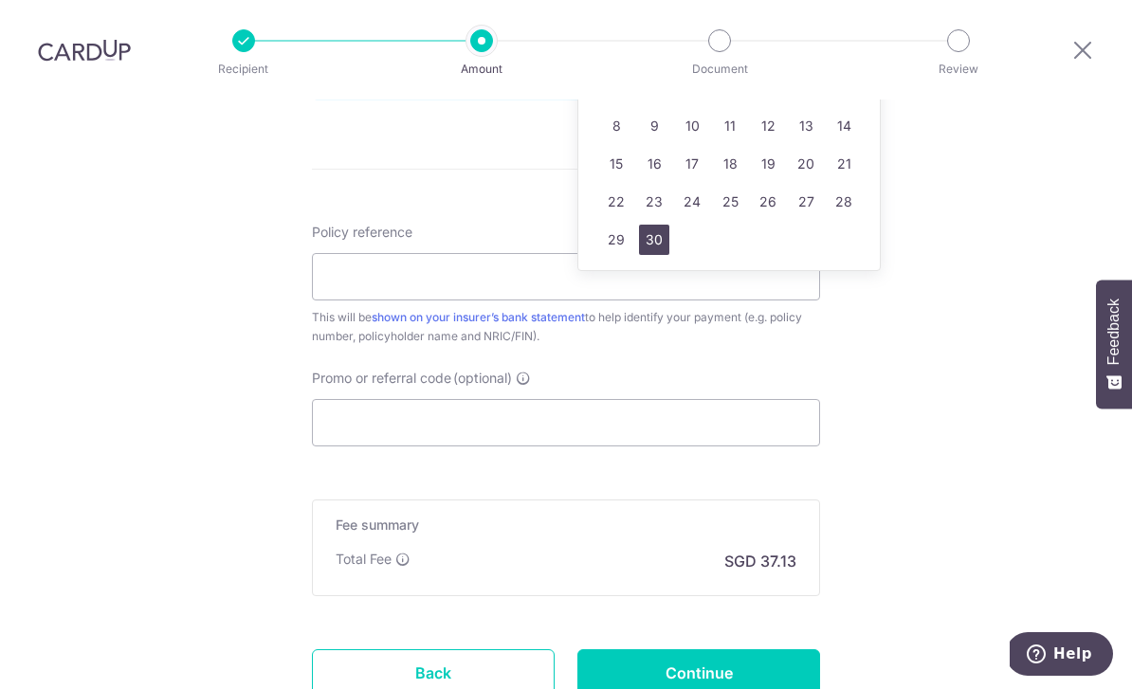
click at [668, 225] on link "30" at bounding box center [654, 240] width 30 height 30
type input "30/11/2026"
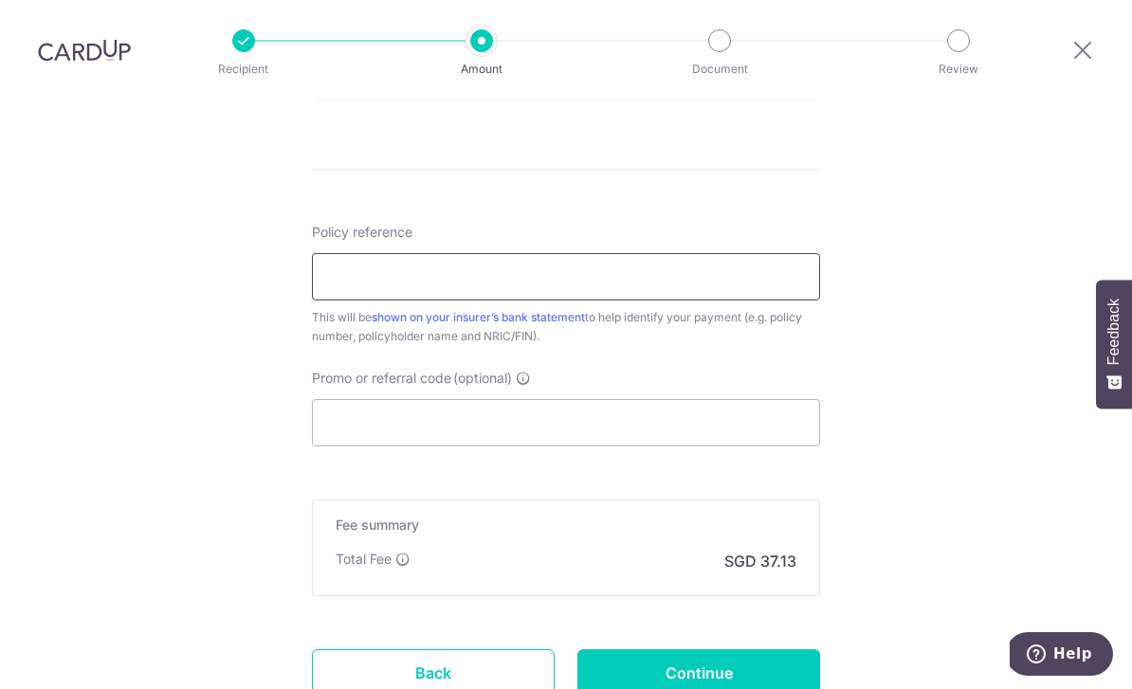
click at [725, 253] on input "Policy reference" at bounding box center [566, 276] width 508 height 47
type input "54042983"
click at [711, 399] on input "Promo or referral code (optional)" at bounding box center [566, 422] width 508 height 47
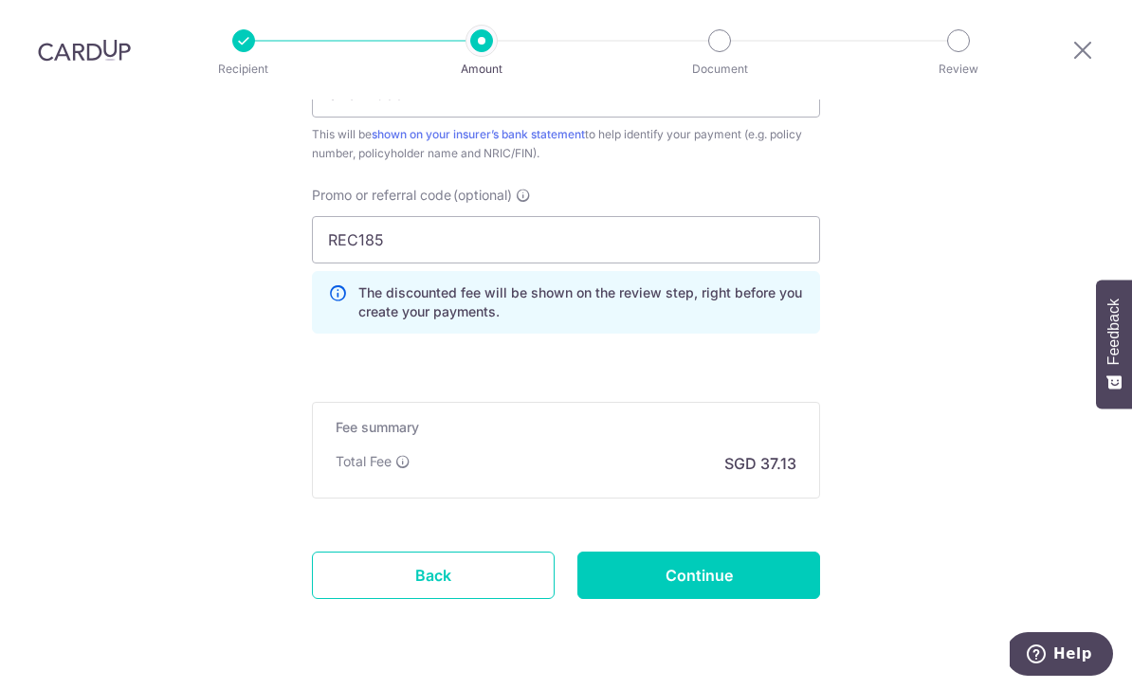
scroll to position [1254, 0]
type input "REC185"
click at [707, 552] on input "Continue" at bounding box center [698, 575] width 243 height 47
type input "Create Schedule"
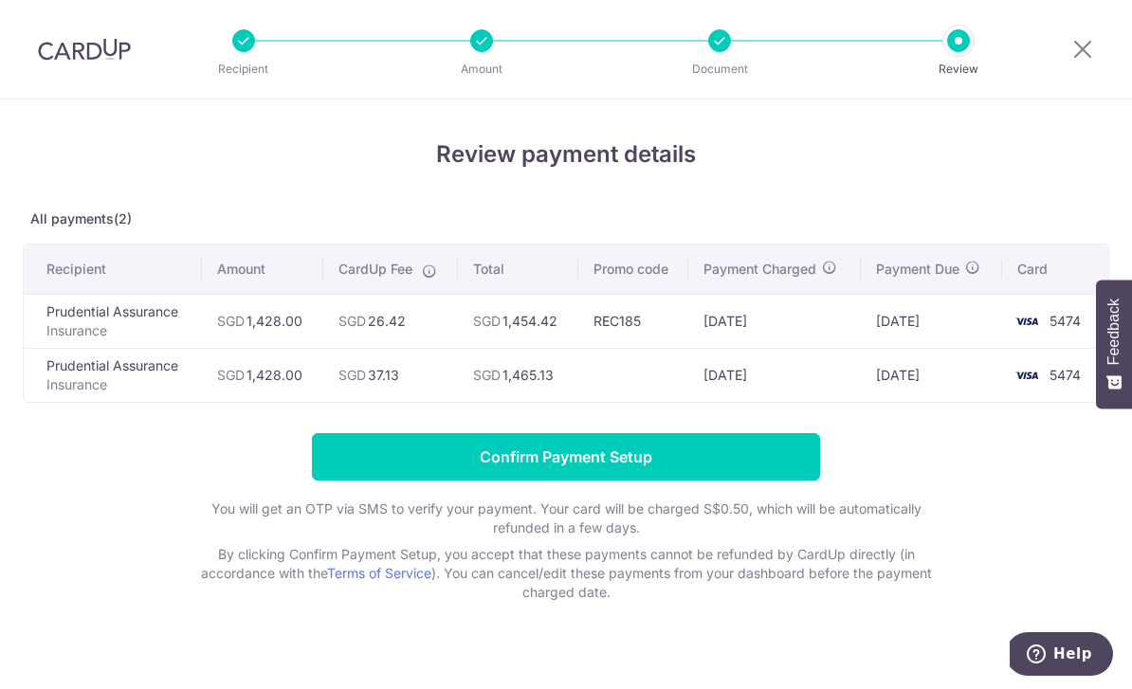
click at [753, 456] on input "Confirm Payment Setup" at bounding box center [566, 456] width 508 height 47
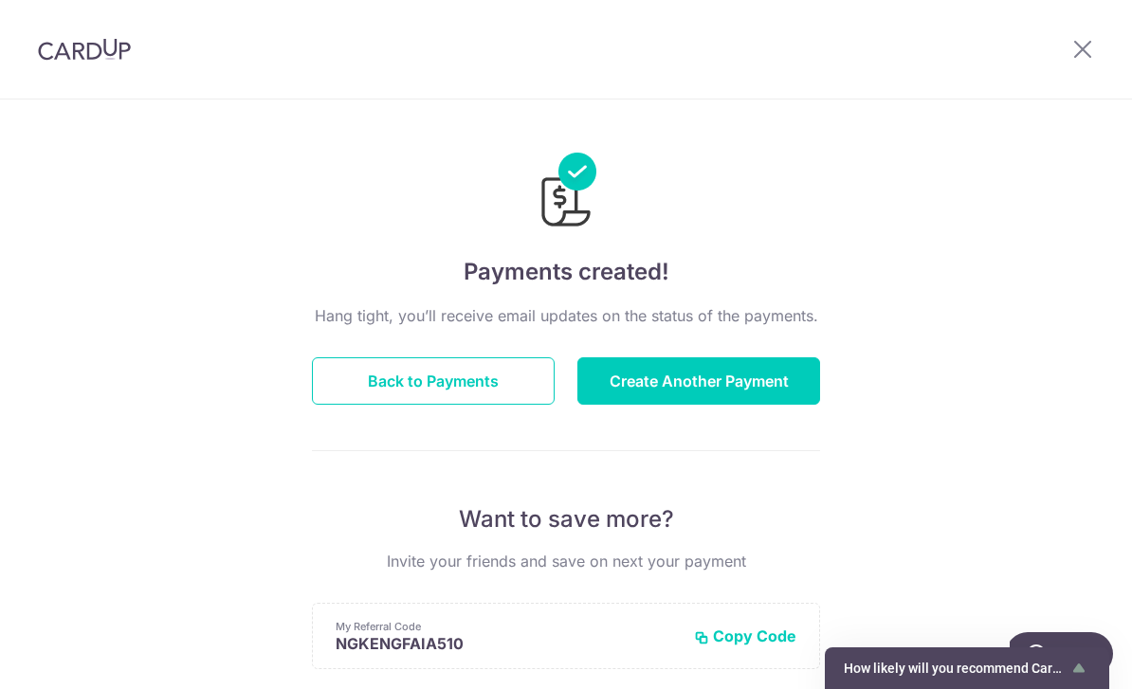
click at [486, 404] on button "Back to Payments" at bounding box center [433, 380] width 243 height 47
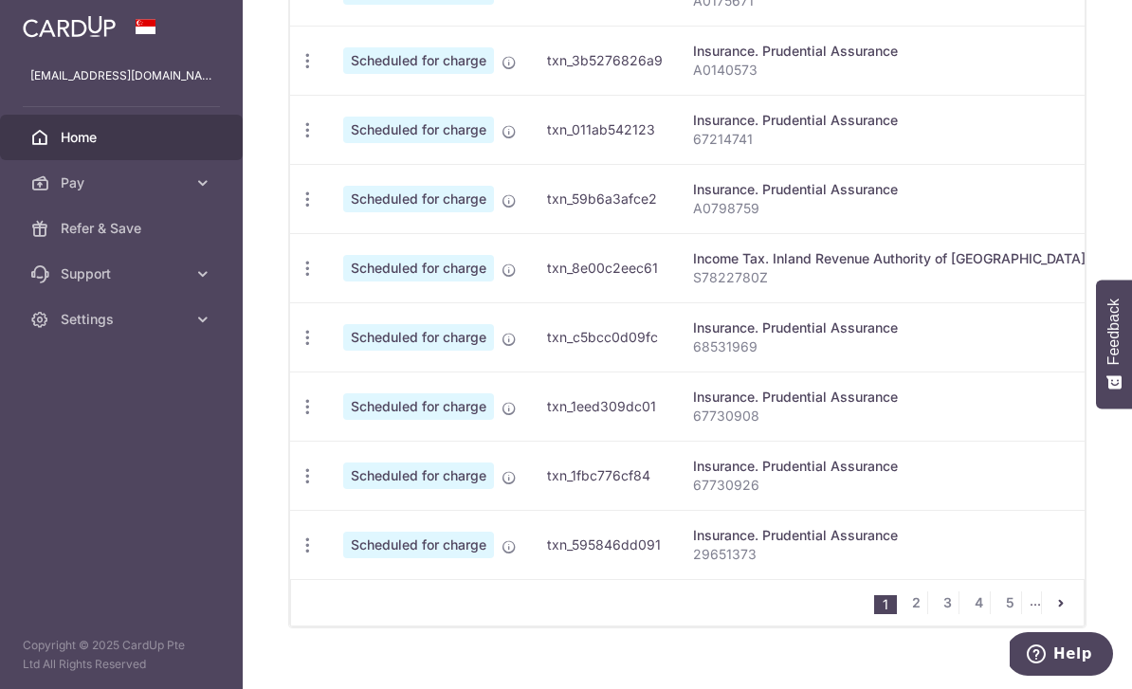
scroll to position [792, 0]
